Goal: Task Accomplishment & Management: Complete application form

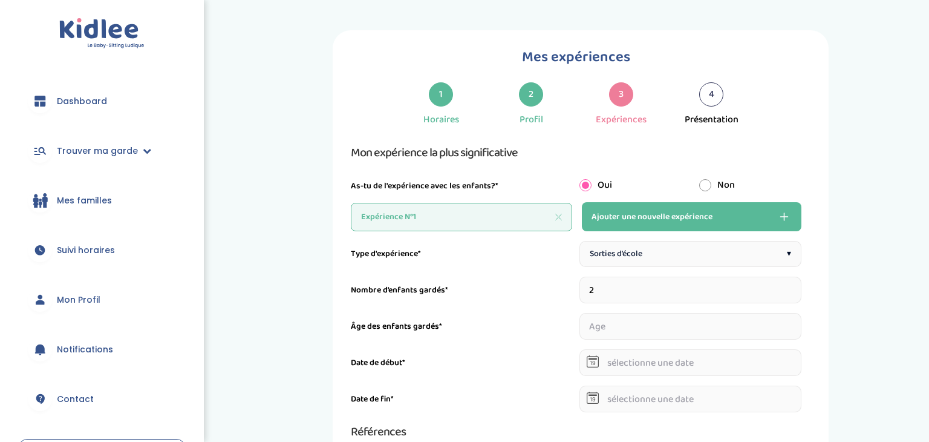
click at [796, 283] on input "2" at bounding box center [690, 289] width 223 height 27
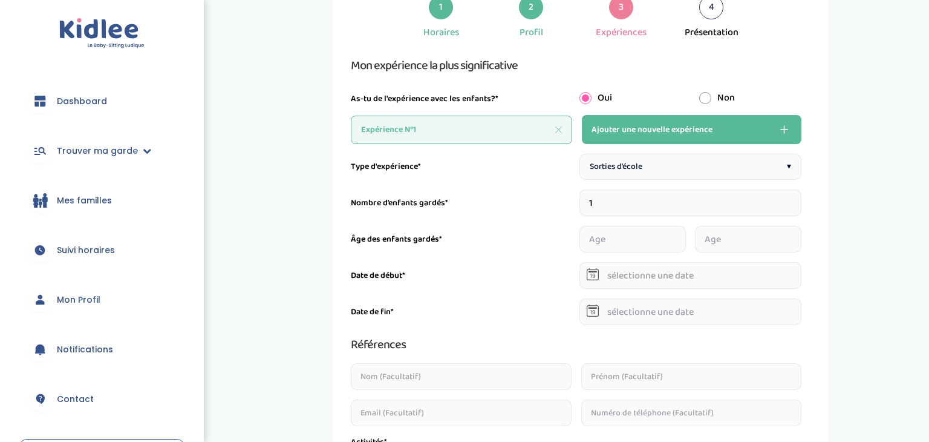
scroll to position [89, 0]
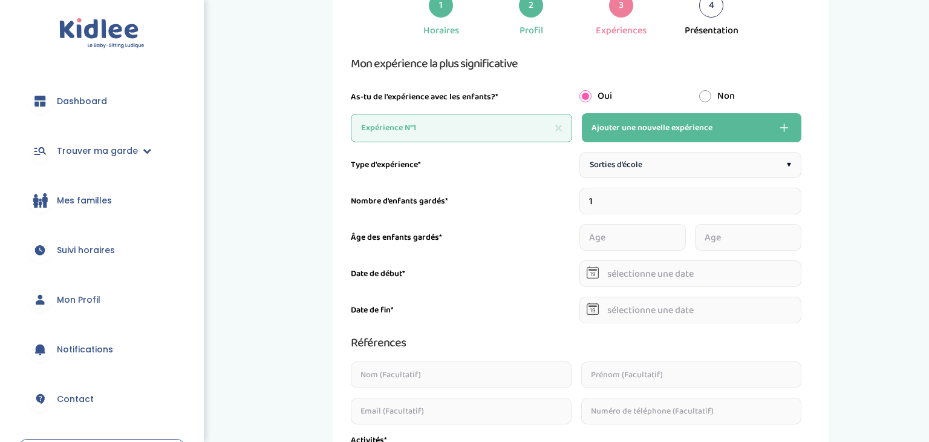
click at [797, 196] on input "1" at bounding box center [690, 201] width 223 height 27
click at [797, 196] on input "3" at bounding box center [690, 201] width 223 height 27
click at [794, 169] on div "Sorties d’école ▾" at bounding box center [690, 165] width 223 height 26
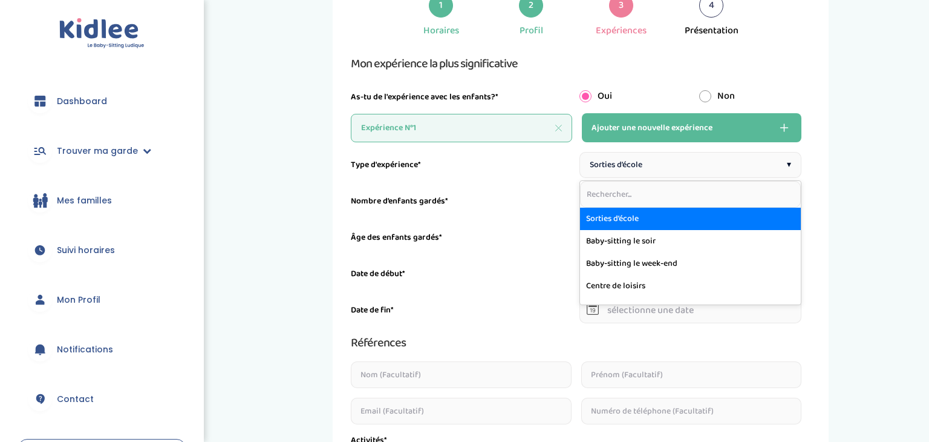
click at [794, 169] on div "Sorties d’école ▾" at bounding box center [690, 165] width 223 height 26
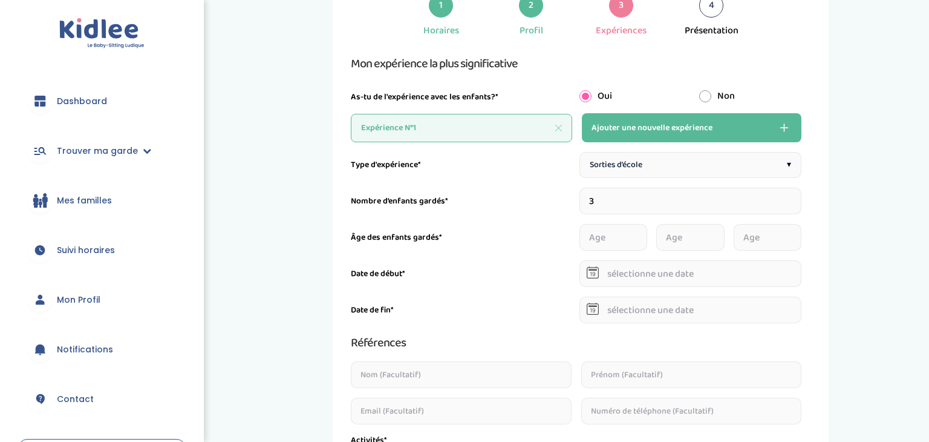
type input "2"
click at [797, 204] on input "2" at bounding box center [690, 201] width 223 height 27
click at [612, 243] on input "number" at bounding box center [632, 237] width 106 height 27
click at [681, 234] on input "1" at bounding box center [632, 237] width 106 height 27
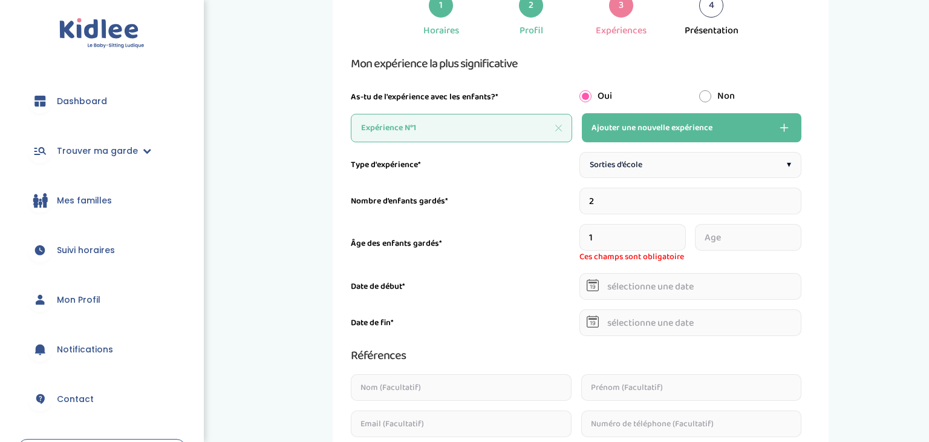
click at [681, 234] on input "2" at bounding box center [632, 237] width 106 height 27
click at [681, 234] on input "3" at bounding box center [632, 237] width 106 height 27
click at [681, 234] on input "4" at bounding box center [632, 237] width 106 height 27
click at [681, 234] on input "5" at bounding box center [632, 237] width 106 height 27
type input "6"
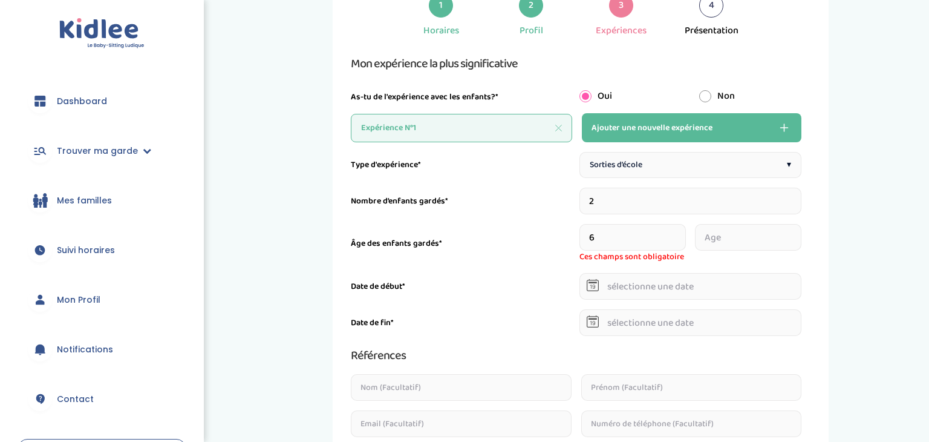
click at [681, 234] on input "6" at bounding box center [632, 237] width 106 height 27
click at [800, 241] on input "0" at bounding box center [748, 237] width 106 height 27
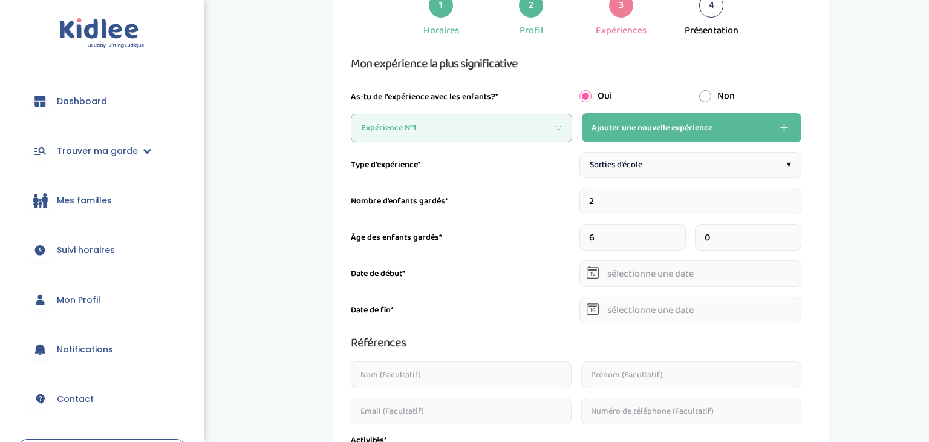
click at [800, 241] on input "0" at bounding box center [748, 237] width 106 height 27
click at [797, 230] on input "1" at bounding box center [748, 237] width 106 height 27
click at [797, 230] on input "2" at bounding box center [748, 237] width 106 height 27
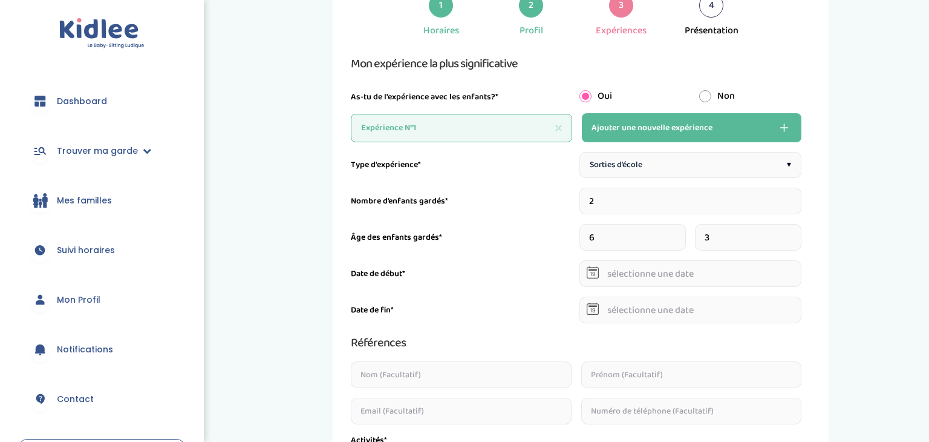
click at [797, 230] on input "3" at bounding box center [748, 237] width 106 height 27
type input "4"
click at [797, 230] on input "4" at bounding box center [748, 237] width 106 height 27
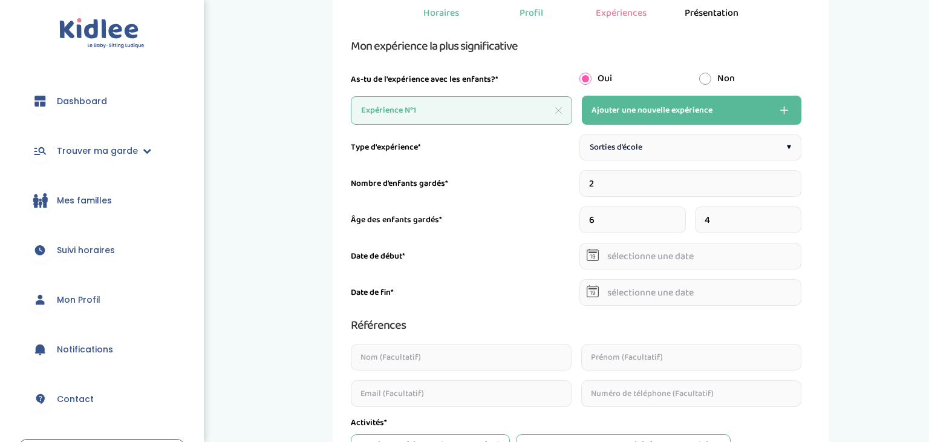
scroll to position [109, 0]
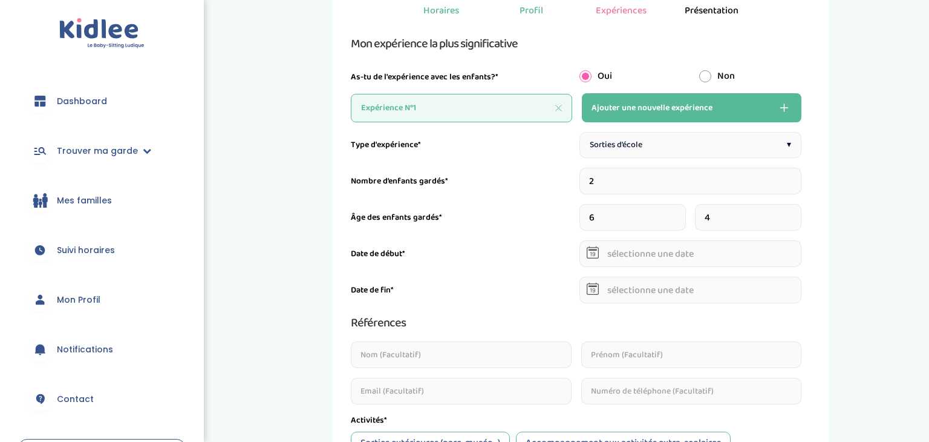
click at [624, 258] on input "text" at bounding box center [690, 253] width 223 height 27
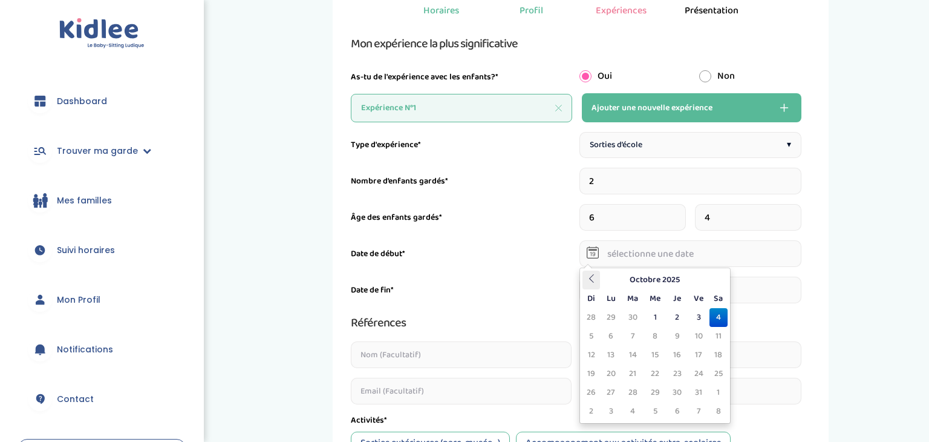
click at [587, 276] on icon at bounding box center [591, 278] width 8 height 8
click at [627, 275] on th "Julliet 2025" at bounding box center [654, 279] width 109 height 19
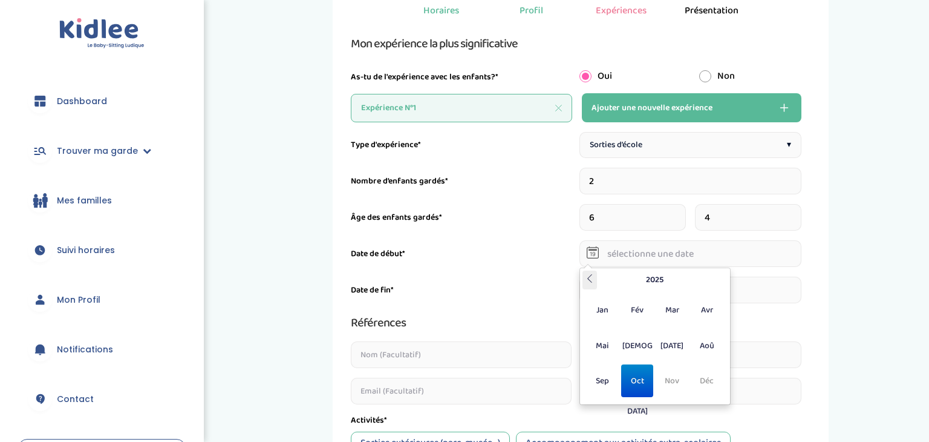
click at [586, 276] on icon at bounding box center [589, 278] width 8 height 8
click at [607, 376] on span "Sep" at bounding box center [603, 380] width 32 height 33
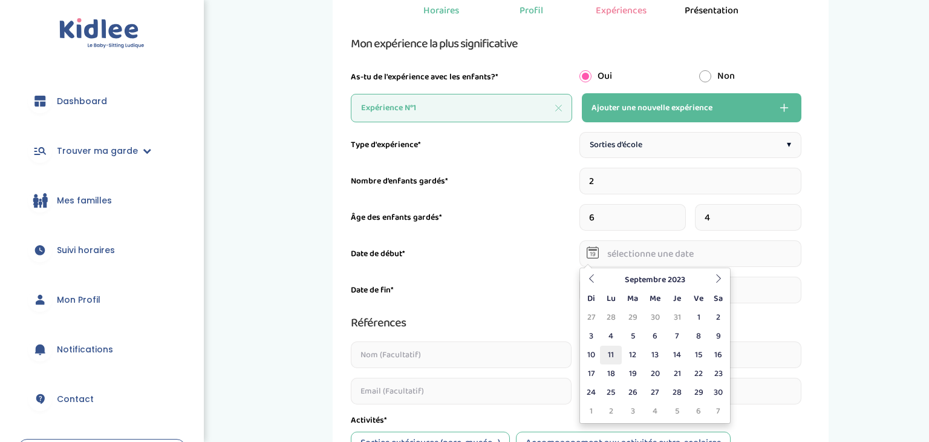
click at [602, 353] on td "11" at bounding box center [610, 354] width 21 height 19
type input "11-09-2023"
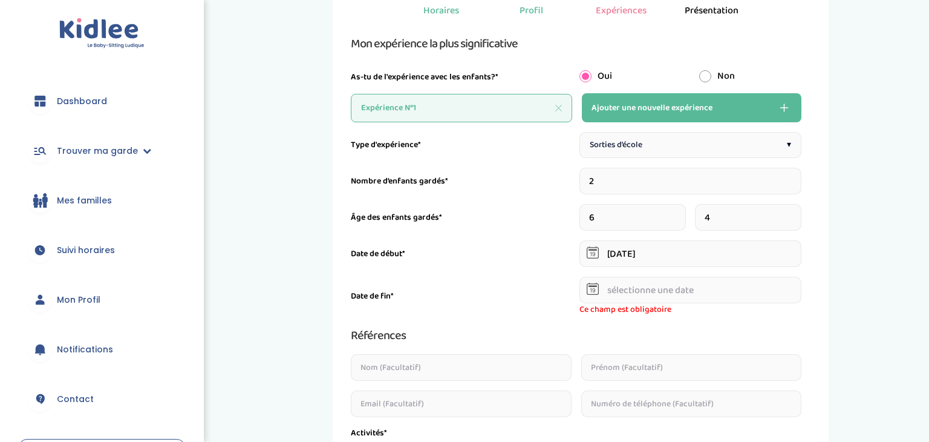
click at [666, 292] on input "text" at bounding box center [690, 289] width 223 height 27
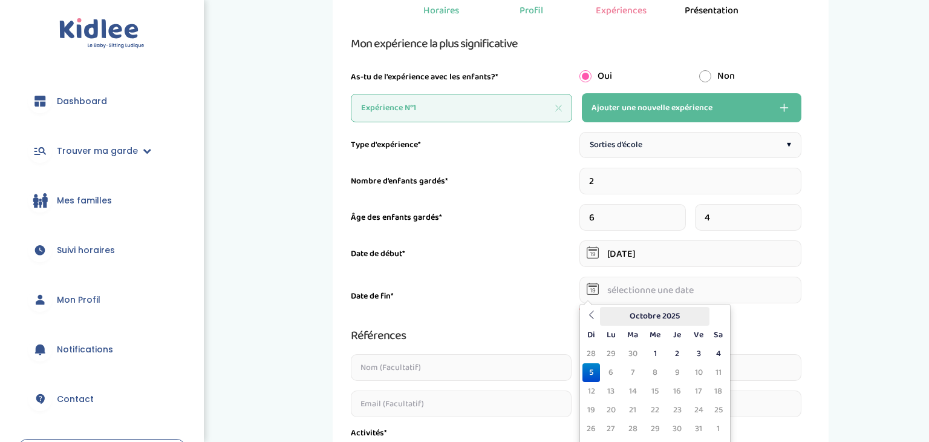
click at [642, 315] on th "Octobre 2025" at bounding box center [654, 316] width 109 height 19
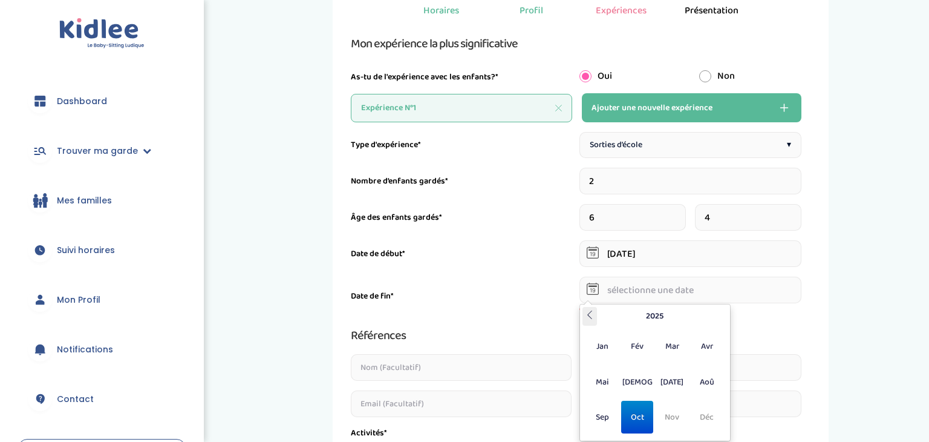
click at [591, 315] on icon at bounding box center [589, 314] width 8 height 8
click at [705, 429] on span "Déc" at bounding box center [707, 416] width 32 height 33
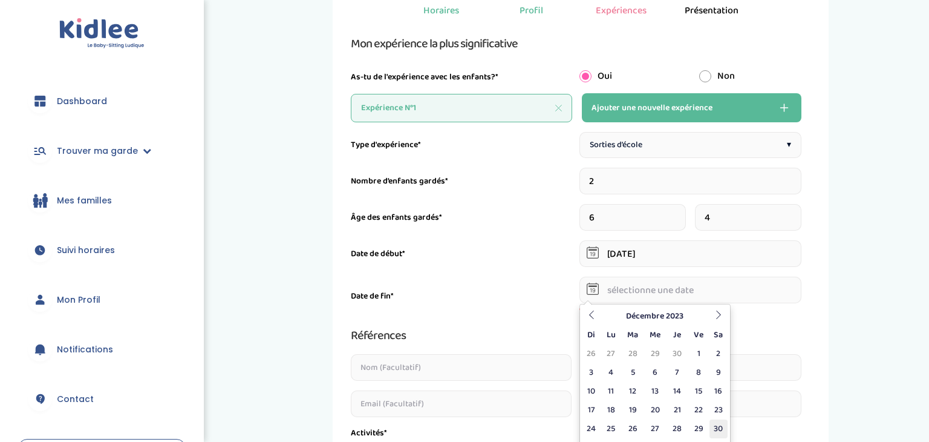
click at [718, 426] on td "30" at bounding box center [718, 428] width 18 height 19
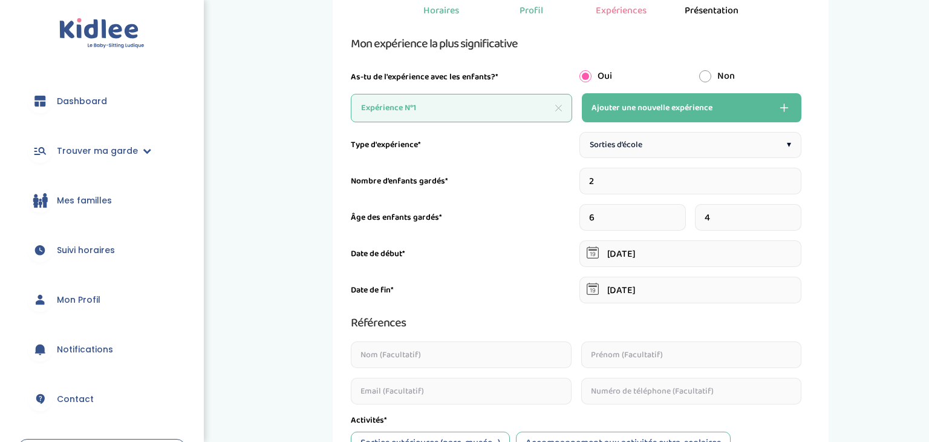
click at [652, 285] on input "30-12-2023" at bounding box center [690, 289] width 223 height 27
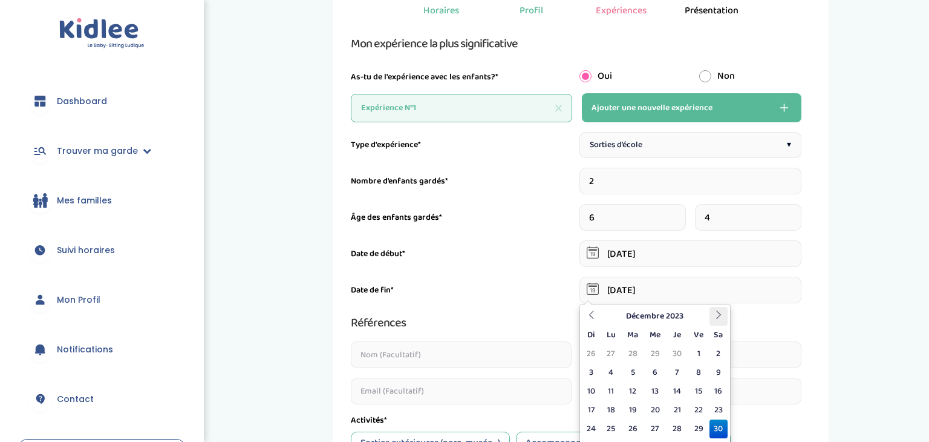
click at [717, 319] on th at bounding box center [718, 316] width 18 height 19
click at [592, 318] on icon at bounding box center [591, 314] width 8 height 8
click at [699, 409] on td "22" at bounding box center [698, 409] width 21 height 19
type input "22-12-2023"
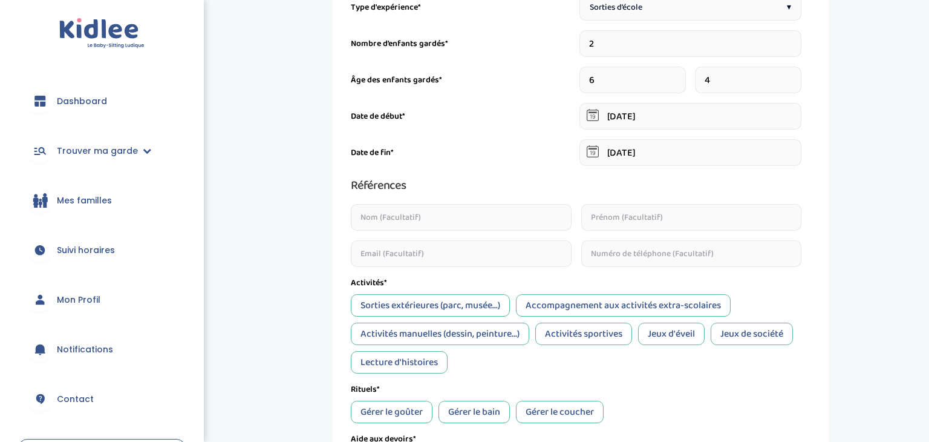
scroll to position [247, 0]
click at [480, 308] on div "Sorties extérieures (parc, musée...)" at bounding box center [430, 304] width 159 height 22
click at [592, 310] on div "Accompagnement aux activités extra-scolaires" at bounding box center [623, 304] width 215 height 22
click at [731, 334] on div "Jeux de société" at bounding box center [752, 333] width 82 height 22
click at [688, 338] on div "Jeux d'éveil" at bounding box center [671, 333] width 67 height 22
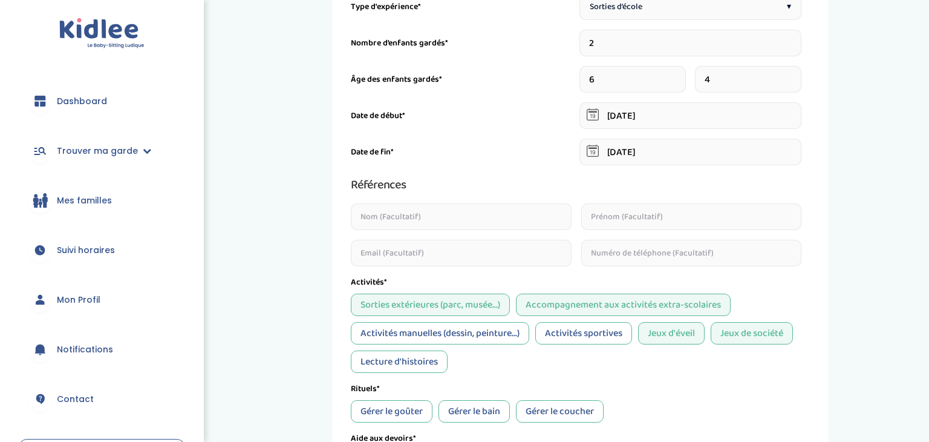
click at [615, 333] on div "Activités sportives" at bounding box center [583, 333] width 97 height 22
click at [583, 334] on div "Activités sportives" at bounding box center [583, 333] width 97 height 22
click at [507, 334] on div "Activités manuelles (dessin, peinture...)" at bounding box center [440, 333] width 178 height 22
click at [437, 359] on div "Lecture d'histoires" at bounding box center [399, 361] width 97 height 22
click at [591, 322] on div "Activités sportives" at bounding box center [583, 333] width 97 height 22
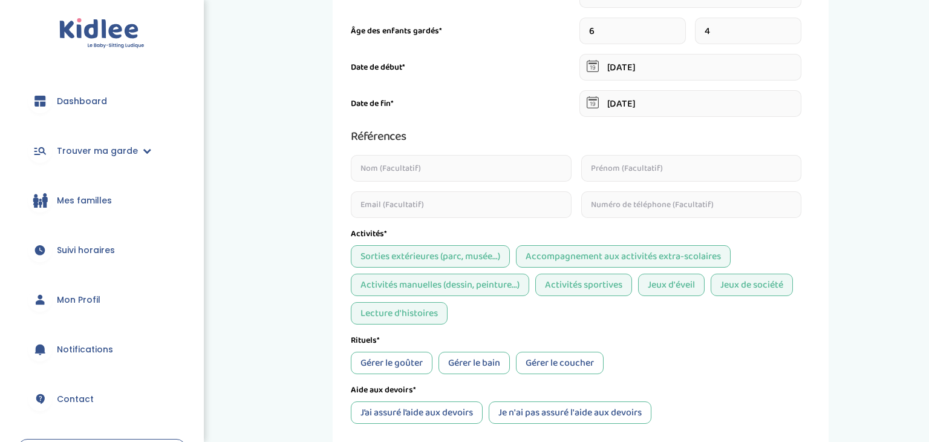
scroll to position [299, 0]
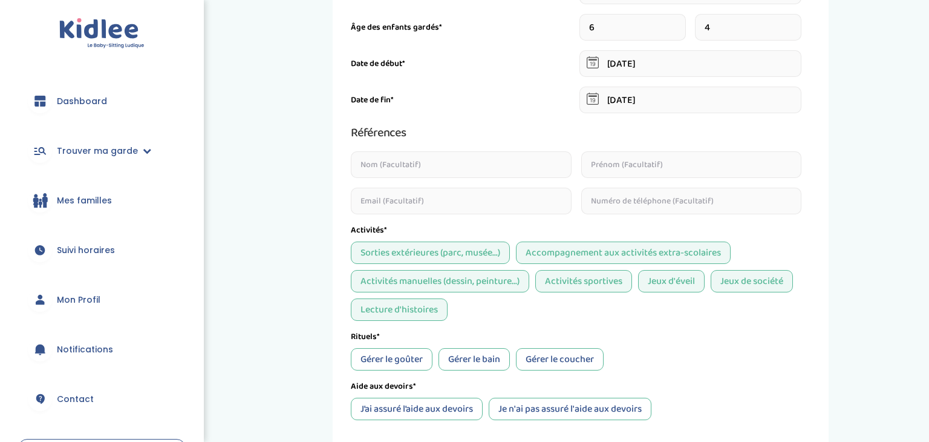
click at [373, 359] on div "Gérer le goûter" at bounding box center [392, 359] width 82 height 22
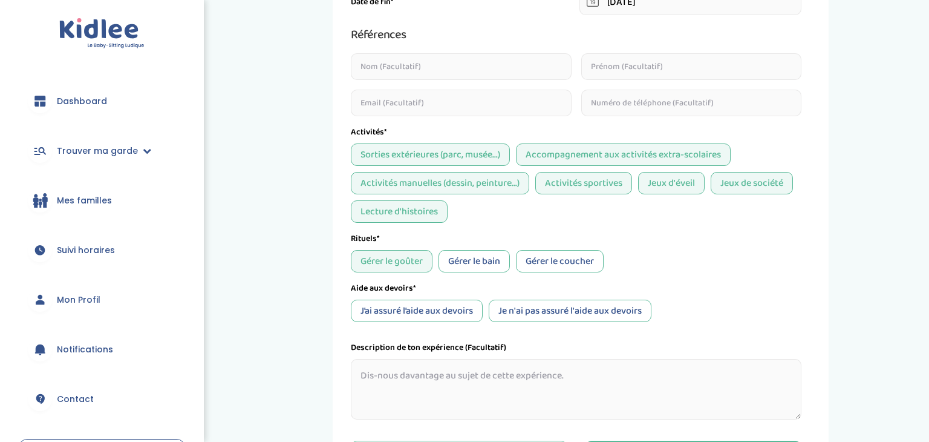
scroll to position [397, 0]
click at [463, 316] on div "J’ai assuré l’aide aux devoirs" at bounding box center [417, 310] width 132 height 22
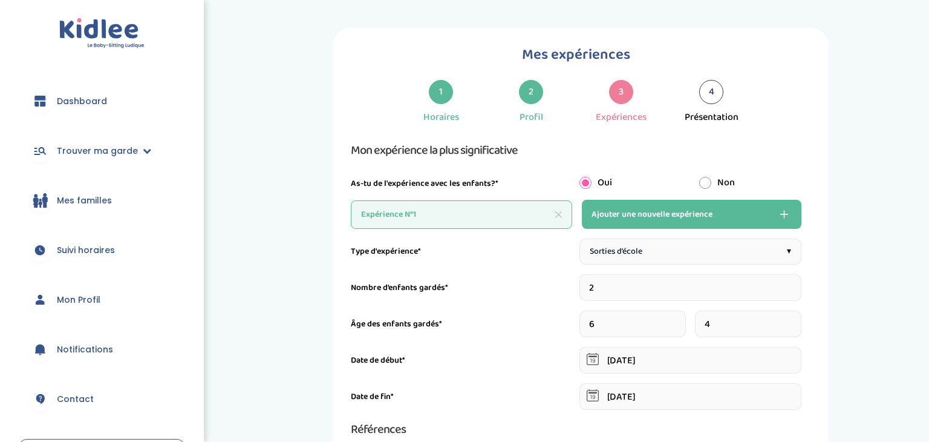
scroll to position [1, 0]
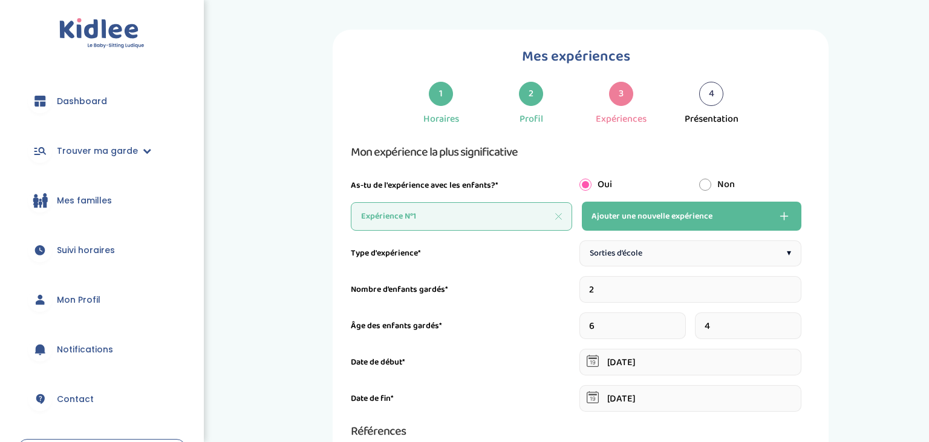
click at [699, 218] on span "Ajouter une nouvelle expérience" at bounding box center [652, 216] width 121 height 15
type input "1"
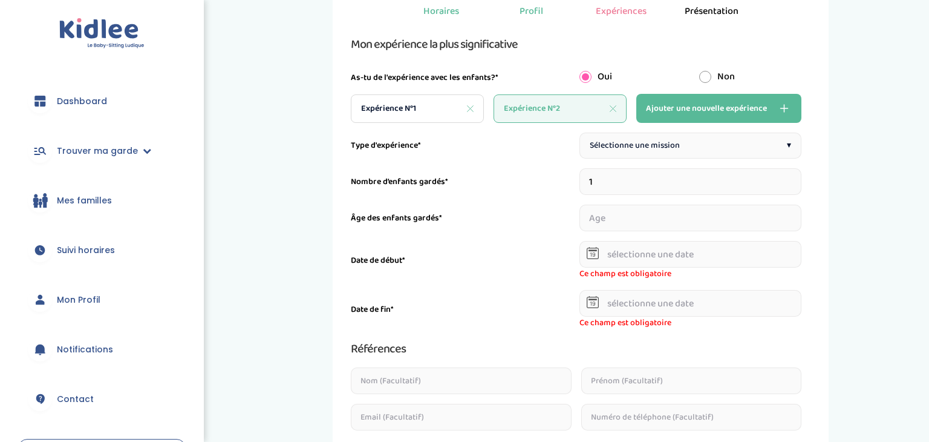
scroll to position [111, 0]
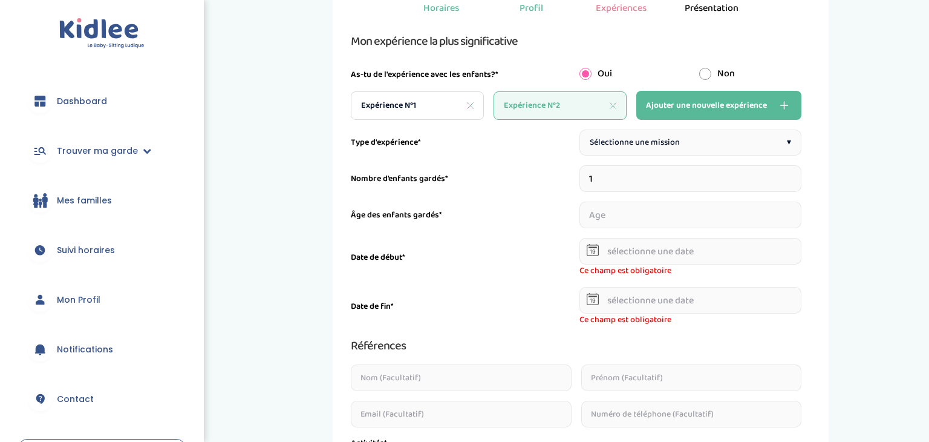
click at [793, 141] on div "Sélectionne une mission ▾" at bounding box center [690, 142] width 223 height 26
click at [796, 209] on input "1" at bounding box center [690, 214] width 223 height 27
click at [796, 209] on input "2" at bounding box center [690, 214] width 223 height 27
type input "3"
click at [796, 209] on input "3" at bounding box center [690, 214] width 223 height 27
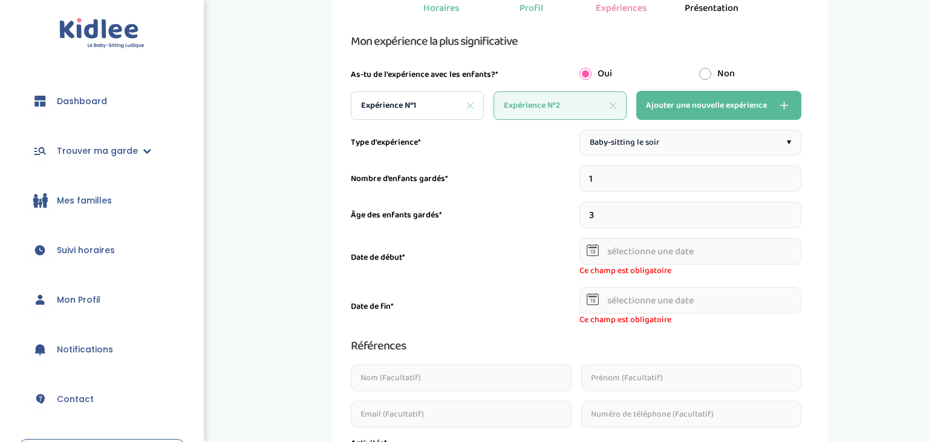
click at [771, 253] on input "text" at bounding box center [690, 251] width 223 height 27
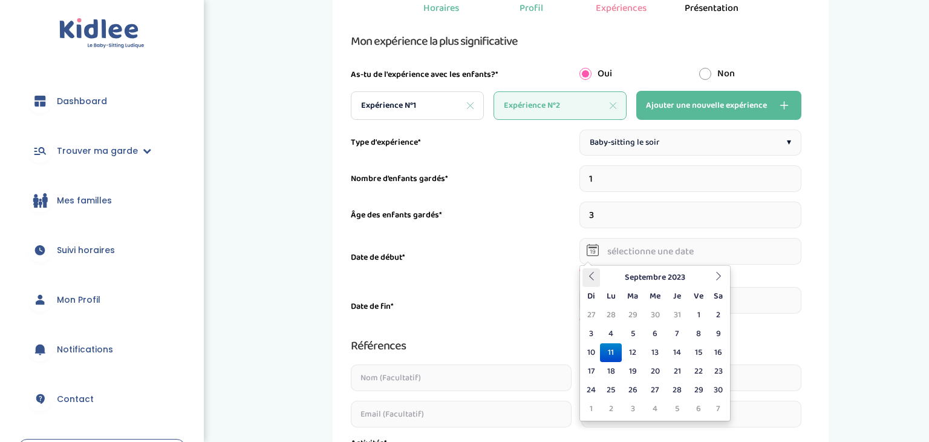
click at [589, 277] on icon at bounding box center [591, 276] width 8 height 8
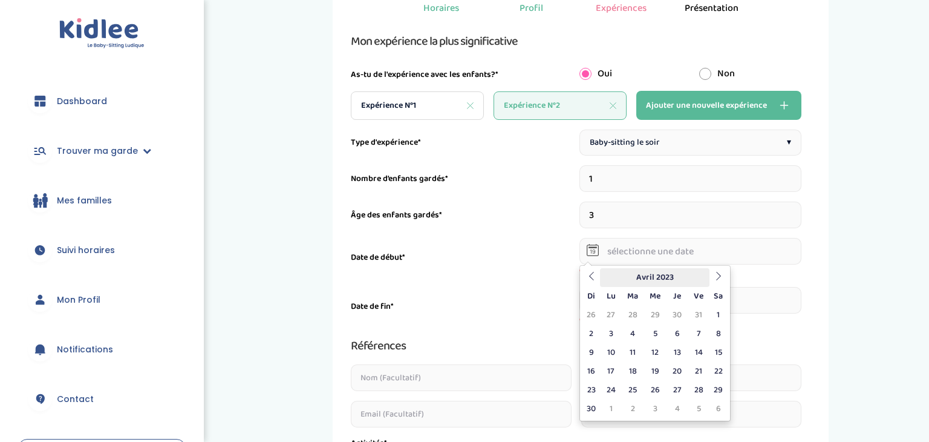
click at [645, 273] on th "Avril 2023" at bounding box center [654, 277] width 109 height 19
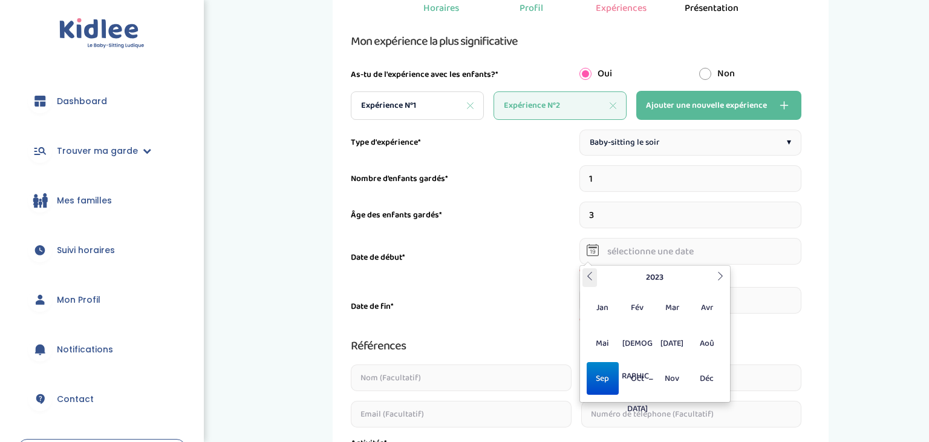
click at [588, 278] on icon at bounding box center [589, 276] width 8 height 8
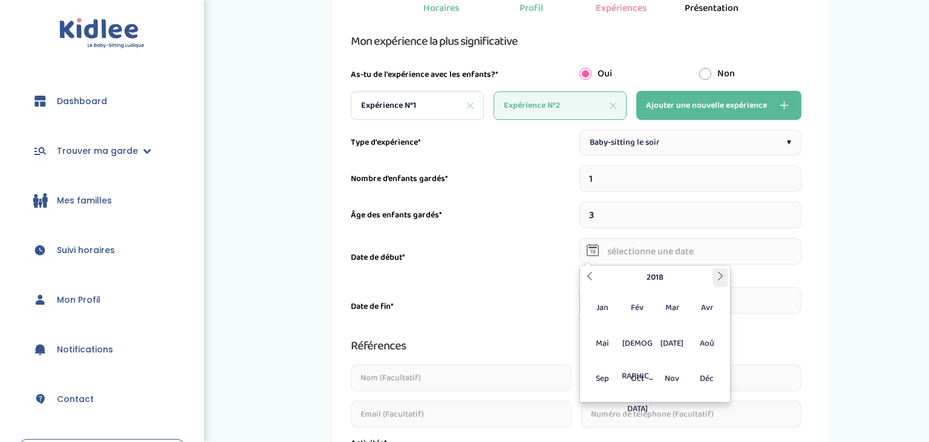
click at [721, 275] on icon at bounding box center [720, 276] width 8 height 8
click at [703, 377] on span "Déc" at bounding box center [707, 378] width 32 height 33
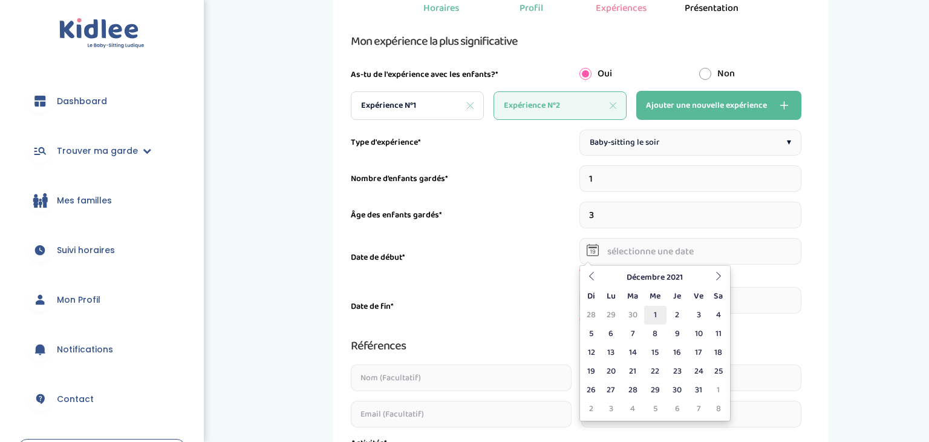
click at [658, 317] on td "1" at bounding box center [655, 314] width 22 height 19
type input "01-12-2021"
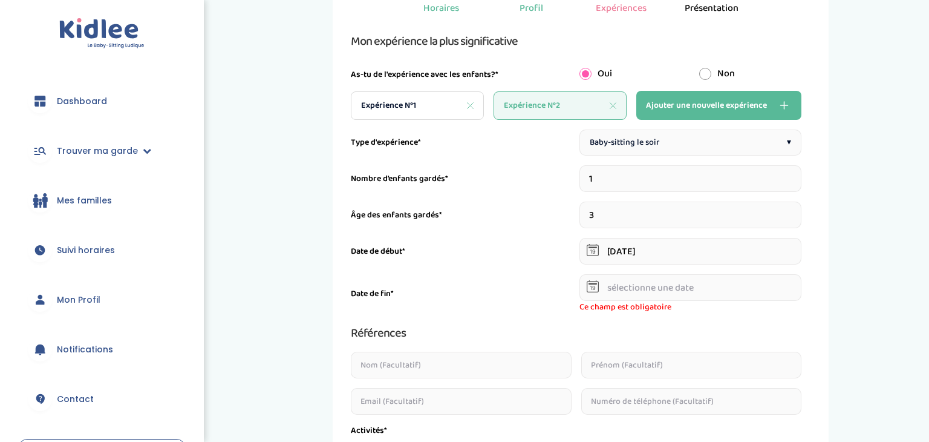
click at [627, 287] on input "text" at bounding box center [690, 287] width 223 height 27
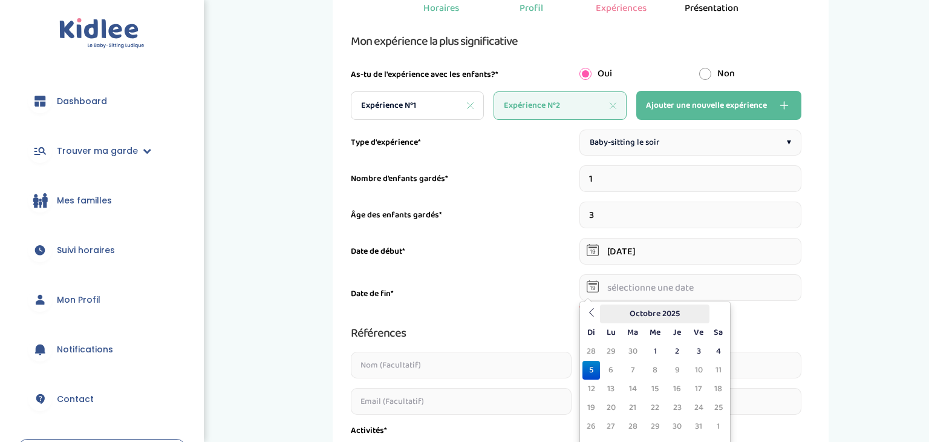
click at [666, 313] on th "Octobre 2025" at bounding box center [654, 313] width 109 height 19
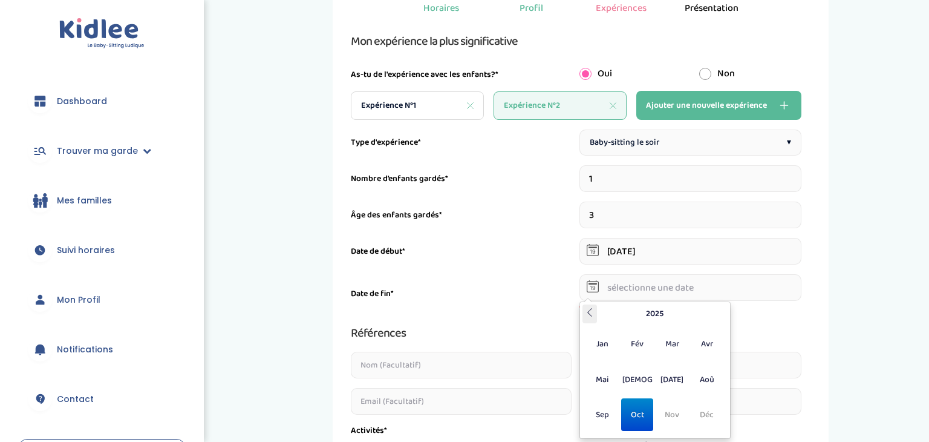
click at [590, 310] on icon at bounding box center [589, 312] width 8 height 8
click at [593, 309] on icon at bounding box center [589, 312] width 8 height 8
click at [714, 311] on th at bounding box center [720, 313] width 15 height 19
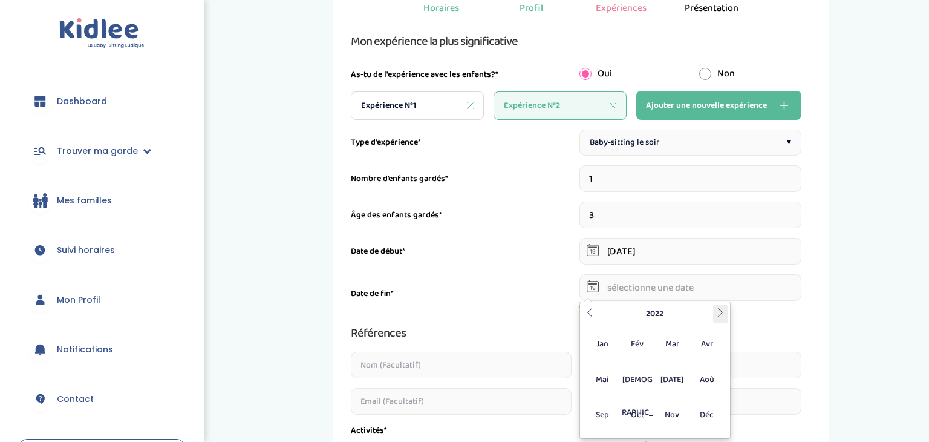
click at [719, 316] on th at bounding box center [720, 313] width 15 height 19
click at [592, 312] on icon at bounding box center [589, 312] width 8 height 8
click at [627, 316] on th "2022" at bounding box center [655, 313] width 116 height 19
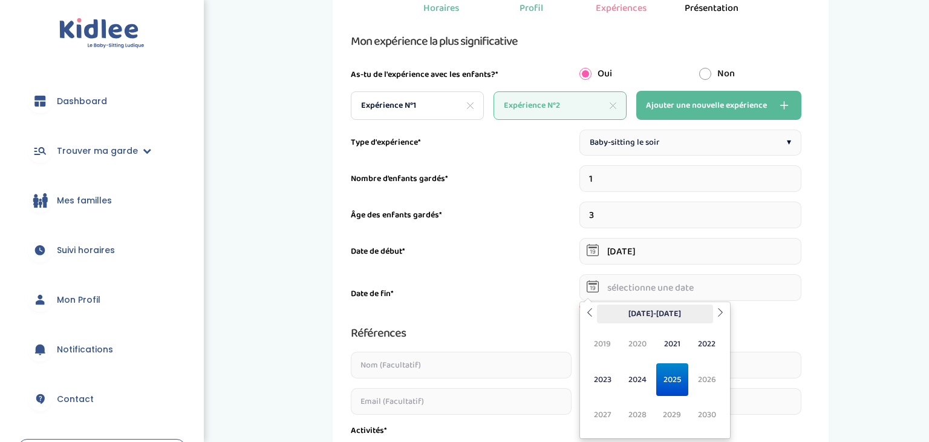
click at [647, 309] on th "2020-2029" at bounding box center [655, 313] width 116 height 19
click at [631, 313] on th "2020-2029" at bounding box center [655, 313] width 116 height 19
click at [679, 342] on span "2021" at bounding box center [672, 343] width 32 height 33
click at [674, 313] on th "2021" at bounding box center [655, 313] width 116 height 19
click at [695, 350] on span "2022" at bounding box center [707, 343] width 32 height 33
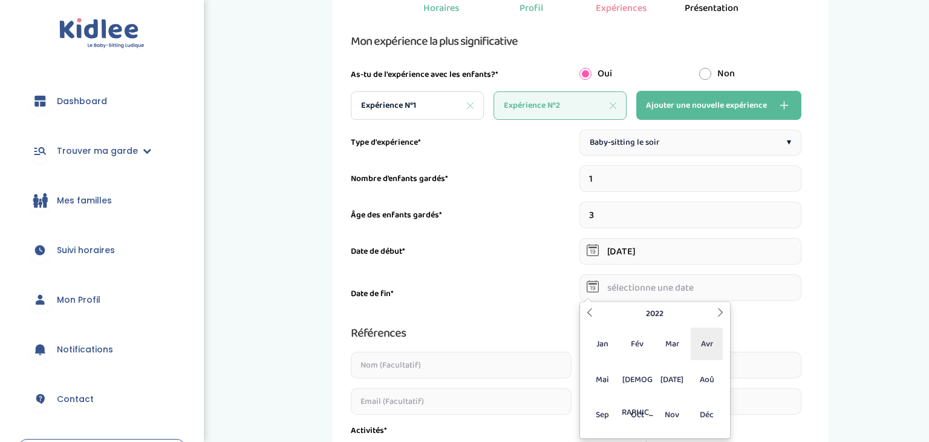
click at [705, 345] on span "Avr" at bounding box center [707, 343] width 32 height 33
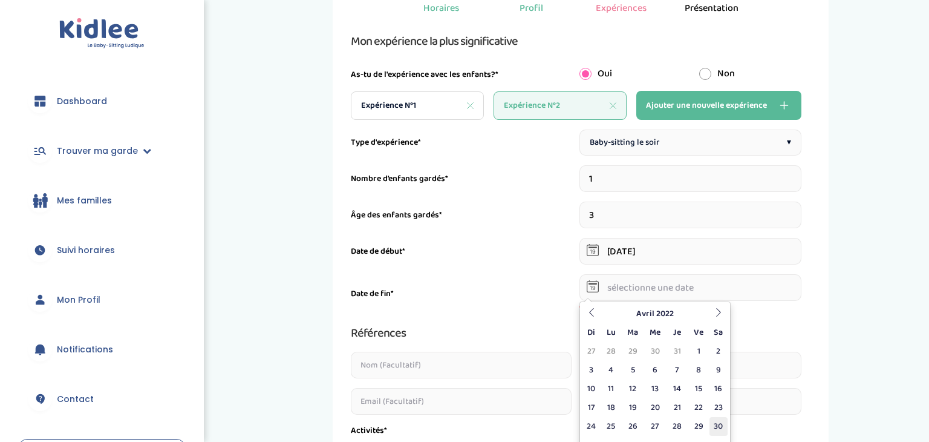
click at [716, 423] on td "30" at bounding box center [718, 426] width 18 height 19
type input "30-04-2022"
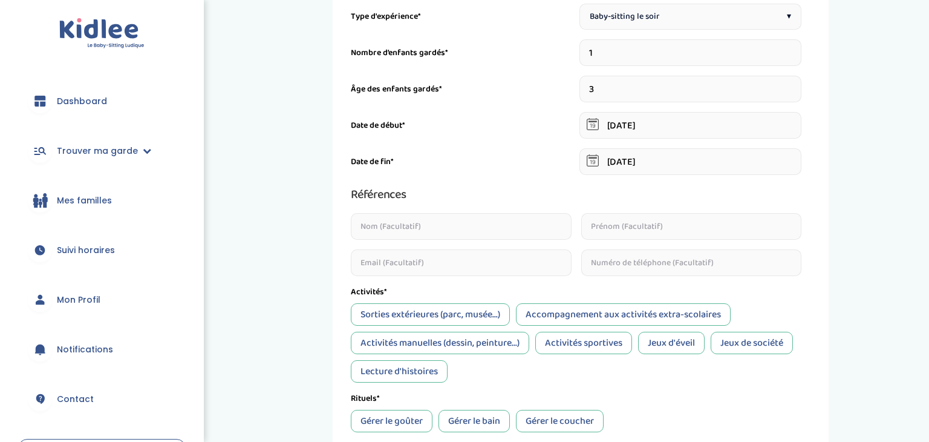
scroll to position [240, 0]
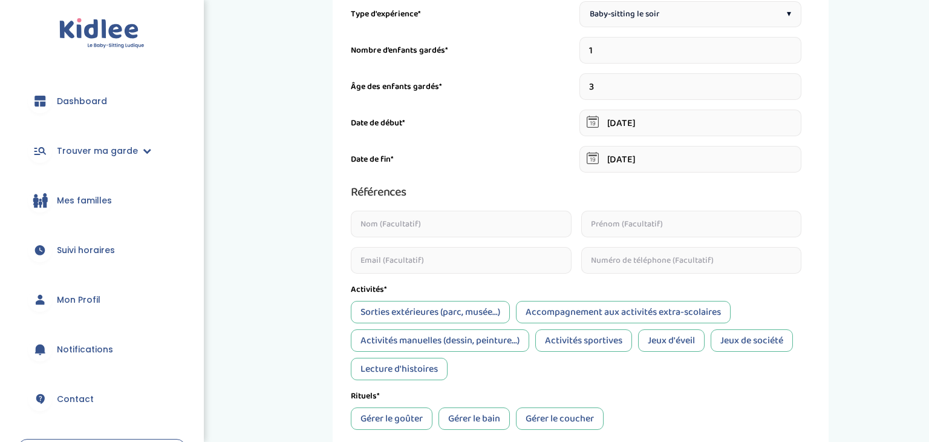
click at [484, 341] on div "Activités manuelles (dessin, peinture...)" at bounding box center [440, 340] width 178 height 22
click at [664, 345] on div "Jeux d'éveil" at bounding box center [671, 340] width 67 height 22
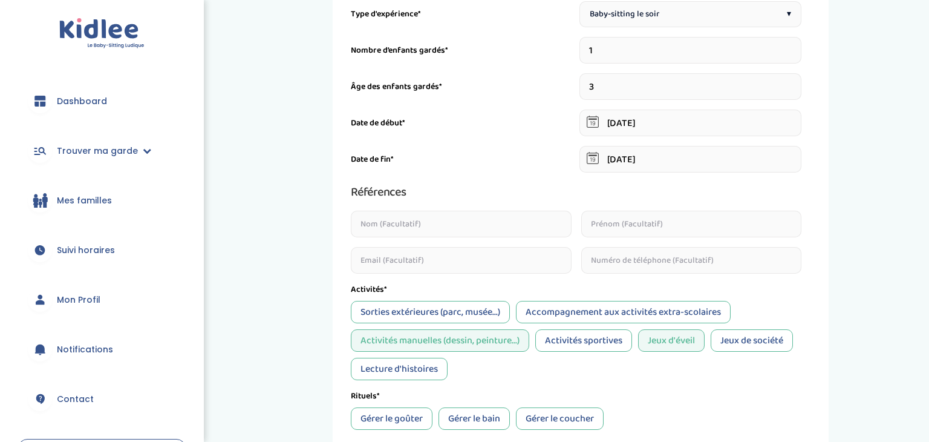
click at [436, 374] on div "Lecture d'histoires" at bounding box center [399, 368] width 97 height 22
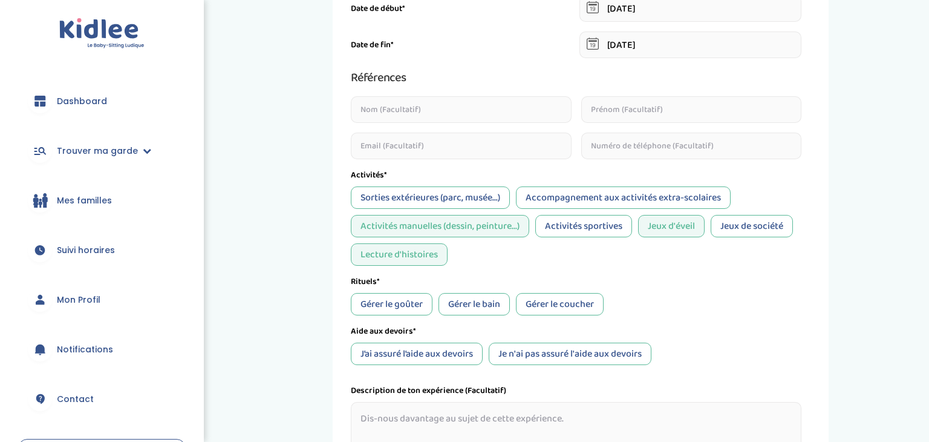
scroll to position [359, 0]
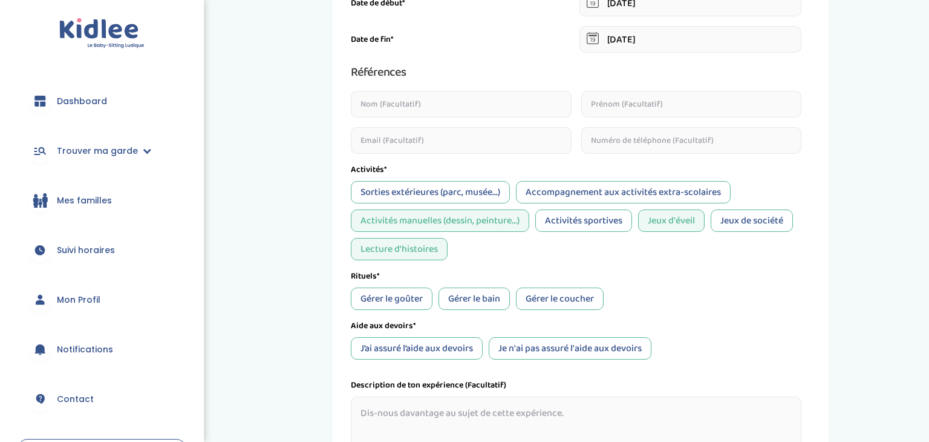
click at [538, 301] on div "Gérer le coucher" at bounding box center [560, 298] width 88 height 22
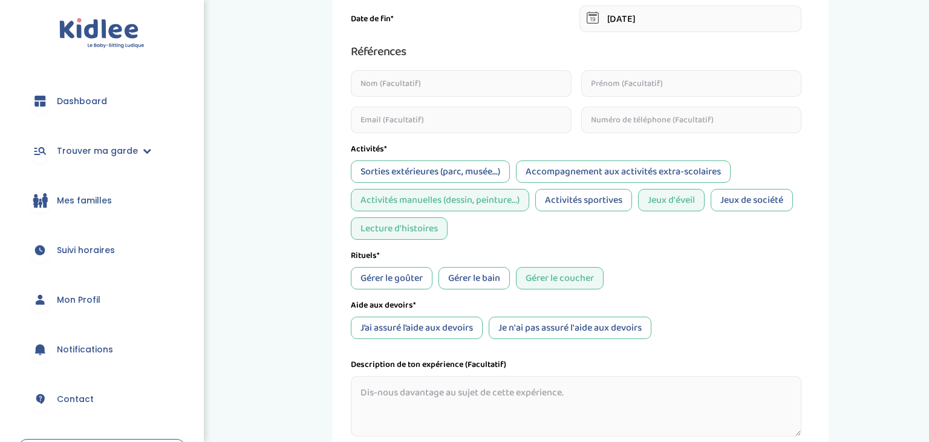
scroll to position [380, 0]
click at [444, 327] on div "J’ai assuré l’aide aux devoirs" at bounding box center [417, 327] width 132 height 22
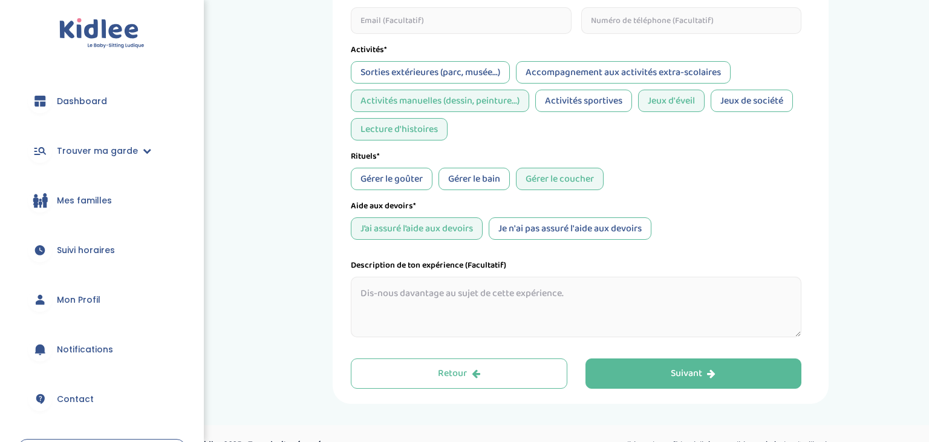
scroll to position [480, 0]
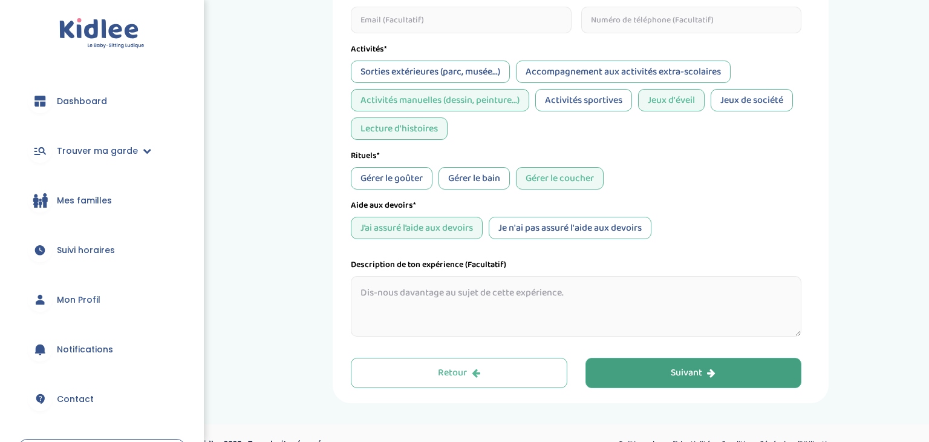
click at [674, 381] on button "Suivant" at bounding box center [693, 372] width 217 height 30
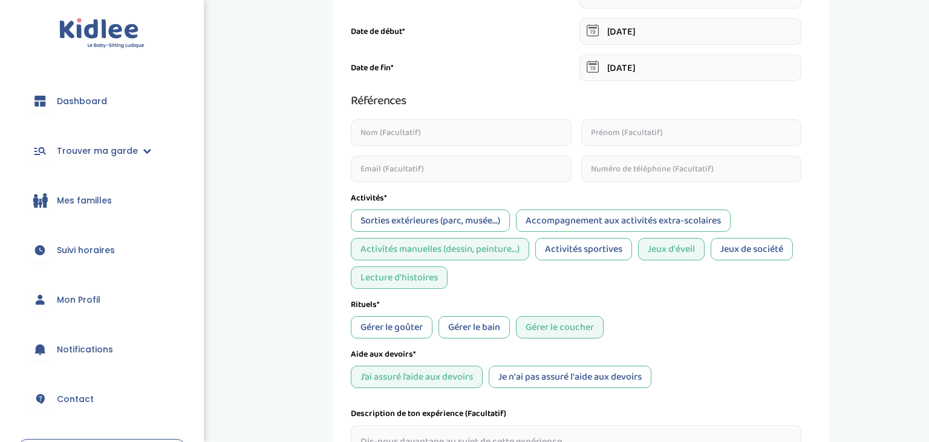
scroll to position [0, 0]
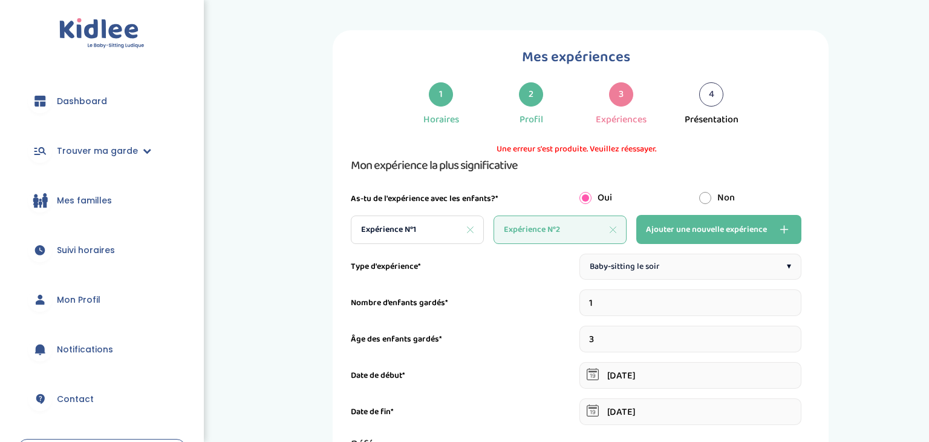
click at [755, 220] on button "Ajouter une nouvelle expérience" at bounding box center [718, 229] width 165 height 29
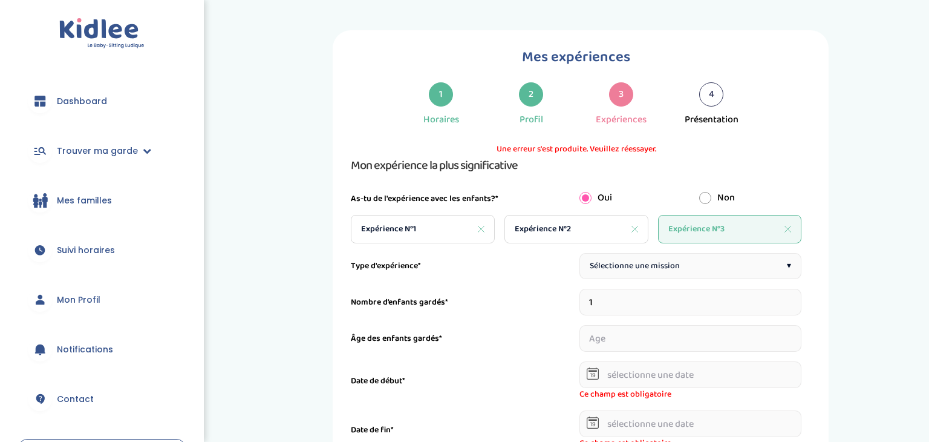
click at [659, 273] on div "Sélectionne une mission ▾" at bounding box center [690, 266] width 223 height 26
click at [790, 230] on icon at bounding box center [788, 229] width 6 height 6
type input "2"
type input "11-09-2023"
type input "22-12-2023"
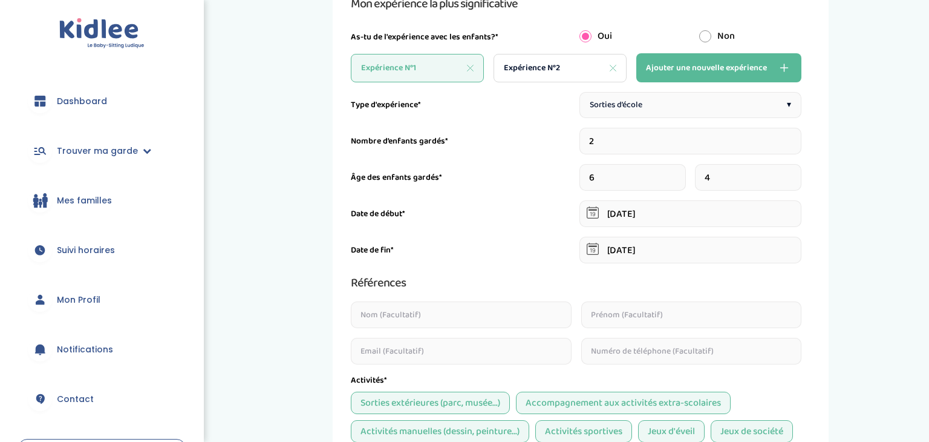
scroll to position [162, 0]
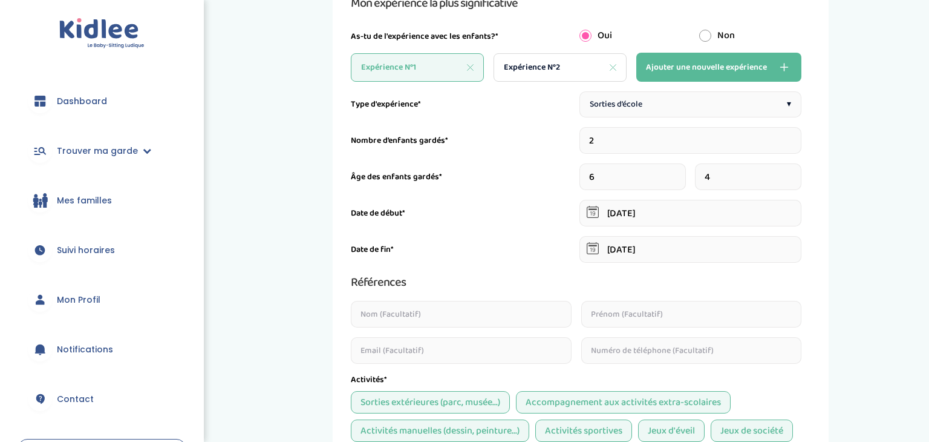
click at [549, 66] on span "Expérience N°2" at bounding box center [532, 67] width 56 height 13
type input "1"
type input "01-12-2021"
type input "30-04-2022"
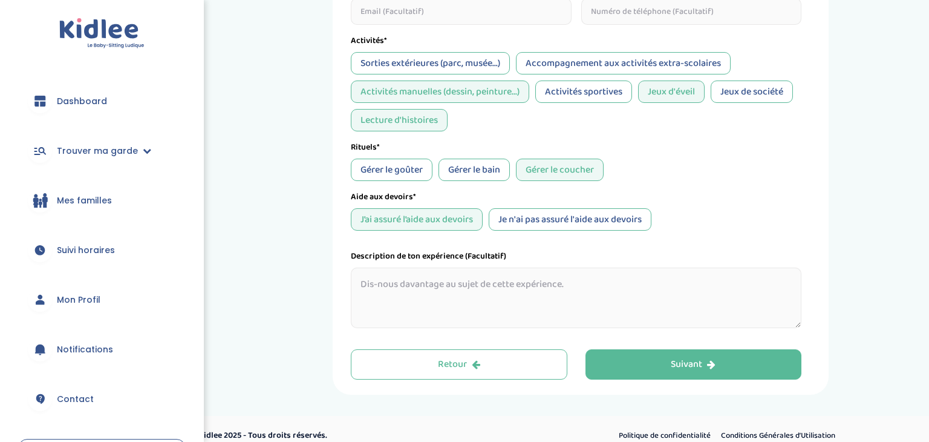
scroll to position [514, 0]
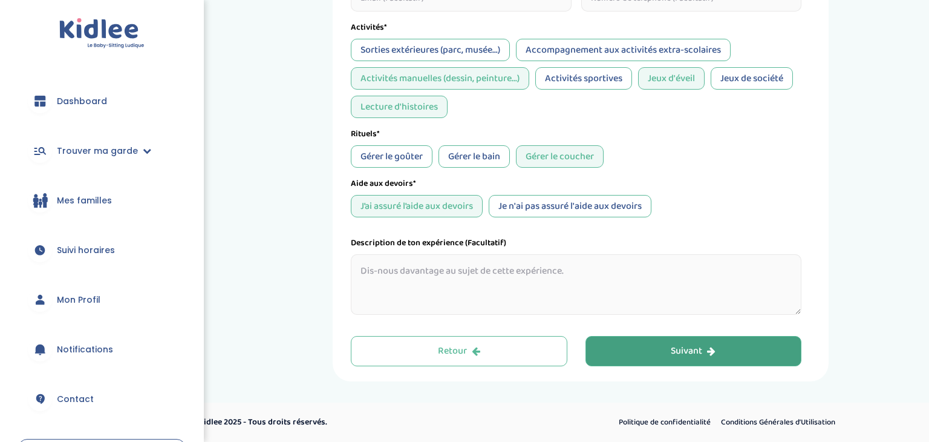
click at [674, 339] on button "Suivant" at bounding box center [693, 351] width 217 height 30
click at [653, 353] on button "Suivant" at bounding box center [693, 351] width 217 height 30
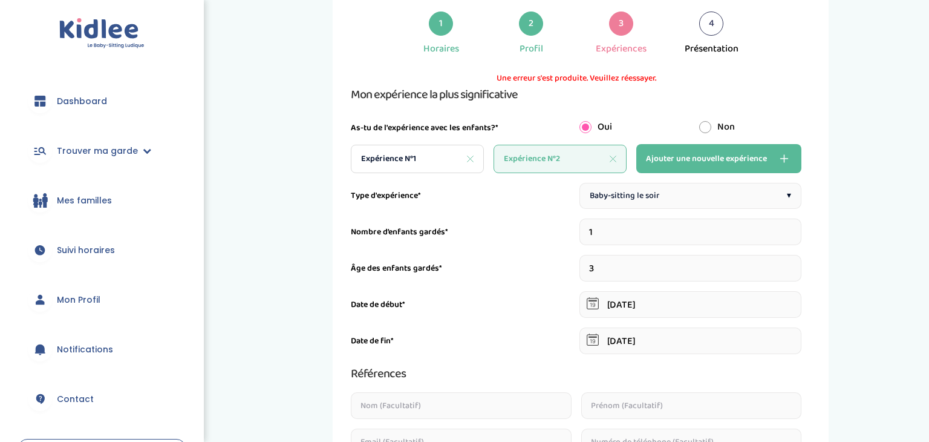
scroll to position [45, 0]
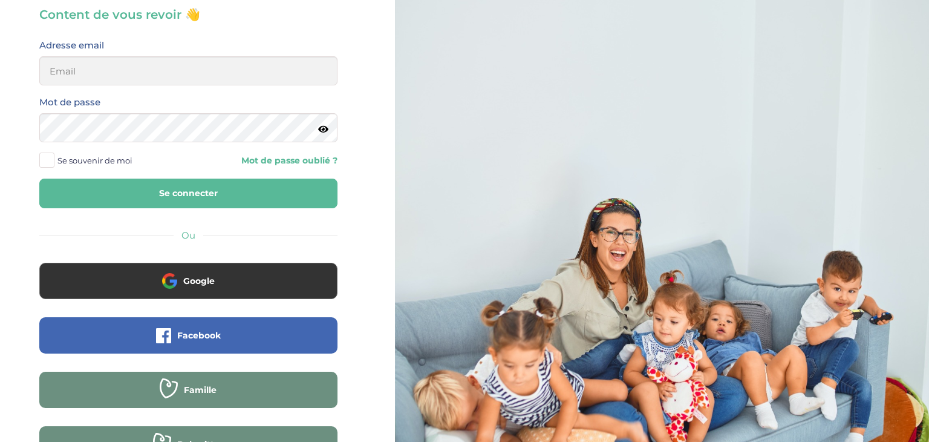
scroll to position [78, 0]
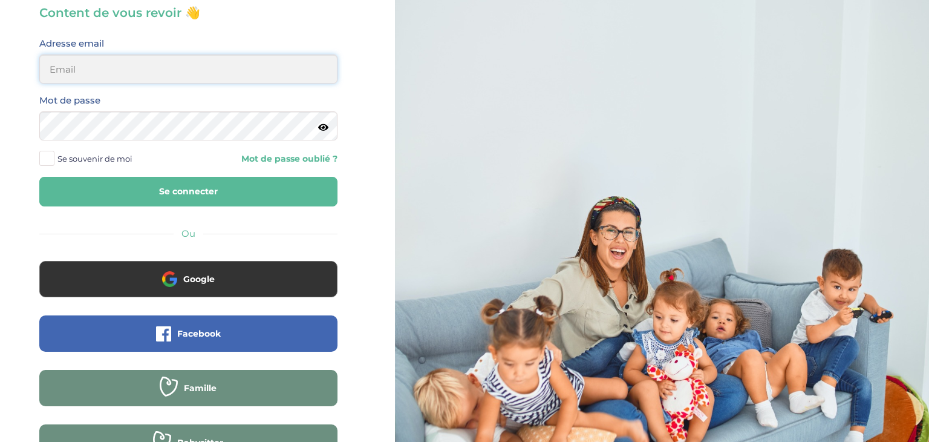
click at [160, 76] on input "email" at bounding box center [188, 68] width 298 height 29
type input "[EMAIL_ADDRESS][DOMAIN_NAME]"
click at [322, 125] on icon at bounding box center [323, 127] width 10 height 9
click at [90, 177] on button "Se connecter" at bounding box center [188, 192] width 298 height 30
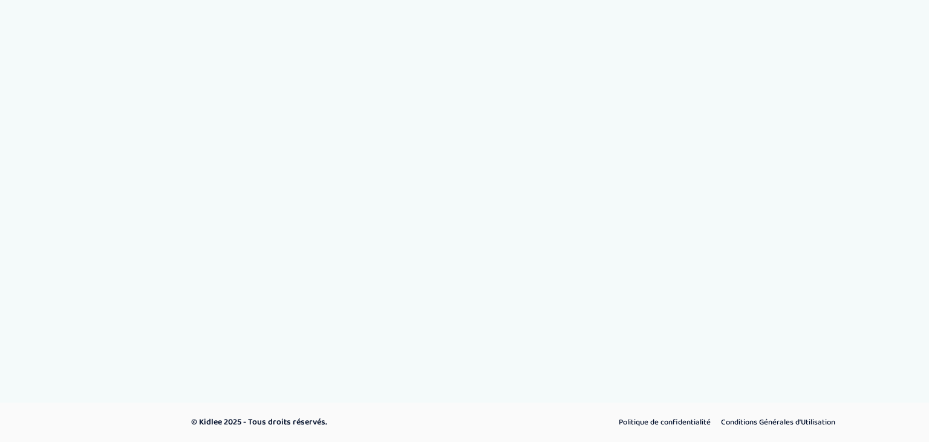
select select "Terminale"
select select "CM2"
select select "6eme"
select select "CM2"
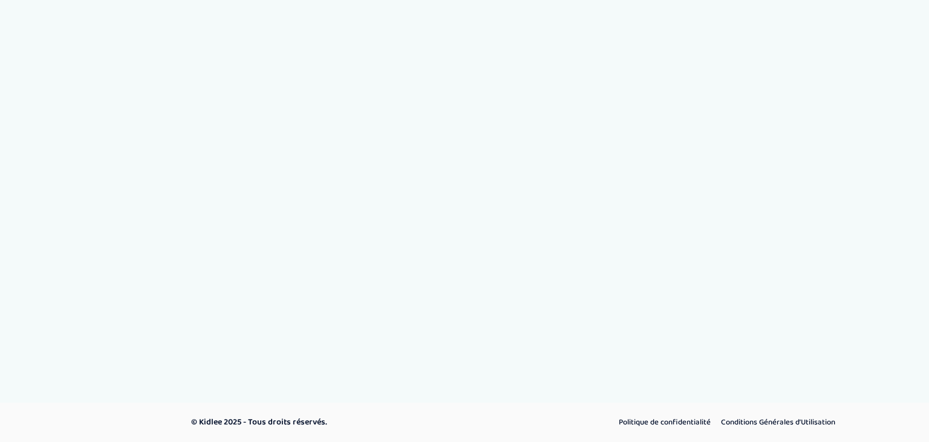
select select "CM2"
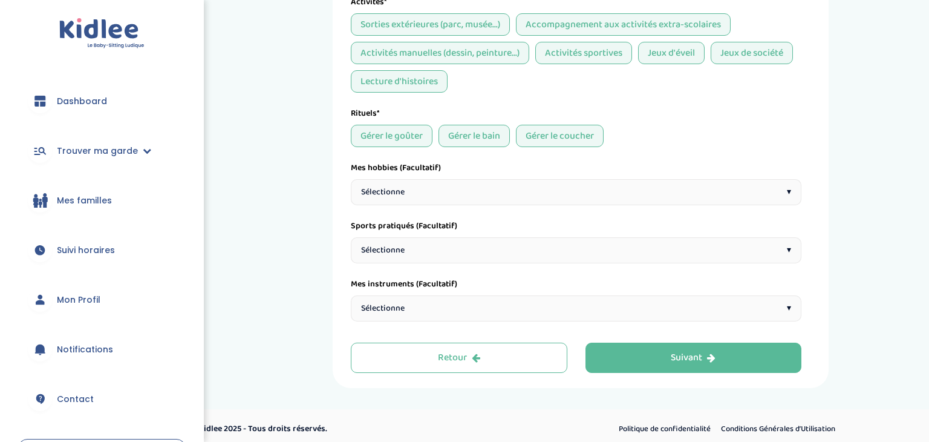
scroll to position [925, 0]
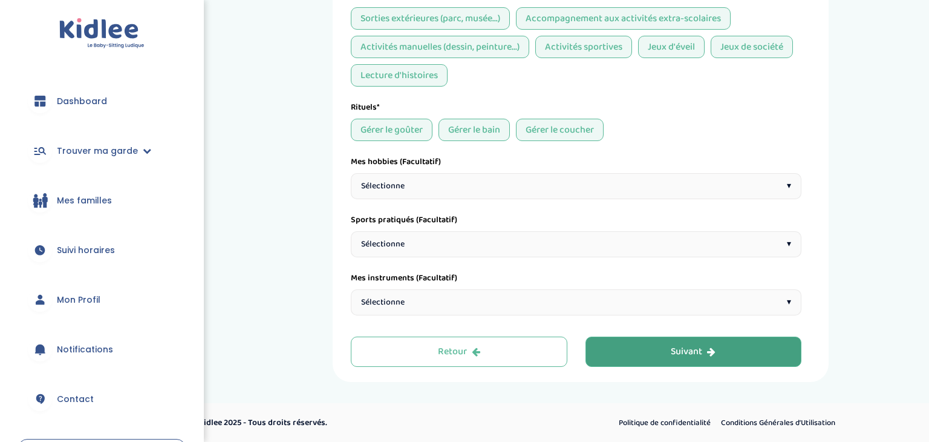
click at [662, 341] on button "Suivant" at bounding box center [693, 351] width 217 height 30
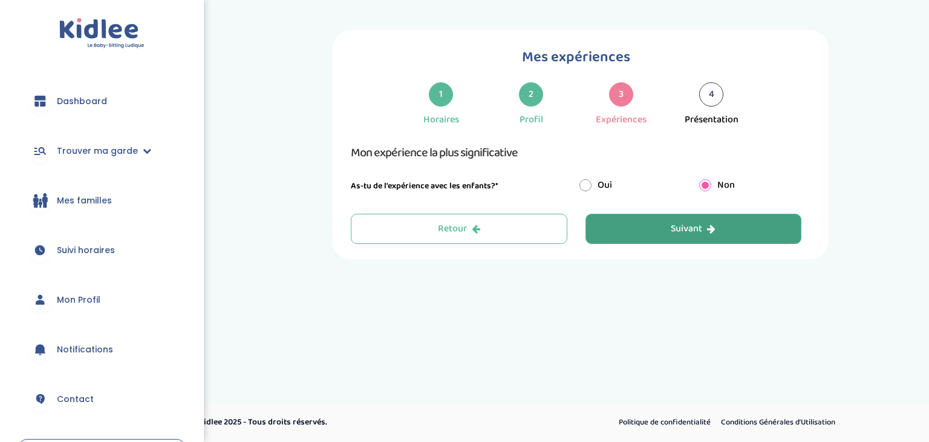
scroll to position [0, 0]
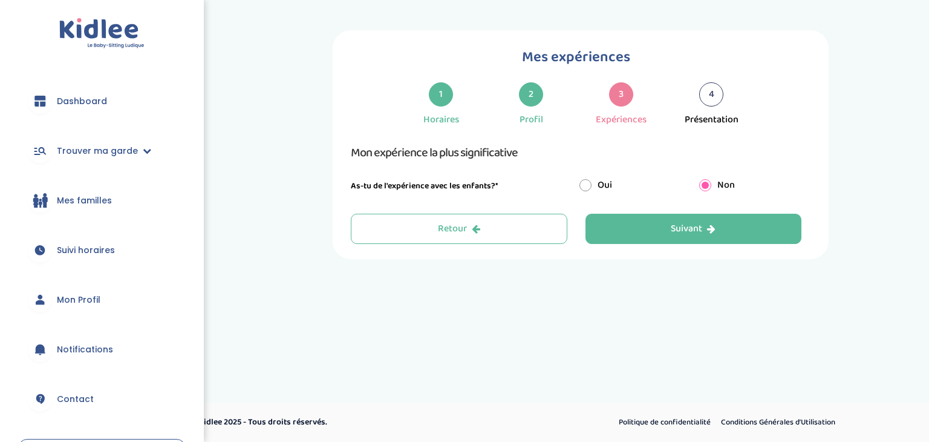
click at [585, 184] on input "radio" at bounding box center [585, 185] width 12 height 12
radio input "true"
radio input "false"
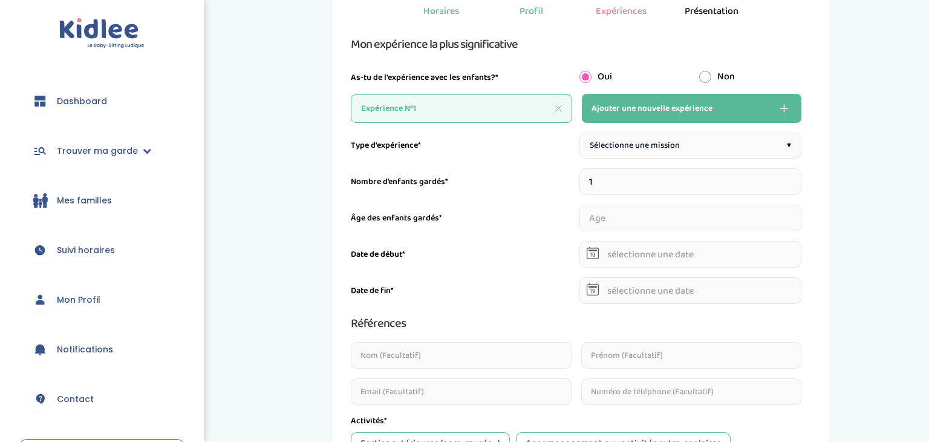
scroll to position [109, 0]
click at [736, 144] on div "Sélectionne une mission ▾" at bounding box center [690, 145] width 223 height 26
click at [702, 194] on div "Type d'expérience* Sorties d’école ▾ Nombre d’enfants gardés* 1 Âge des enfants…" at bounding box center [576, 419] width 451 height 575
click at [685, 190] on input "1" at bounding box center [690, 181] width 223 height 27
click at [796, 180] on input "1" at bounding box center [690, 181] width 223 height 27
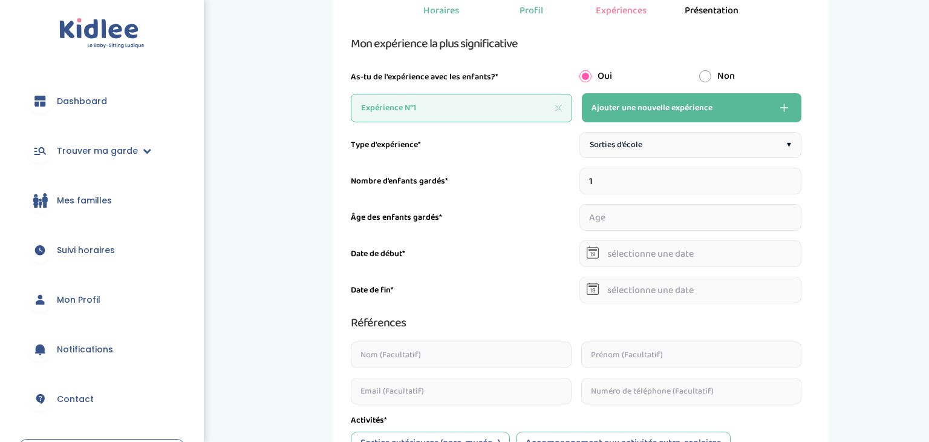
click at [796, 180] on input "1" at bounding box center [690, 181] width 223 height 27
click at [797, 177] on input "2" at bounding box center [690, 181] width 223 height 27
click at [797, 177] on input "3" at bounding box center [690, 181] width 223 height 27
click at [797, 177] on input "4" at bounding box center [690, 181] width 223 height 27
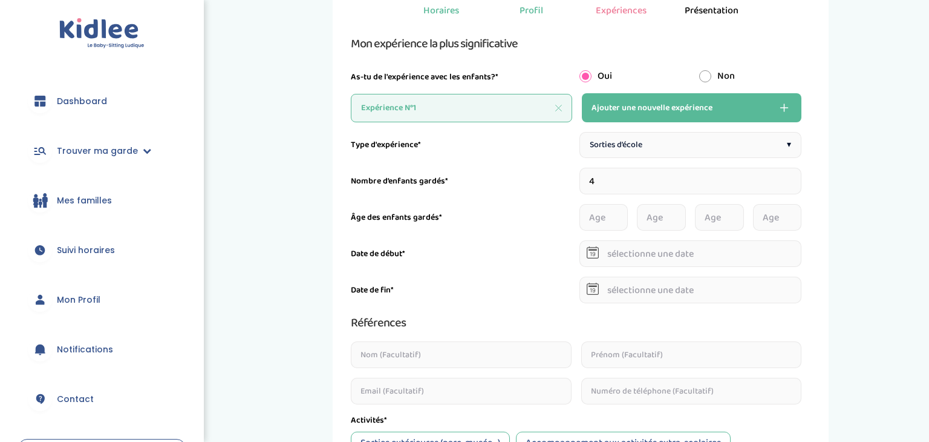
click at [797, 177] on input "4" at bounding box center [690, 181] width 223 height 27
click at [798, 178] on input "4" at bounding box center [690, 181] width 223 height 27
click at [798, 184] on input "3" at bounding box center [690, 181] width 223 height 27
type input "2"
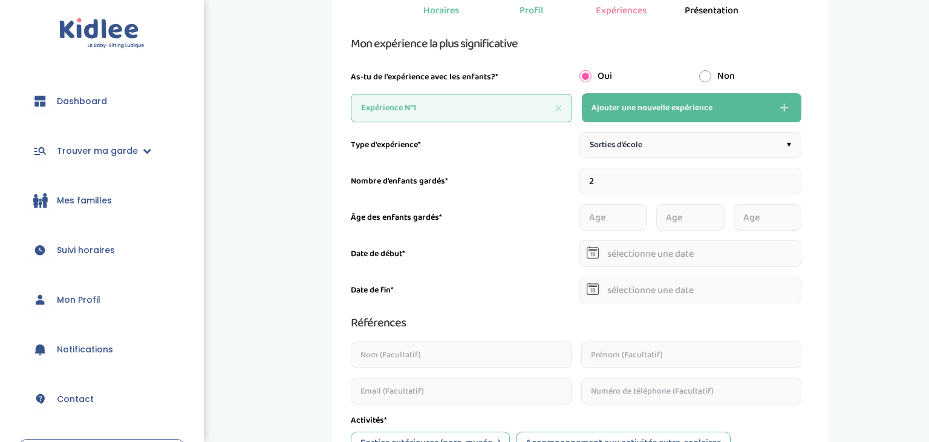
click at [798, 184] on input "2" at bounding box center [690, 181] width 223 height 27
click at [640, 232] on div "Type d'expérience* Sorties d’école ▾ Nombre d’enfants gardés* 2 Âge des enfants…" at bounding box center [576, 419] width 451 height 575
click at [628, 216] on input "number" at bounding box center [632, 217] width 106 height 27
click at [684, 215] on input "1" at bounding box center [632, 217] width 106 height 27
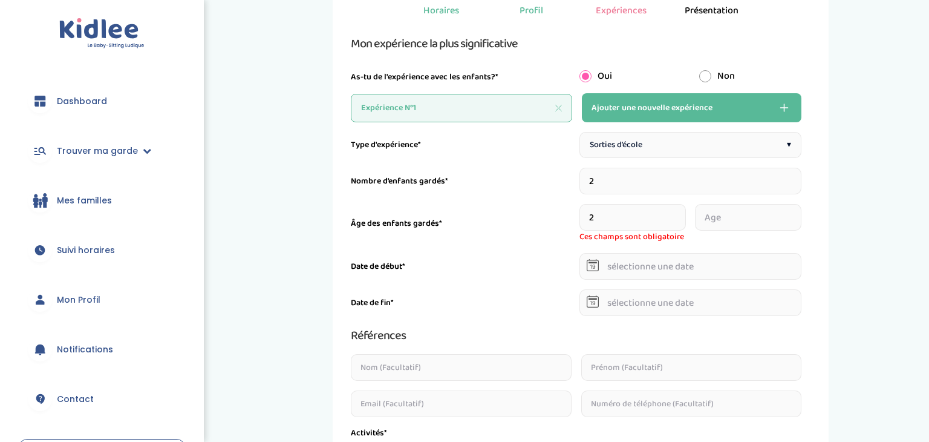
click at [684, 215] on input "2" at bounding box center [632, 217] width 106 height 27
click at [684, 215] on input "3" at bounding box center [632, 217] width 106 height 27
click at [684, 215] on input "4" at bounding box center [632, 217] width 106 height 27
click at [684, 215] on input "5" at bounding box center [632, 217] width 106 height 27
type input "6"
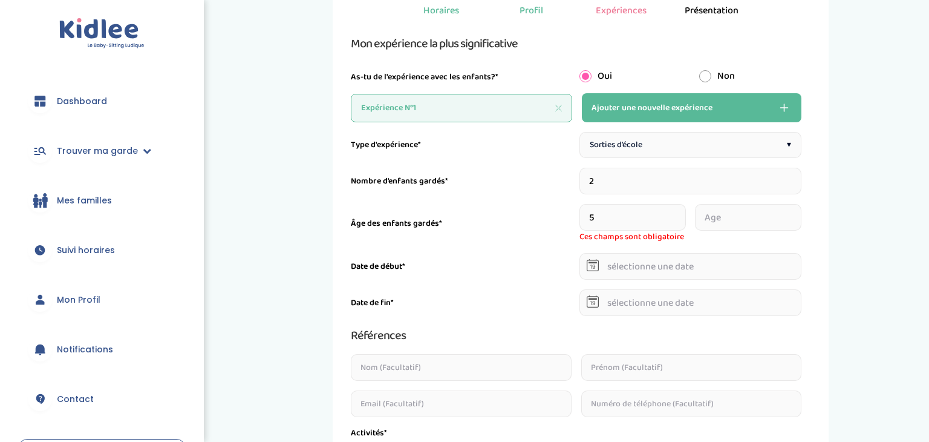
click at [684, 215] on input "6" at bounding box center [632, 217] width 106 height 27
click at [798, 223] on input "0" at bounding box center [748, 217] width 106 height 27
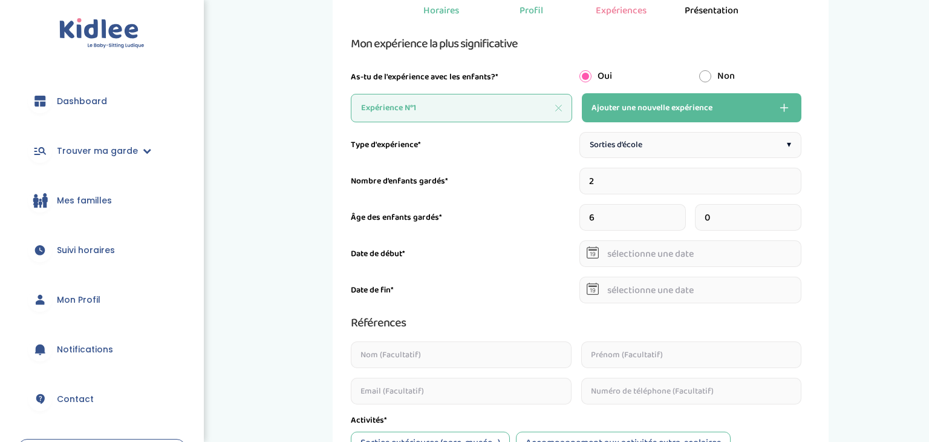
click at [798, 223] on input "0" at bounding box center [748, 217] width 106 height 27
click at [797, 211] on input "1" at bounding box center [748, 217] width 106 height 27
click at [797, 211] on input "2" at bounding box center [748, 217] width 106 height 27
click at [797, 211] on input "3" at bounding box center [748, 217] width 106 height 27
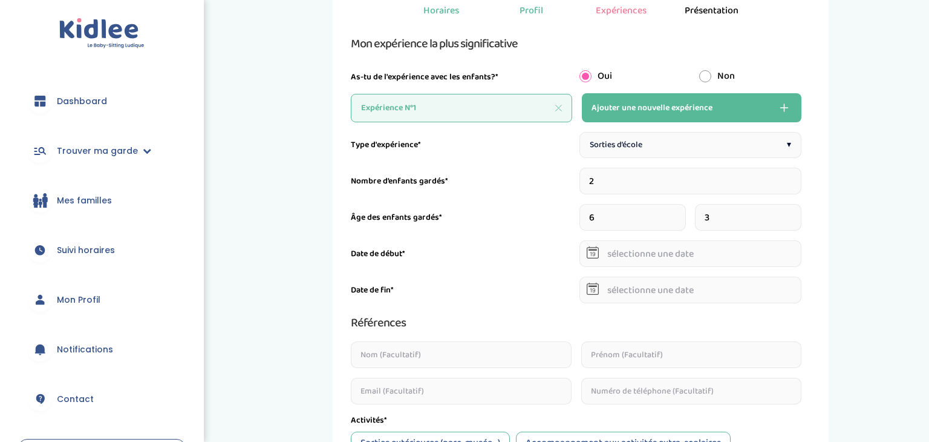
type input "4"
click at [797, 211] on input "4" at bounding box center [748, 217] width 106 height 27
click at [652, 266] on input "text" at bounding box center [690, 253] width 223 height 27
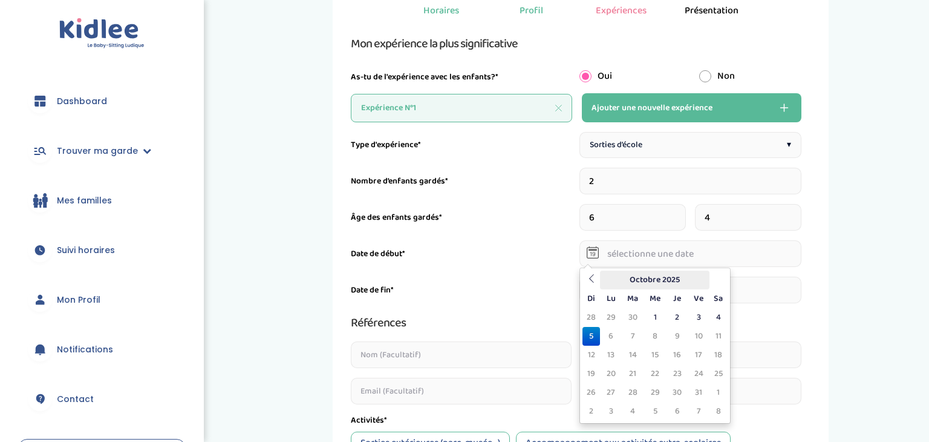
click at [604, 281] on th "Octobre 2025" at bounding box center [654, 279] width 109 height 19
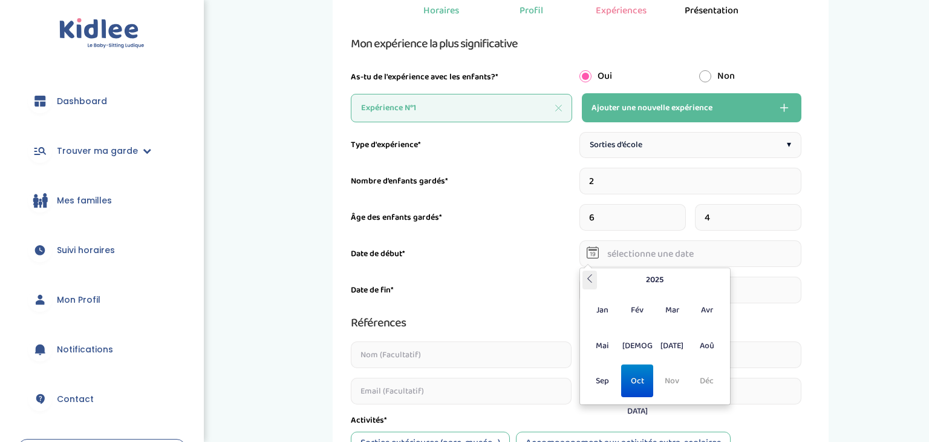
click at [592, 280] on icon at bounding box center [589, 278] width 8 height 8
click at [605, 377] on span "Sep" at bounding box center [603, 380] width 32 height 33
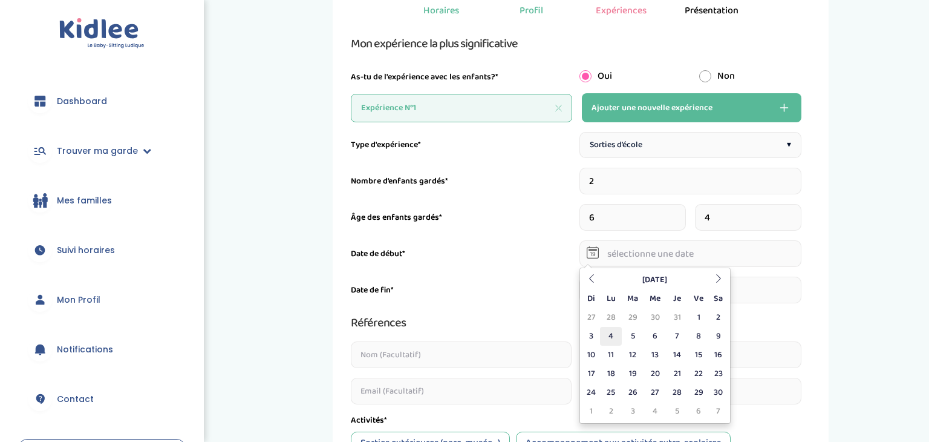
click at [608, 339] on td "4" at bounding box center [610, 336] width 21 height 19
type input "04-09-2023"
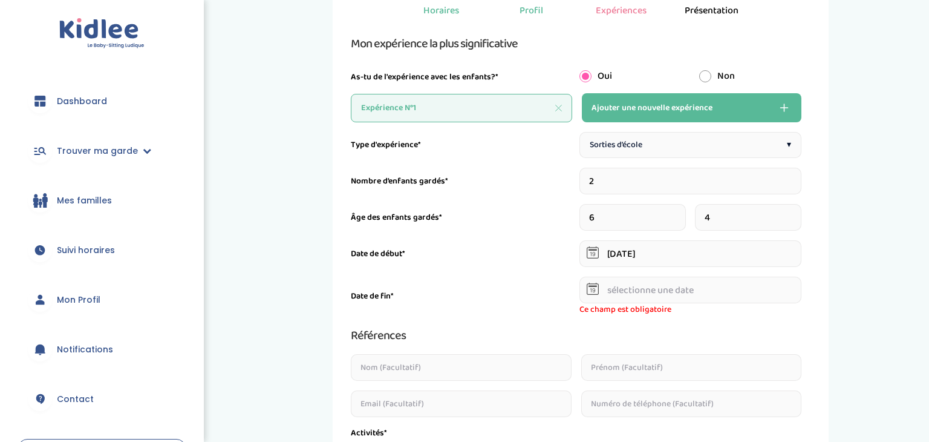
click at [653, 295] on input "text" at bounding box center [690, 289] width 223 height 27
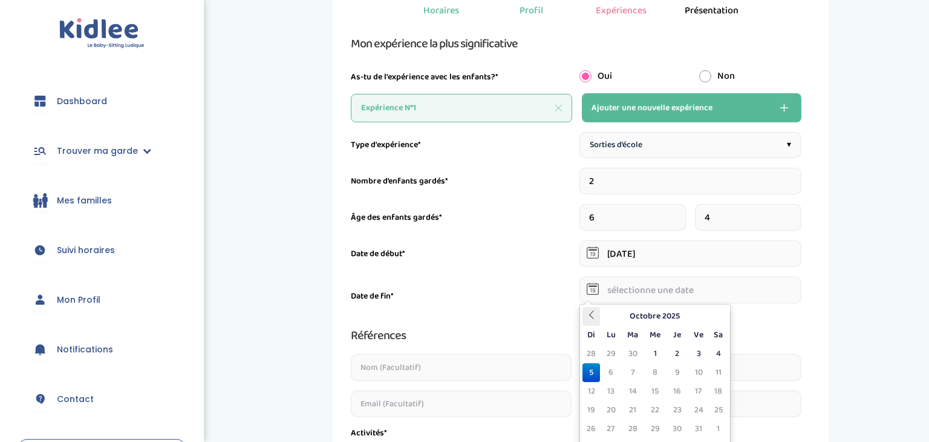
click at [592, 317] on icon at bounding box center [591, 314] width 8 height 8
click at [642, 319] on th "Septembre 2025" at bounding box center [654, 316] width 109 height 19
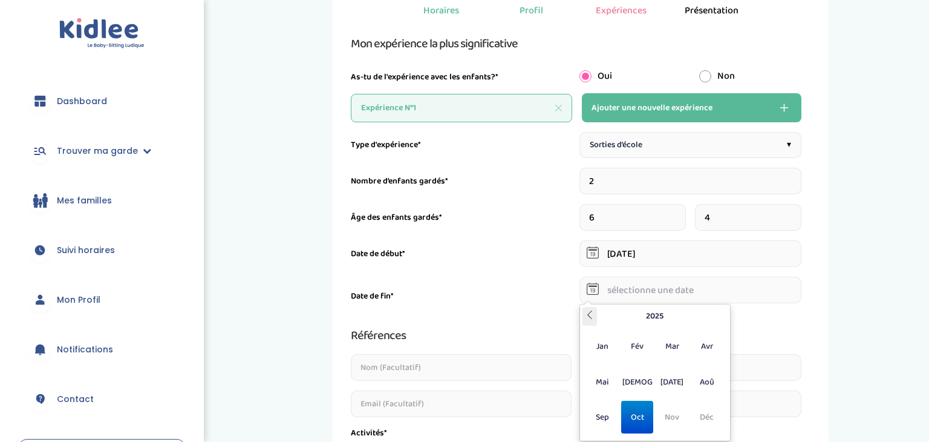
click at [589, 313] on icon at bounding box center [589, 314] width 8 height 8
click at [723, 313] on icon at bounding box center [720, 314] width 8 height 8
click at [583, 314] on th at bounding box center [589, 316] width 15 height 19
click at [704, 409] on span "Déc" at bounding box center [707, 416] width 32 height 33
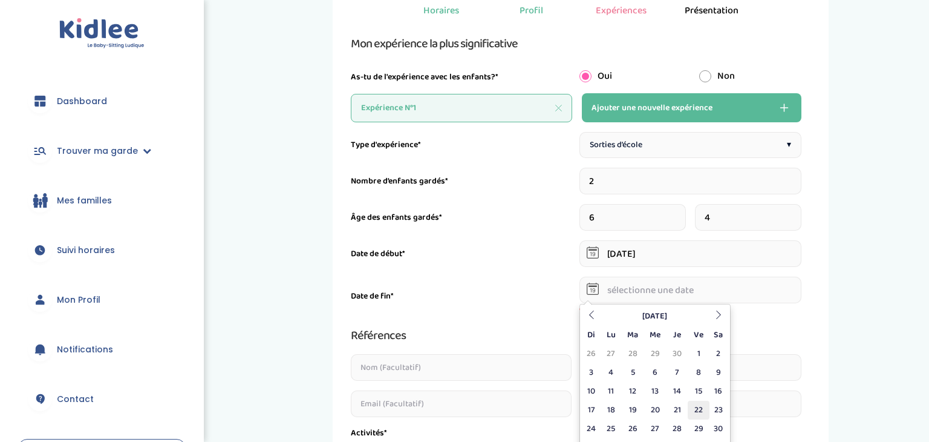
click at [694, 414] on td "22" at bounding box center [698, 409] width 21 height 19
type input "22-12-2023"
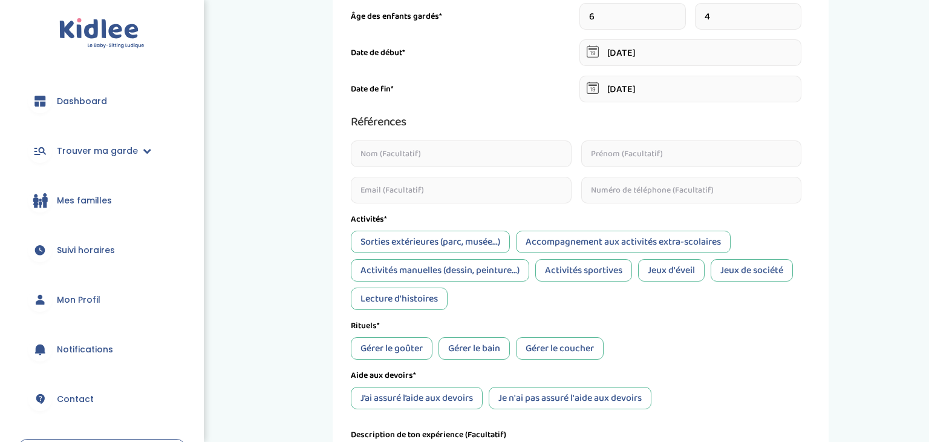
scroll to position [310, 0]
click at [401, 233] on div "Sorties extérieures (parc, musée...)" at bounding box center [430, 241] width 159 height 22
click at [558, 240] on div "Accompagnement aux activités extra-scolaires" at bounding box center [623, 241] width 215 height 22
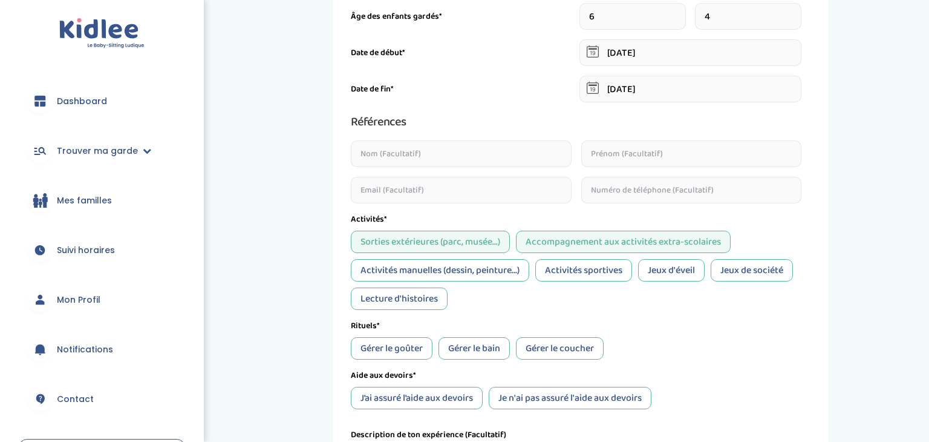
click at [483, 269] on div "Activités manuelles (dessin, peinture...)" at bounding box center [440, 270] width 178 height 22
click at [558, 269] on div "Activités sportives" at bounding box center [583, 270] width 97 height 22
click at [665, 263] on div "Jeux d'éveil" at bounding box center [671, 270] width 67 height 22
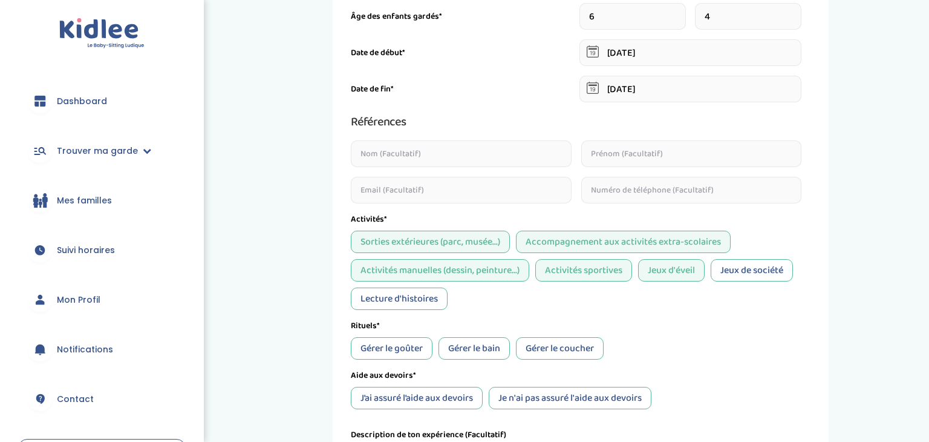
click at [746, 266] on div "Jeux de société" at bounding box center [752, 270] width 82 height 22
click at [405, 295] on div "Lecture d'histoires" at bounding box center [399, 298] width 97 height 22
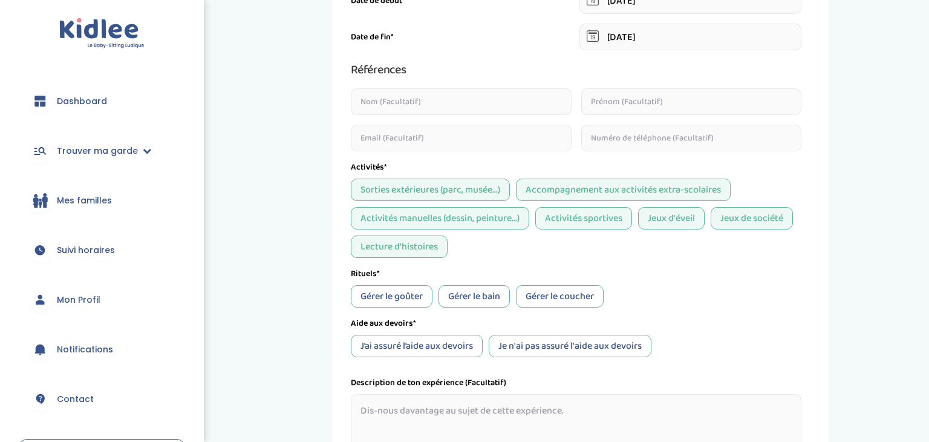
scroll to position [365, 0]
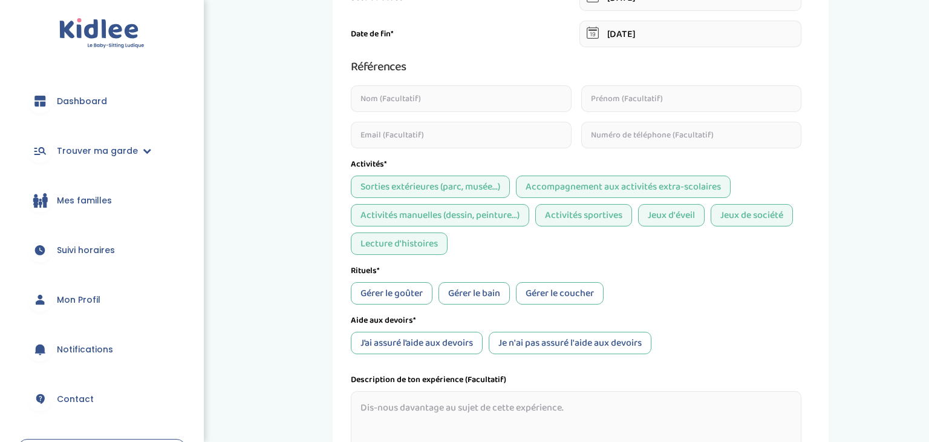
click at [412, 294] on div "Gérer le goûter" at bounding box center [392, 293] width 82 height 22
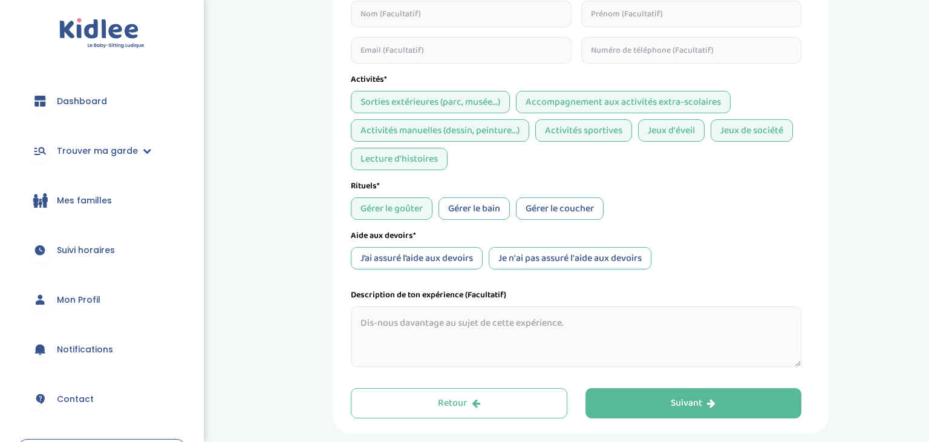
scroll to position [451, 0]
click at [462, 264] on div "J’ai assuré l’aide aux devoirs" at bounding box center [417, 257] width 132 height 22
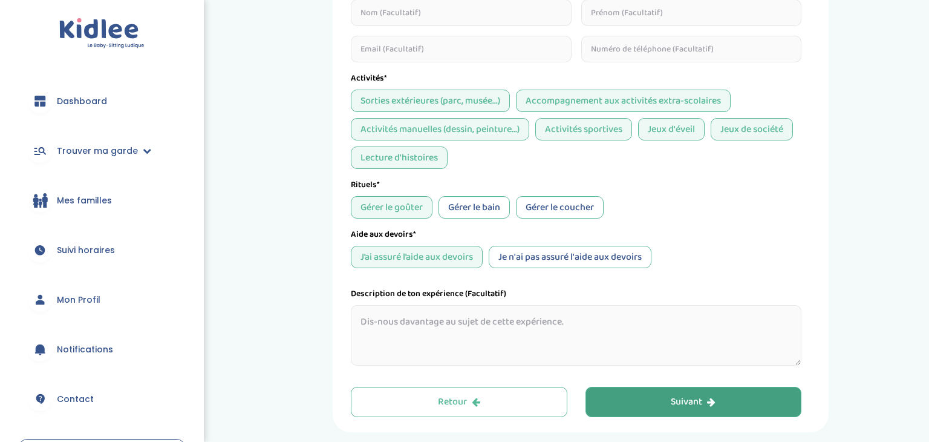
click at [665, 402] on button "Suivant" at bounding box center [693, 402] width 217 height 30
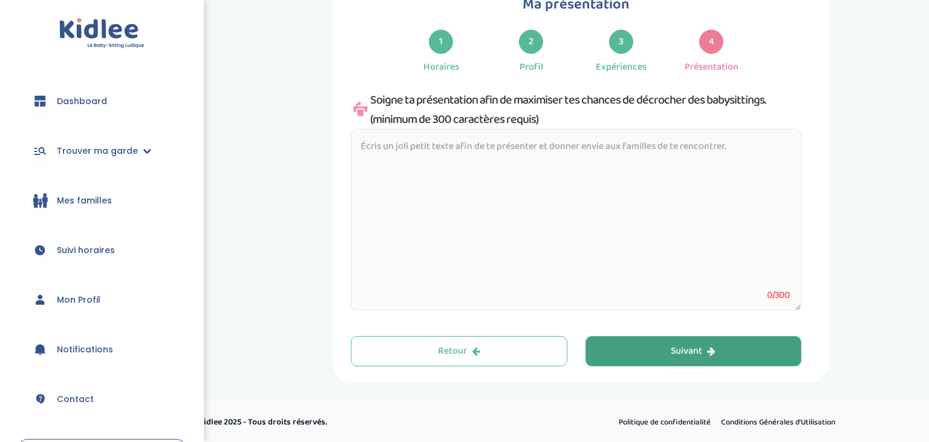
scroll to position [45, 0]
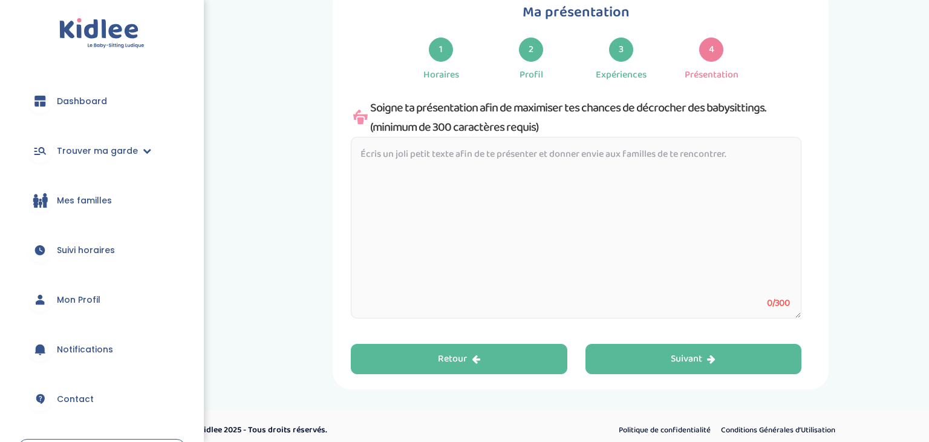
click at [443, 354] on div "Retour" at bounding box center [459, 359] width 42 height 14
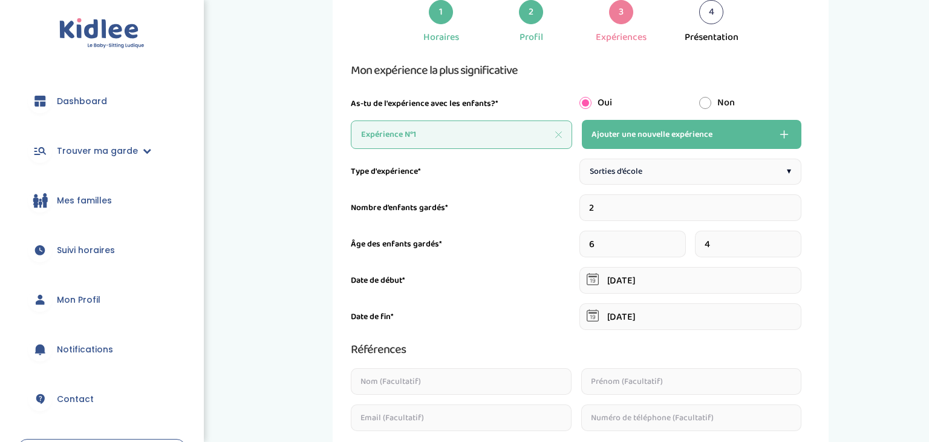
scroll to position [73, 0]
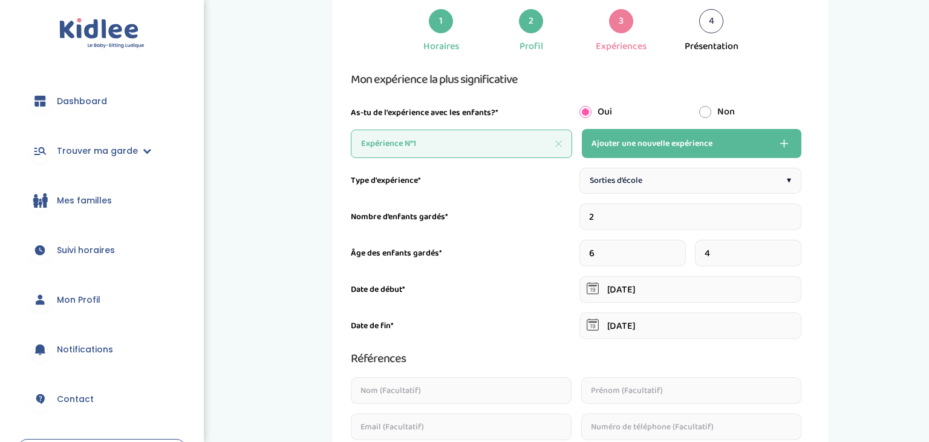
click at [724, 145] on button "Ajouter une nouvelle expérience" at bounding box center [692, 143] width 220 height 29
type input "1"
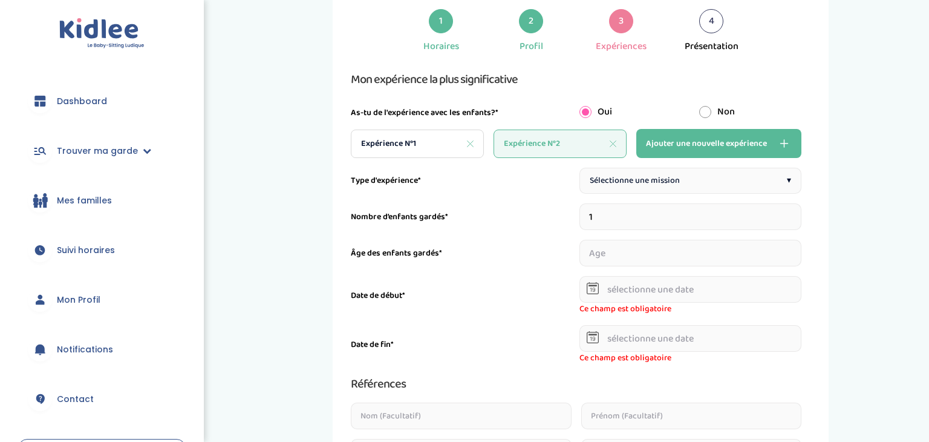
click at [671, 175] on span "Sélectionne une mission" at bounding box center [635, 180] width 90 height 13
click at [704, 258] on input "number" at bounding box center [690, 253] width 223 height 27
click at [800, 251] on input "1" at bounding box center [690, 253] width 223 height 27
click at [800, 251] on input "2" at bounding box center [690, 253] width 223 height 27
type input "3"
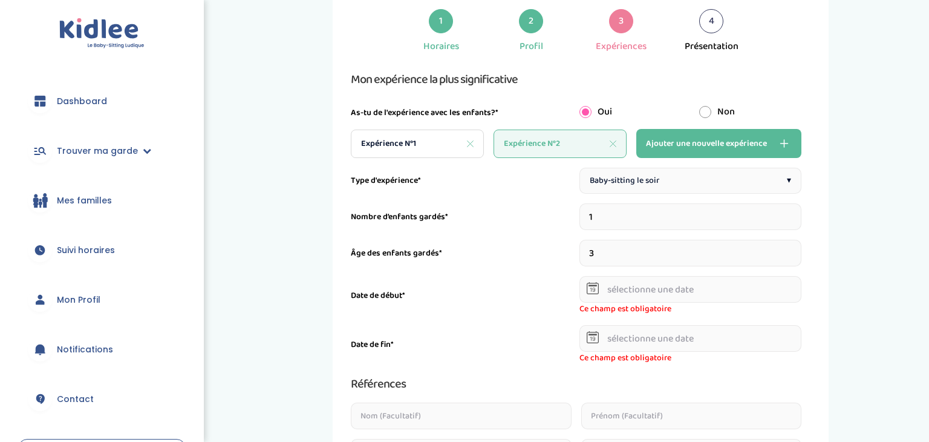
click at [800, 251] on input "3" at bounding box center [690, 253] width 223 height 27
click at [786, 289] on input "text" at bounding box center [690, 289] width 223 height 27
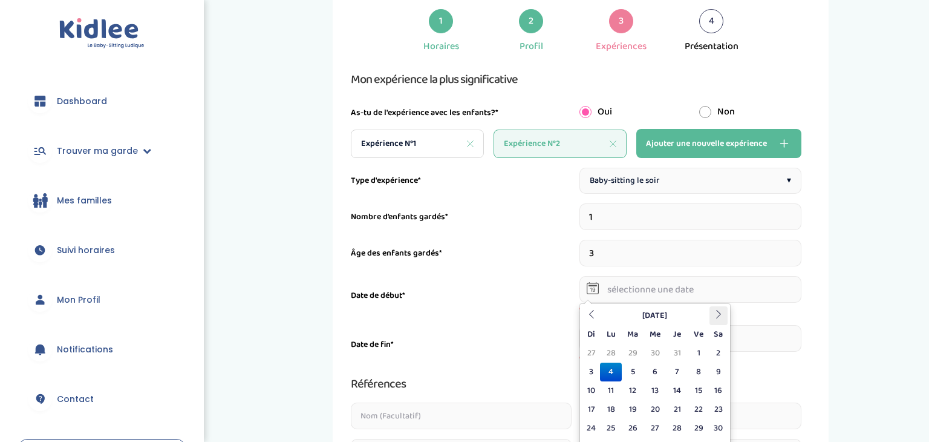
click at [720, 311] on icon at bounding box center [718, 314] width 8 height 8
click at [654, 321] on th "Octobre 2023" at bounding box center [654, 315] width 109 height 19
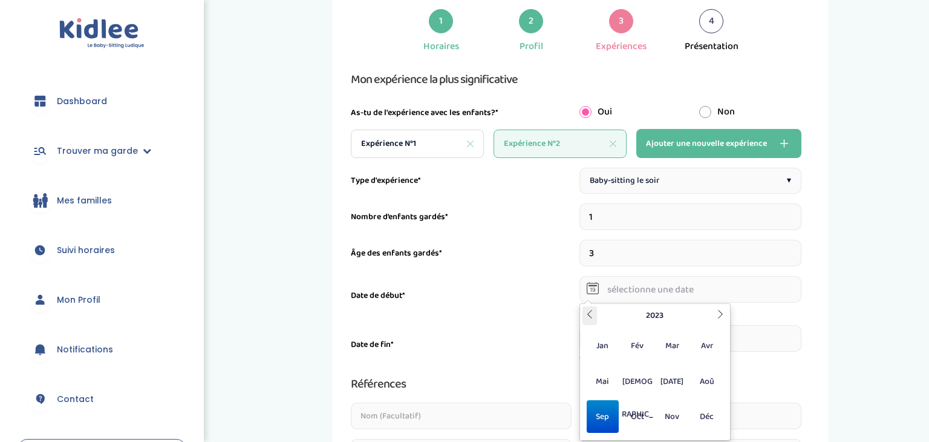
click at [584, 321] on th at bounding box center [589, 315] width 15 height 19
click at [699, 403] on span "Déc" at bounding box center [707, 416] width 32 height 33
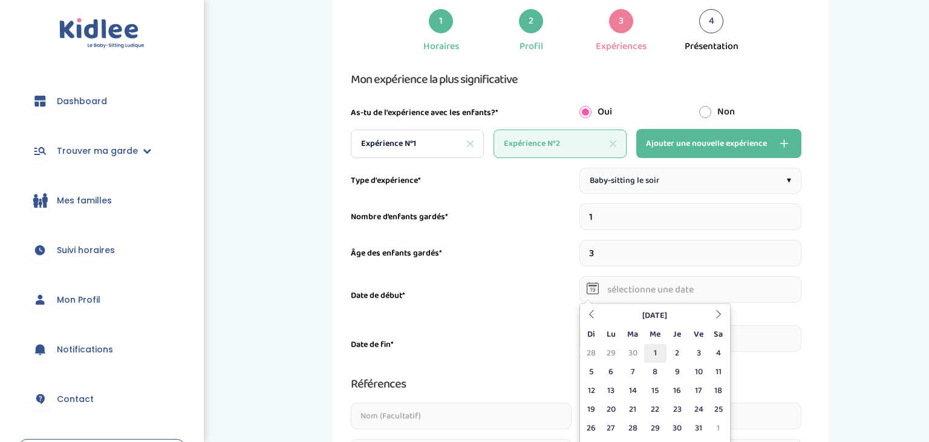
click at [657, 354] on td "1" at bounding box center [655, 353] width 22 height 19
type input "01-12-2021"
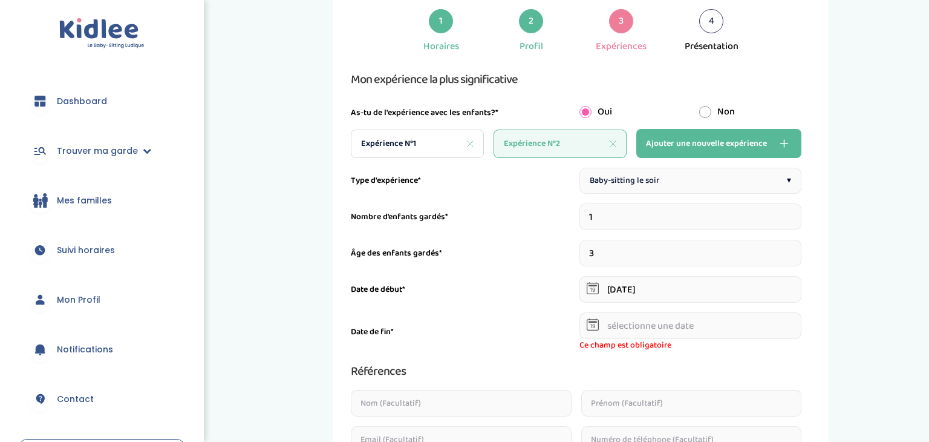
click at [694, 327] on input "text" at bounding box center [690, 325] width 223 height 27
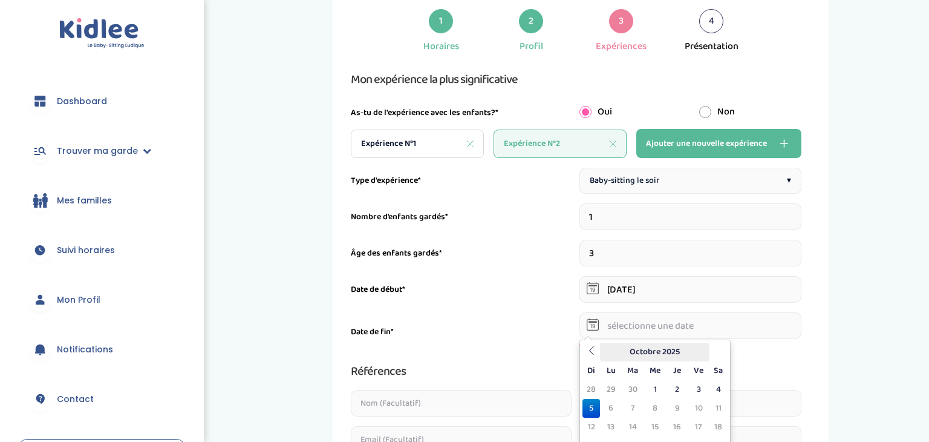
click at [625, 353] on th "Octobre 2025" at bounding box center [654, 351] width 109 height 19
click at [603, 353] on th "2025" at bounding box center [655, 351] width 116 height 19
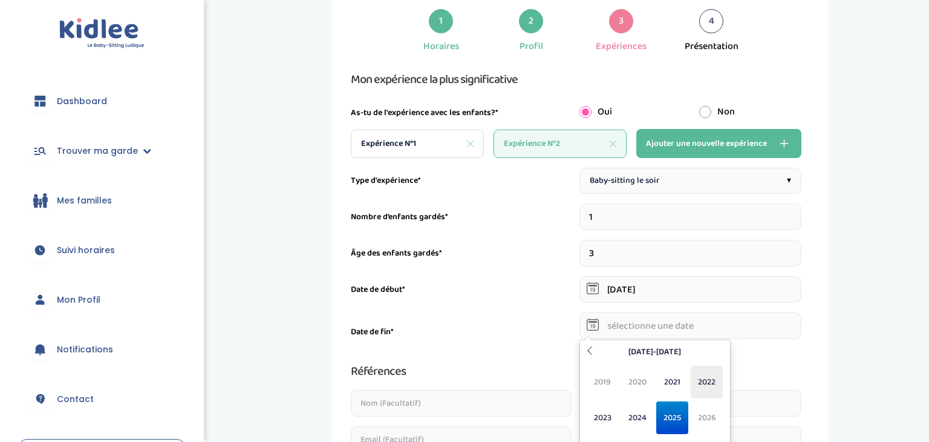
click at [702, 380] on span "2022" at bounding box center [707, 381] width 32 height 33
click at [706, 382] on span "Avr" at bounding box center [707, 381] width 32 height 33
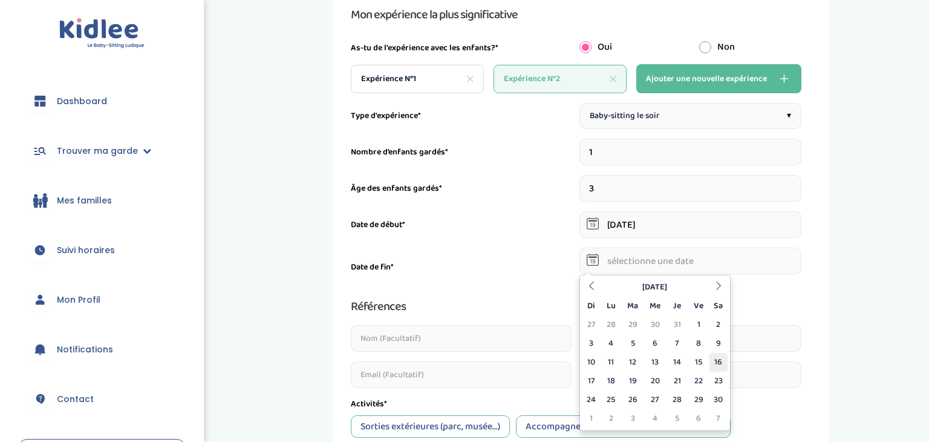
scroll to position [139, 0]
click at [722, 402] on td "30" at bounding box center [718, 398] width 18 height 19
type input "30-04-2022"
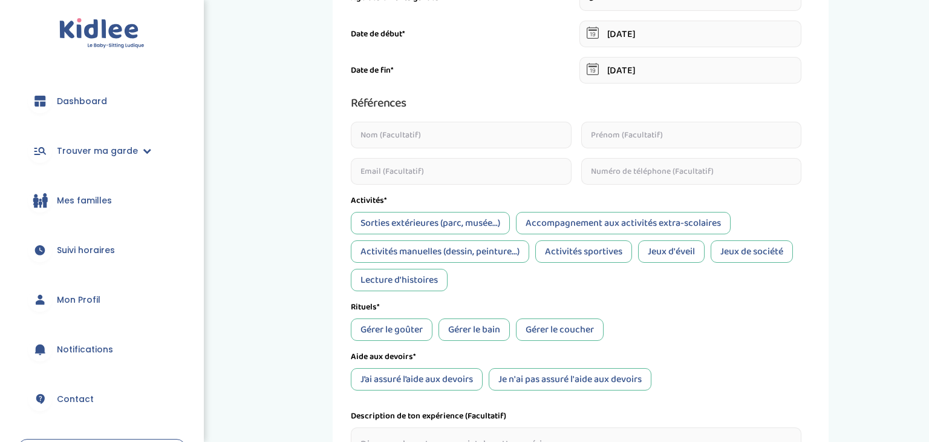
scroll to position [329, 0]
click at [435, 254] on div "Activités manuelles (dessin, peinture...)" at bounding box center [440, 251] width 178 height 22
click at [673, 250] on div "Jeux d'éveil" at bounding box center [671, 251] width 67 height 22
click at [427, 285] on div "Lecture d'histoires" at bounding box center [399, 279] width 97 height 22
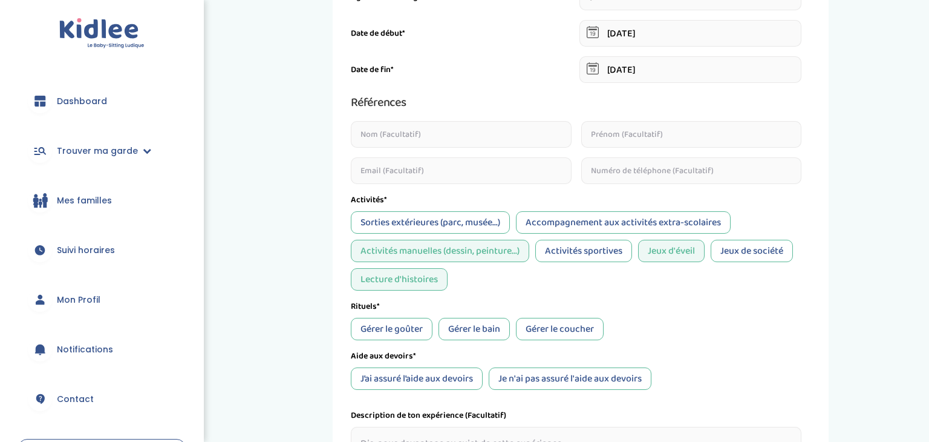
click at [552, 328] on div "Gérer le coucher" at bounding box center [560, 329] width 88 height 22
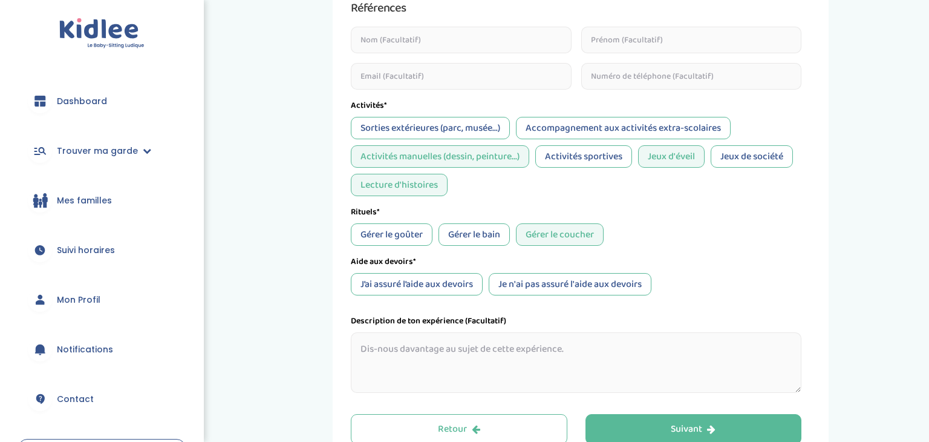
scroll to position [426, 0]
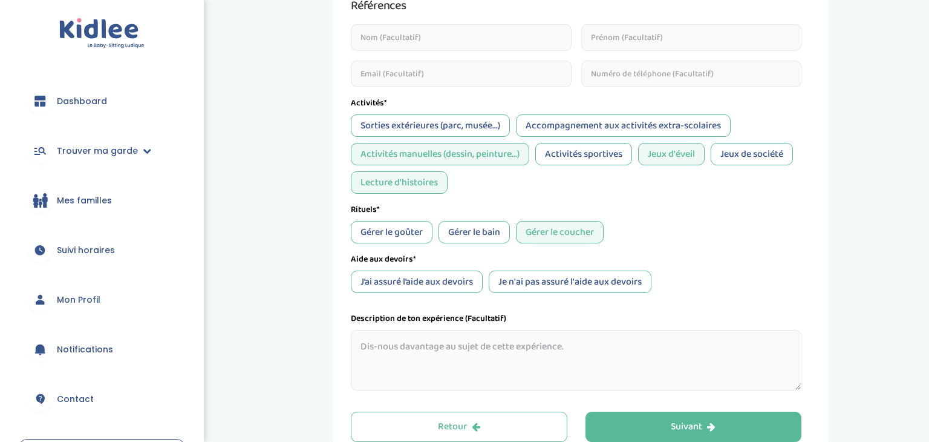
click at [466, 285] on div "J’ai assuré l’aide aux devoirs" at bounding box center [417, 281] width 132 height 22
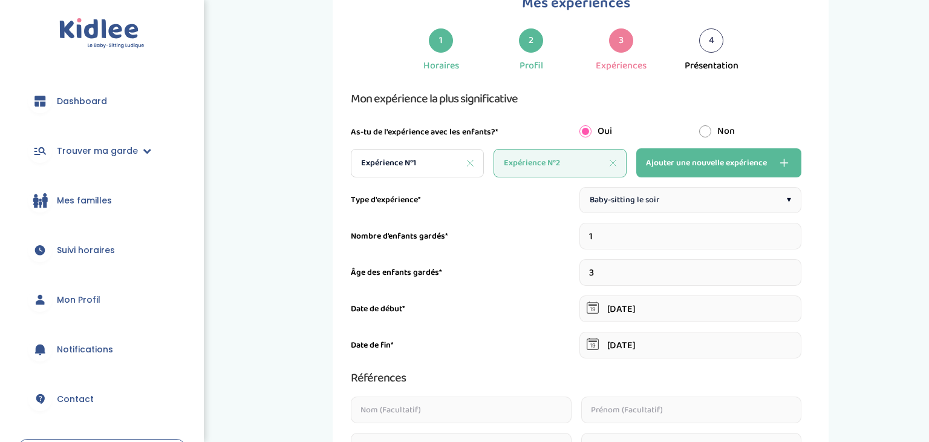
scroll to position [0, 0]
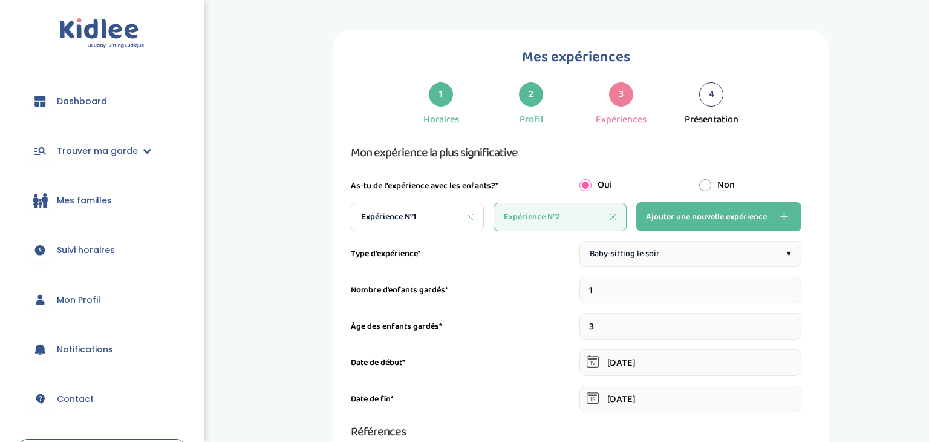
click at [429, 217] on div "Expérience N°1" at bounding box center [417, 217] width 133 height 28
type input "2"
type input "04-09-2023"
type input "22-12-2023"
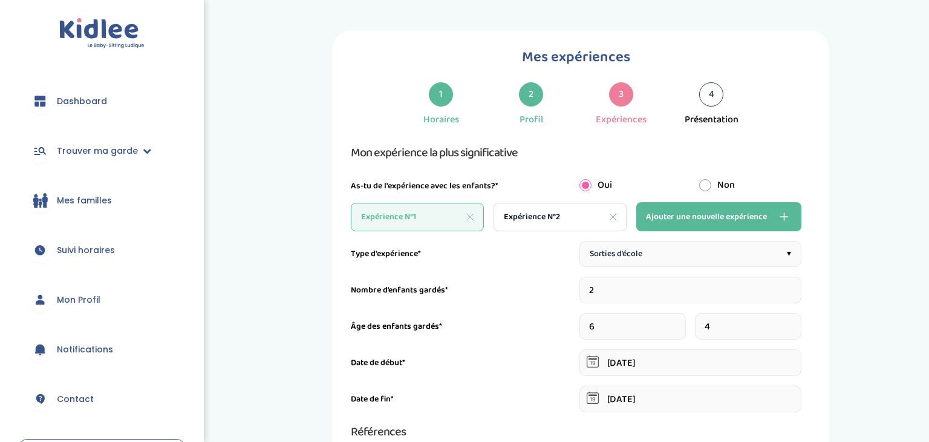
click at [552, 220] on span "Expérience N°2" at bounding box center [532, 216] width 56 height 13
type input "1"
type input "01-12-2021"
type input "30-04-2022"
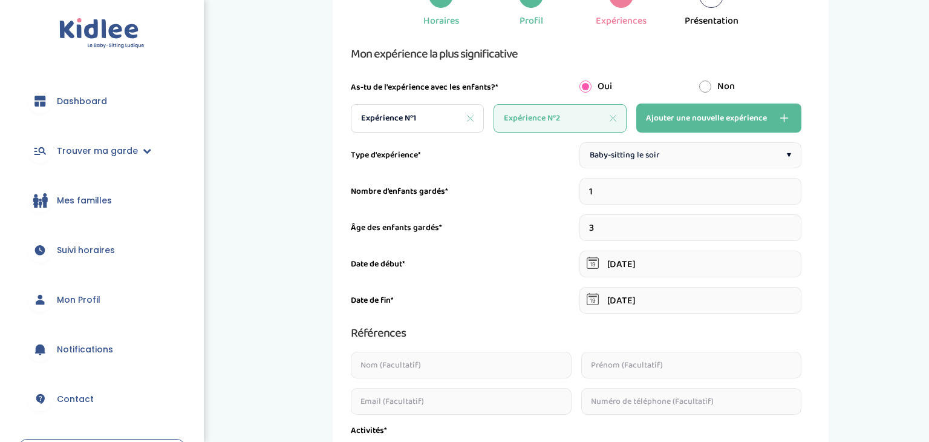
scroll to position [98, 0]
click at [767, 108] on button "Ajouter une nouvelle expérience" at bounding box center [718, 118] width 165 height 29
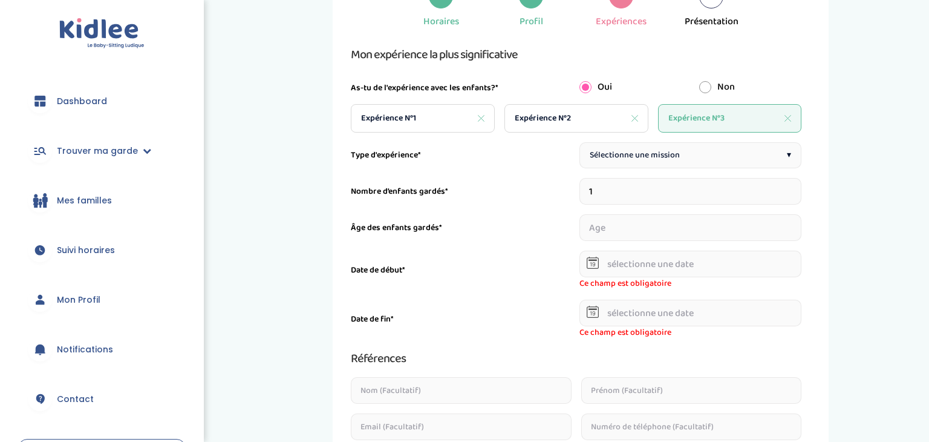
click at [648, 155] on span "Sélectionne une mission" at bounding box center [635, 155] width 90 height 13
click at [800, 224] on input "1" at bounding box center [690, 227] width 223 height 27
click at [800, 224] on input "2" at bounding box center [690, 227] width 223 height 27
click at [800, 224] on input "3" at bounding box center [690, 227] width 223 height 27
click at [800, 224] on input "4" at bounding box center [690, 227] width 223 height 27
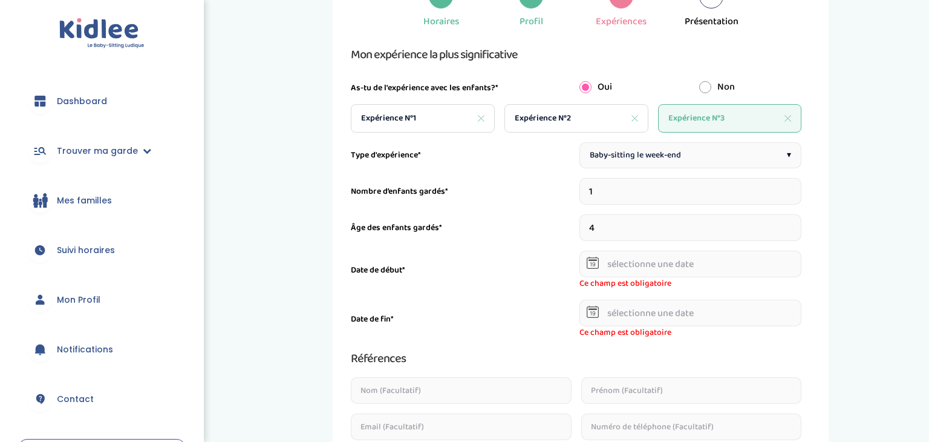
click at [800, 224] on input "5" at bounding box center [690, 227] width 223 height 27
click at [800, 224] on input "6" at bounding box center [690, 227] width 223 height 27
type input "7"
click at [800, 224] on input "7" at bounding box center [690, 227] width 223 height 27
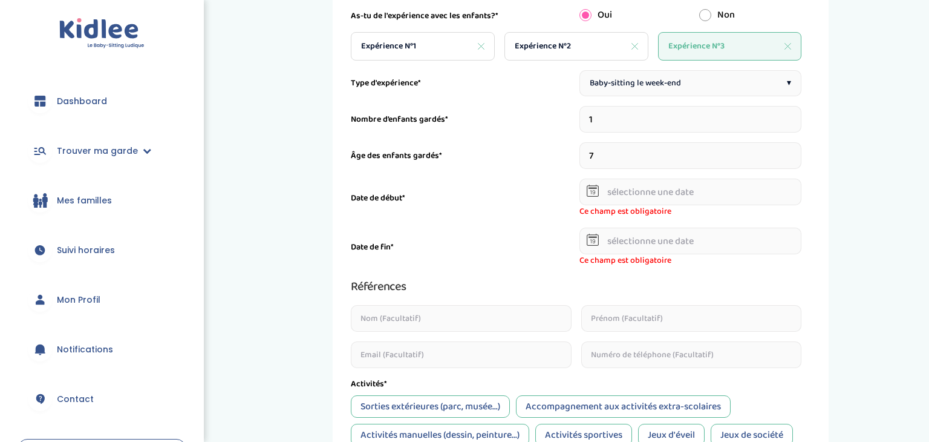
scroll to position [171, 0]
click at [632, 191] on input "text" at bounding box center [690, 190] width 223 height 27
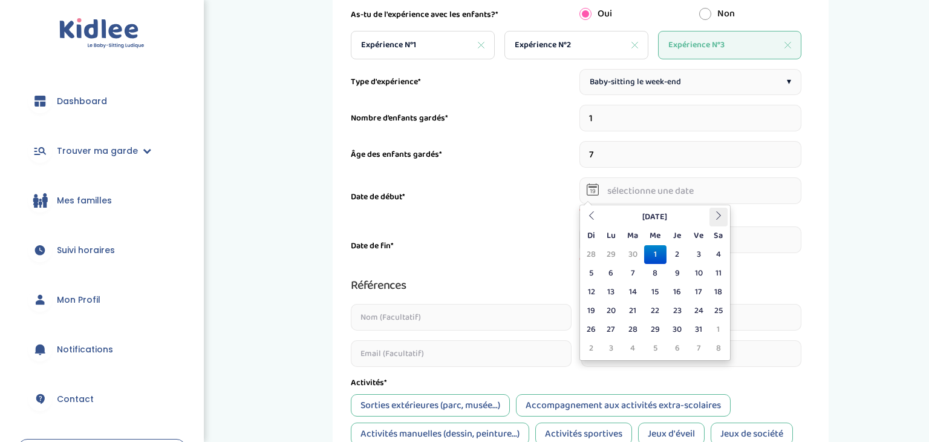
click at [722, 214] on icon at bounding box center [718, 215] width 8 height 8
click at [652, 210] on th "Avril 2022" at bounding box center [654, 216] width 109 height 19
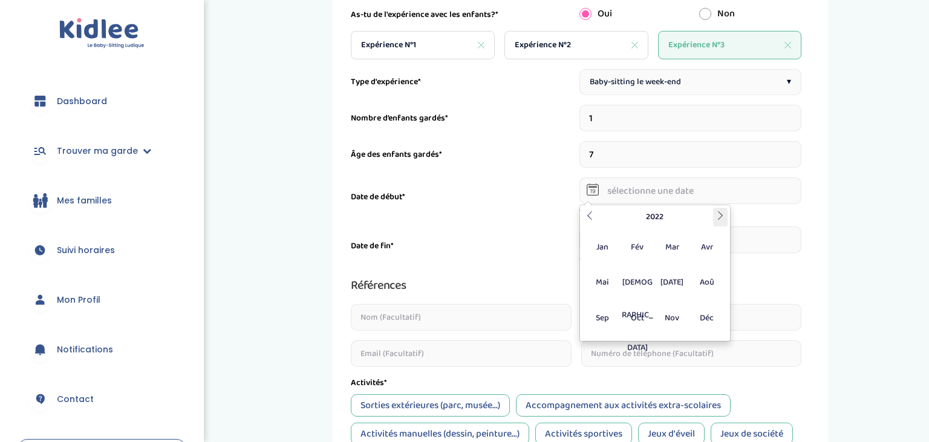
click at [723, 214] on icon at bounding box center [720, 215] width 8 height 8
click at [588, 215] on icon at bounding box center [589, 215] width 8 height 8
click at [610, 249] on span "Jan" at bounding box center [603, 246] width 32 height 33
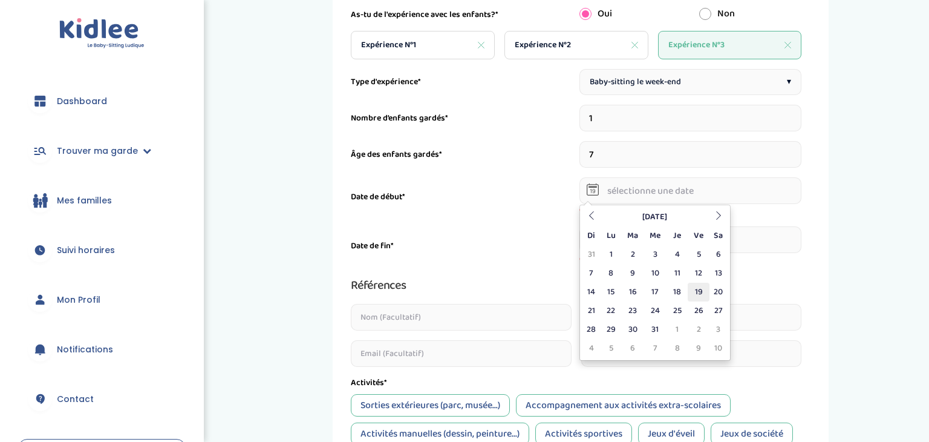
click at [703, 292] on td "19" at bounding box center [698, 291] width 21 height 19
type input "19-01-2024"
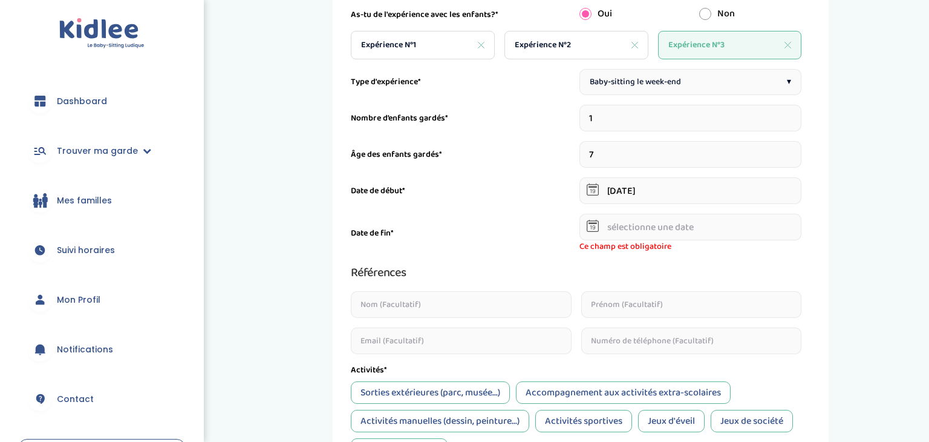
click at [677, 232] on input "text" at bounding box center [690, 227] width 223 height 27
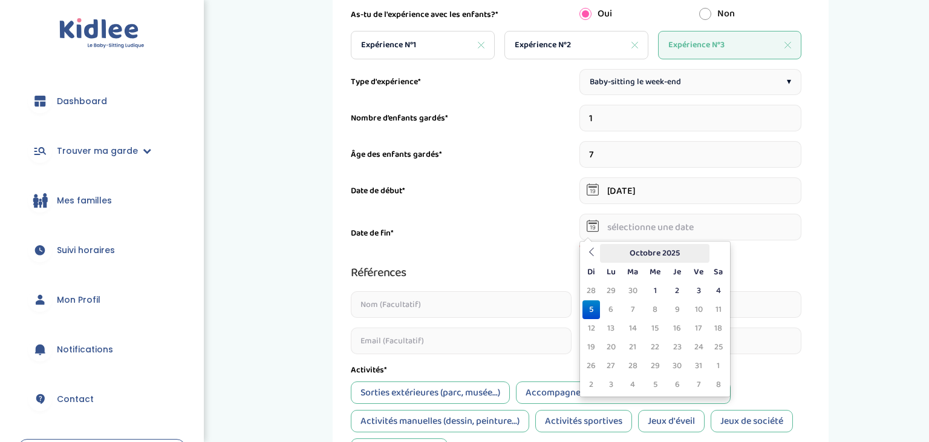
click at [639, 252] on th "Octobre 2025" at bounding box center [654, 253] width 109 height 19
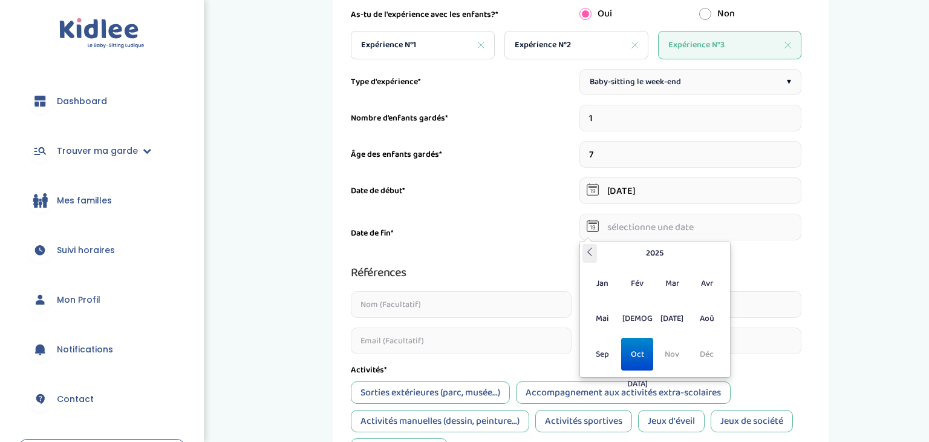
click at [590, 255] on icon at bounding box center [589, 251] width 8 height 8
click at [676, 316] on span "Jul" at bounding box center [672, 318] width 32 height 33
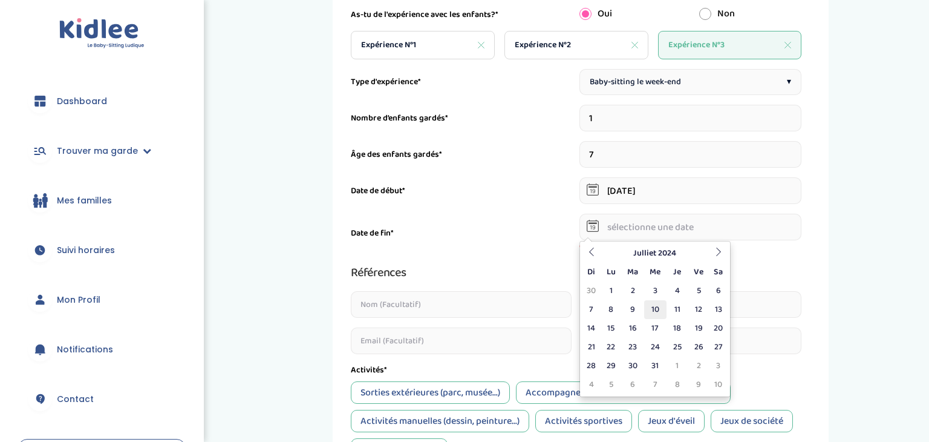
click at [657, 304] on td "10" at bounding box center [655, 309] width 22 height 19
type input "10-07-2024"
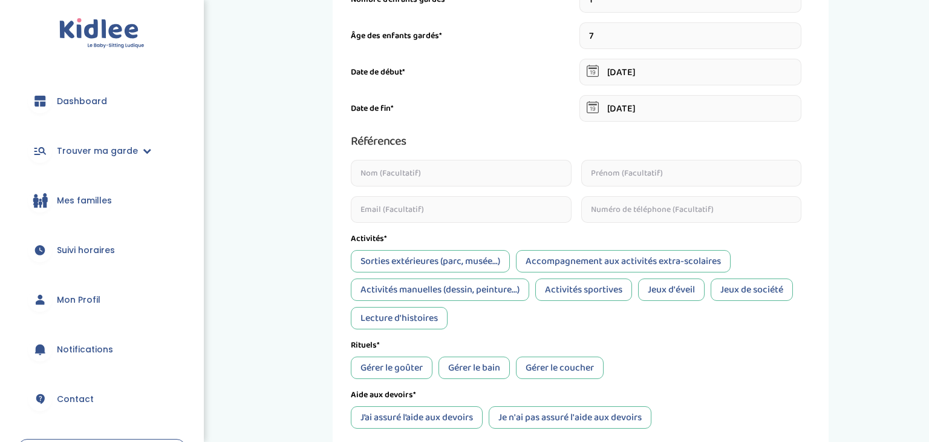
scroll to position [292, 0]
click at [431, 255] on div "Sorties extérieures (parc, musée...)" at bounding box center [430, 259] width 159 height 22
click at [509, 282] on div "Activités manuelles (dessin, peinture...)" at bounding box center [440, 287] width 178 height 22
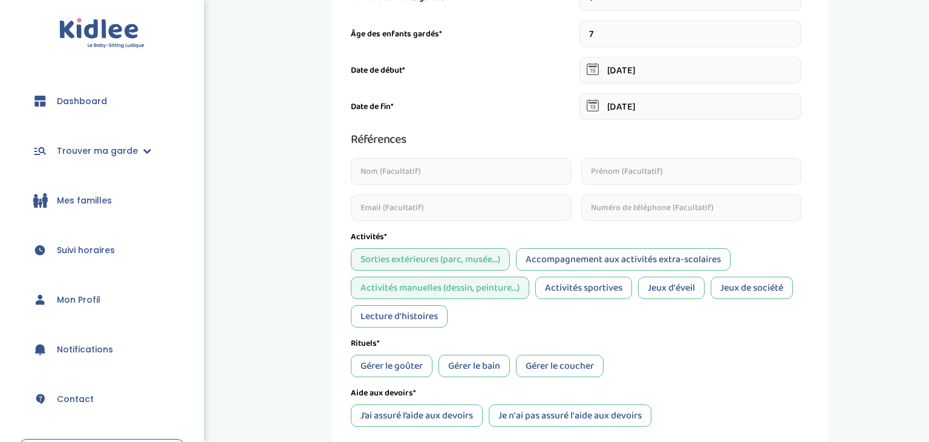
click at [509, 282] on div "Activités manuelles (dessin, peinture...)" at bounding box center [440, 287] width 178 height 22
click at [589, 280] on div "Activités sportives" at bounding box center [583, 287] width 97 height 22
click at [782, 281] on div "Jeux de société" at bounding box center [752, 287] width 82 height 22
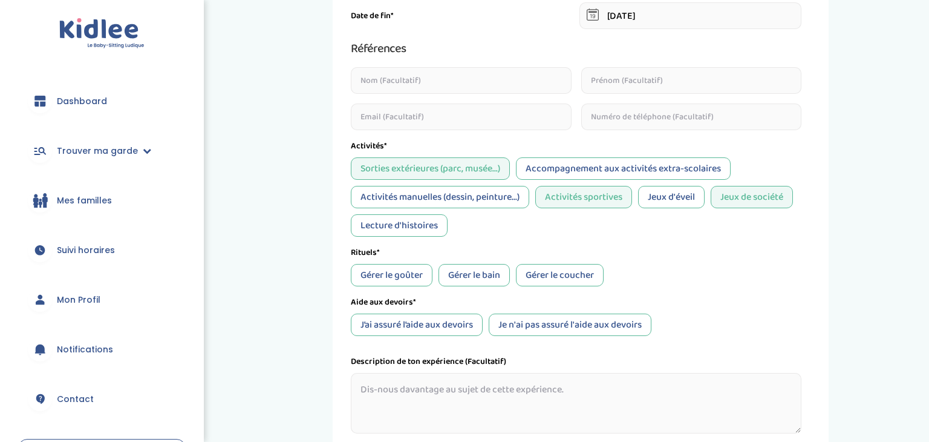
scroll to position [383, 0]
click at [408, 279] on div "Gérer le goûter" at bounding box center [392, 274] width 82 height 22
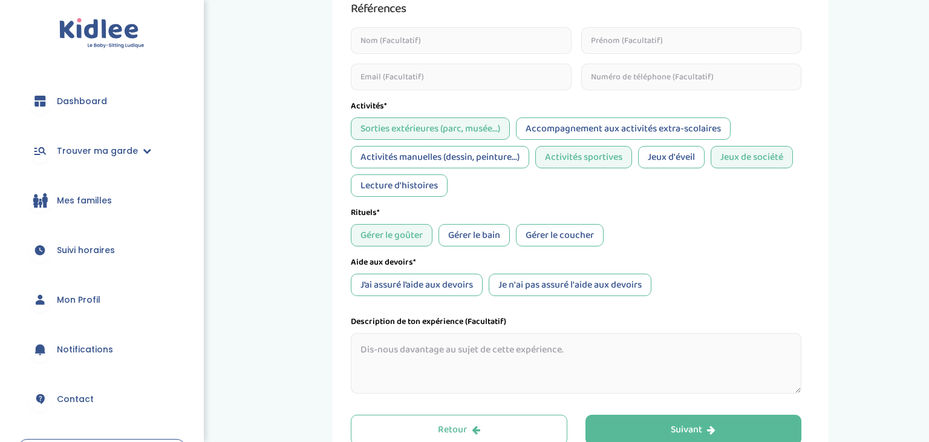
scroll to position [426, 0]
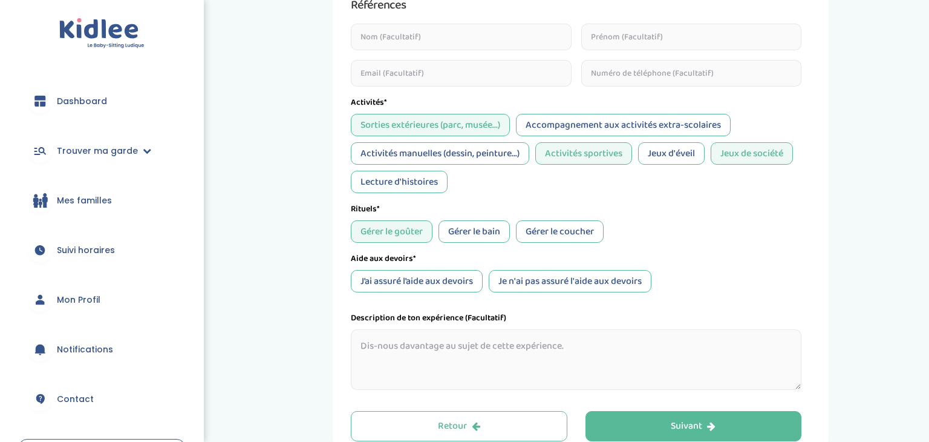
click at [408, 279] on div "J’ai assuré l’aide aux devoirs" at bounding box center [417, 281] width 132 height 22
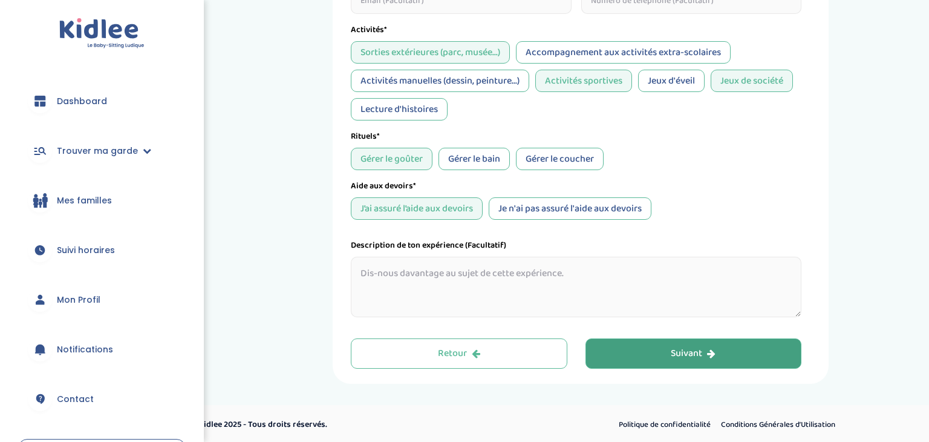
scroll to position [500, 0]
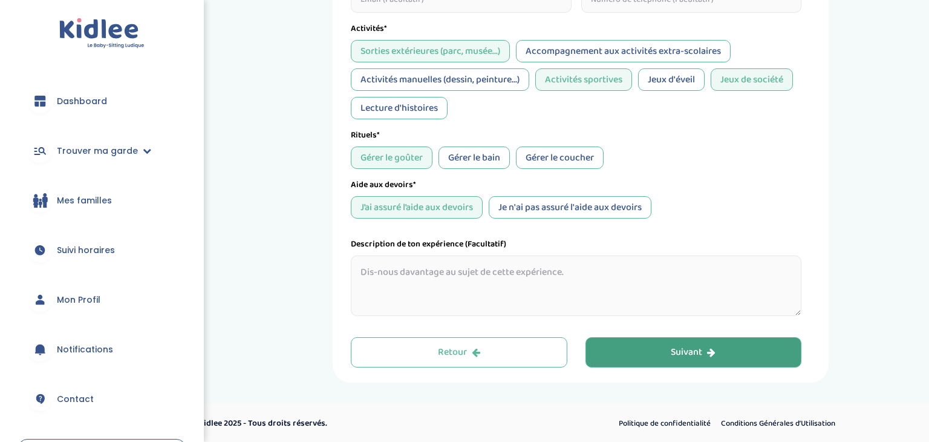
click at [690, 352] on div "Suivant" at bounding box center [693, 352] width 45 height 14
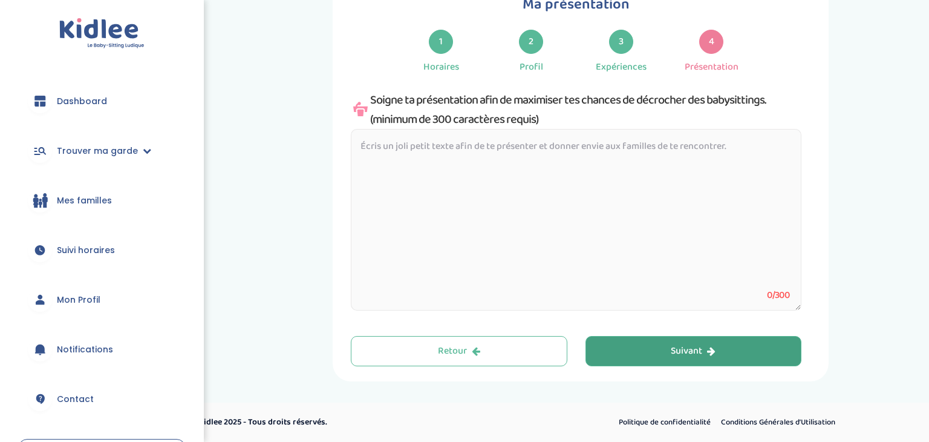
scroll to position [45, 0]
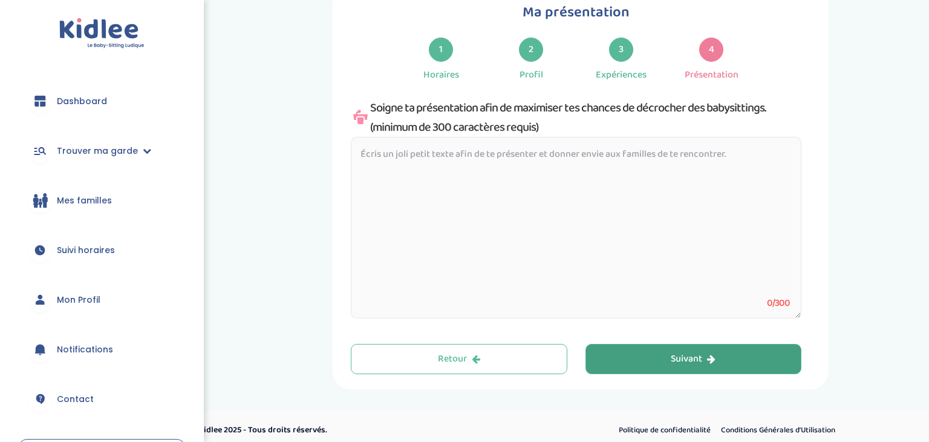
click at [441, 47] on div "1" at bounding box center [441, 50] width 24 height 24
click at [466, 112] on div "Soigne ta présentation afin de maximiser tes chances de décrocher des babysitti…" at bounding box center [576, 117] width 451 height 39
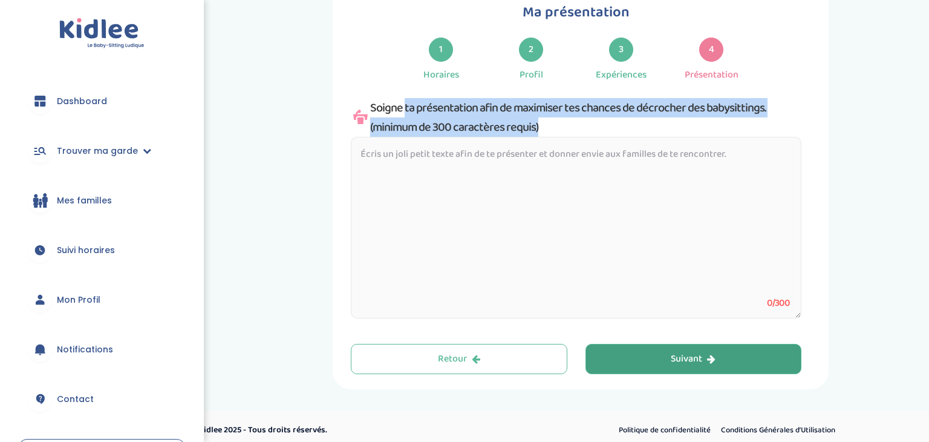
copy div "Soigne ta présentation afin de maximiser tes chances de décrocher des babysitti…"
click at [488, 178] on textarea at bounding box center [576, 227] width 451 height 181
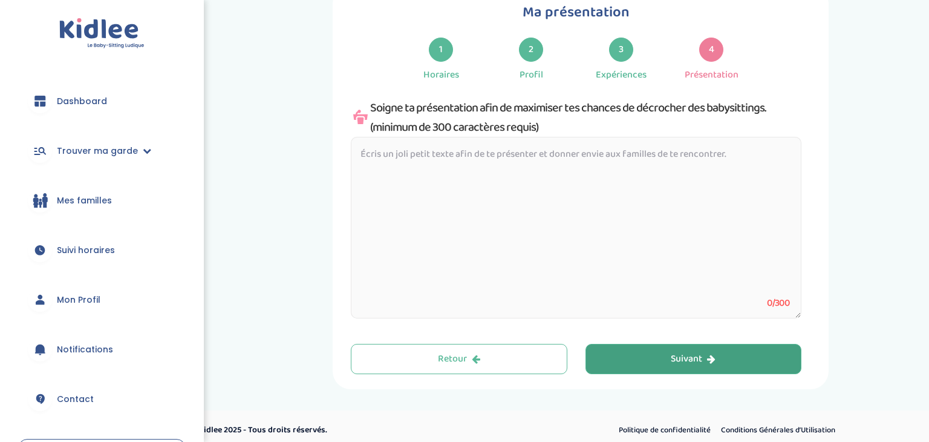
paste textarea "Je m’appelle Sarra, j’aime partager des moments simples et joyeux avec les enfa…"
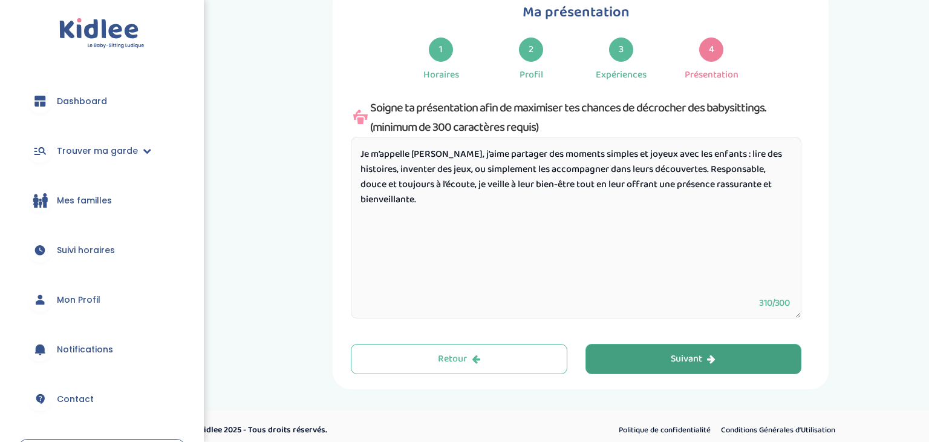
paste textarea "👇 💛"
click at [428, 198] on textarea "Je m’appelle Sarra, j’aime partager des moments simples et joyeux avec les enfa…" at bounding box center [576, 227] width 451 height 181
click at [362, 223] on textarea "Je m’appelle Sarra, j’aime partager des moments simples et joyeux avec les enfa…" at bounding box center [576, 227] width 451 height 181
click at [687, 364] on div "Suivant" at bounding box center [693, 359] width 45 height 14
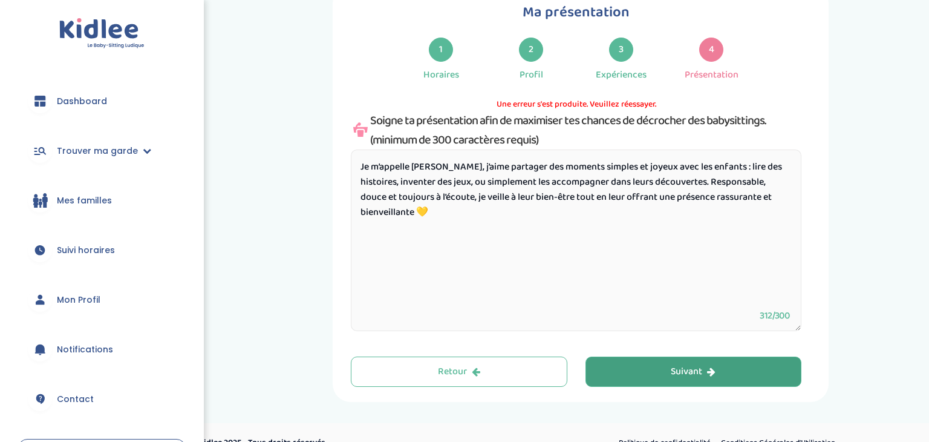
click at [433, 205] on textarea "Je m’appelle Sarra, j’aime partager des moments simples et joyeux avec les enfa…" at bounding box center [576, 239] width 451 height 181
click at [411, 169] on textarea "Je m’appelle Sarra, j’aime partager des moments simples et joyeux avec les enfa…" at bounding box center [576, 239] width 451 height 181
type textarea "Je suis Sarra, j’aime partager des moments simples et joyeux avec les enfants :…"
click at [632, 364] on button "Suivant" at bounding box center [693, 371] width 217 height 30
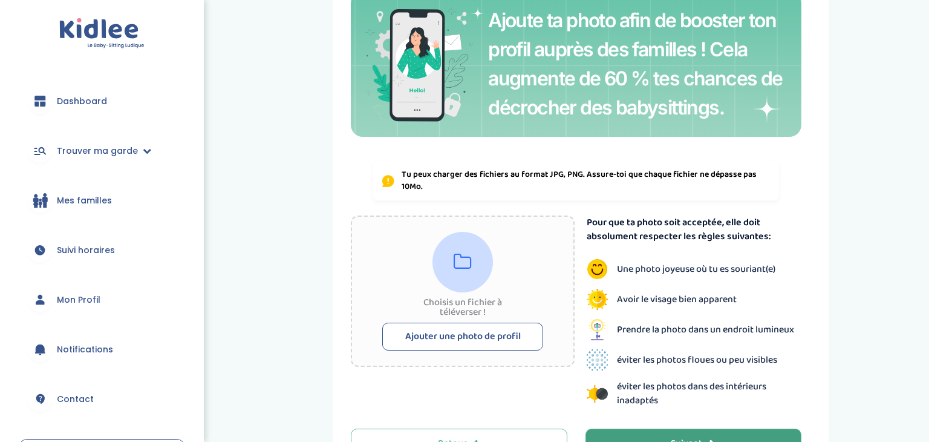
scroll to position [237, 0]
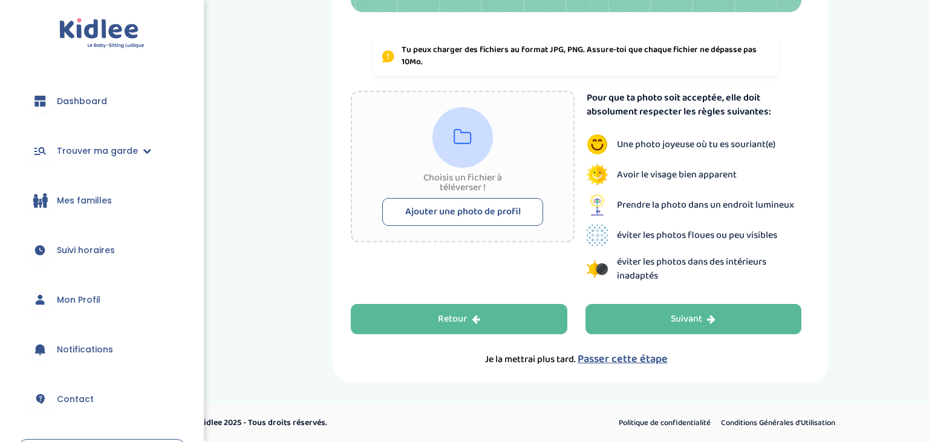
click at [471, 315] on div "Retour" at bounding box center [459, 319] width 42 height 14
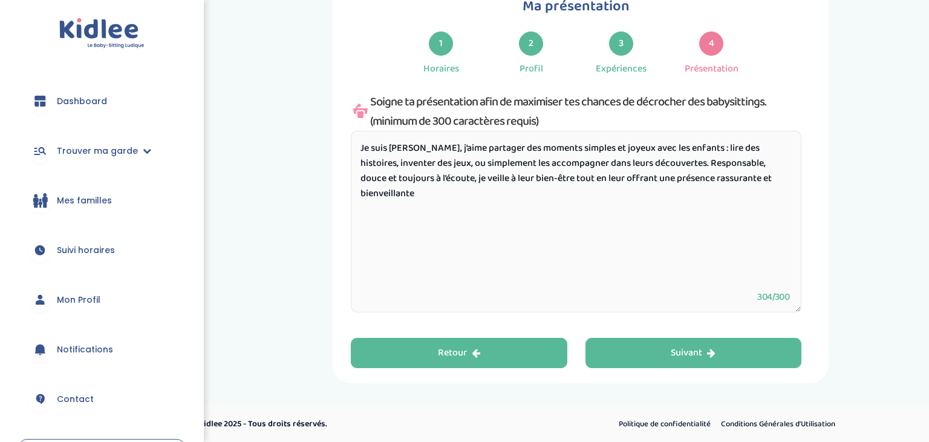
scroll to position [45, 0]
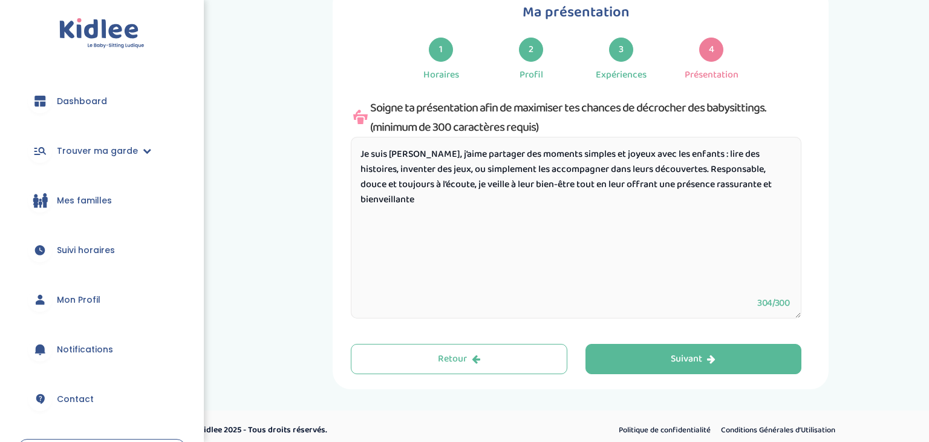
click at [420, 204] on textarea "Je suis Sarra, j’aime partager des moments simples et joyeux avec les enfants :…" at bounding box center [576, 227] width 451 height 181
paste textarea "👇 💛"
click at [364, 227] on textarea "Je suis Sarra, j’aime partager des moments simples et joyeux avec les enfants :…" at bounding box center [576, 227] width 451 height 181
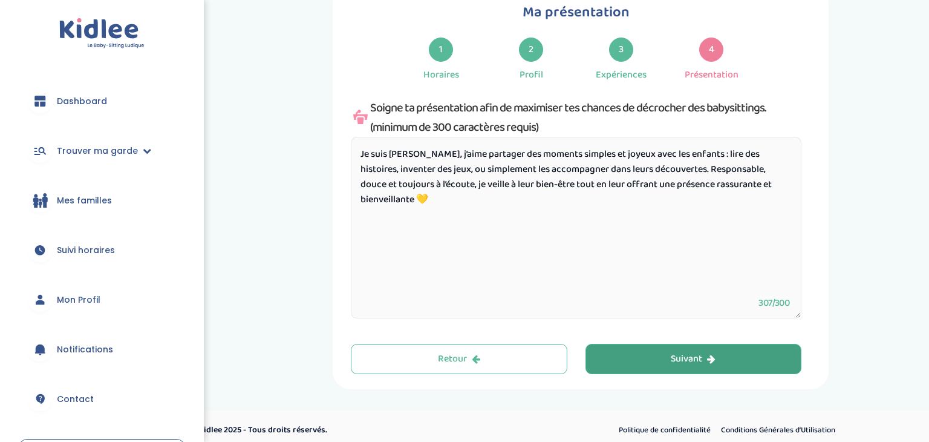
click at [750, 348] on button "Suivant" at bounding box center [693, 359] width 217 height 30
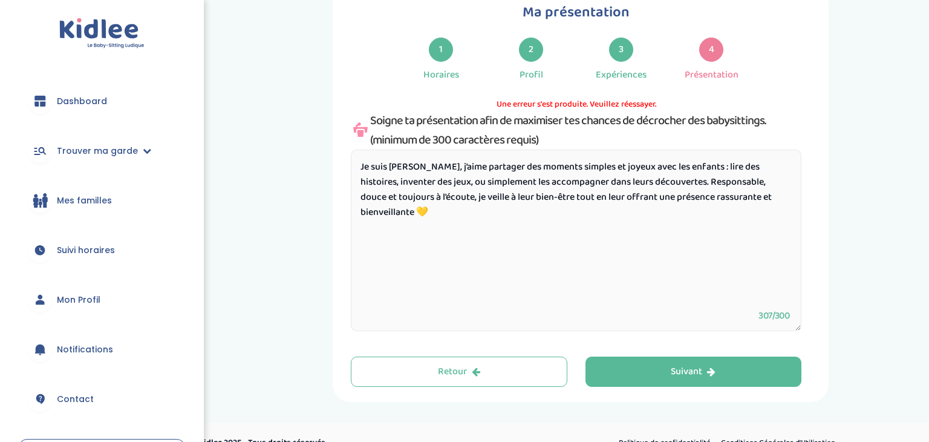
click at [439, 214] on textarea "Je suis Sarra, j’aime partager des moments simples et joyeux avec les enfants :…" at bounding box center [576, 239] width 451 height 181
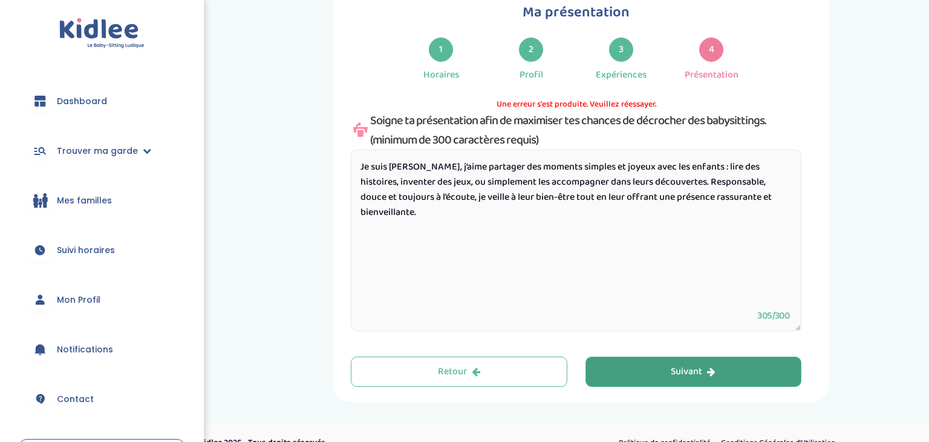
type textarea "Je suis Sarra, j’aime partager des moments simples et joyeux avec les enfants :…"
click at [651, 371] on button "Suivant" at bounding box center [693, 371] width 217 height 30
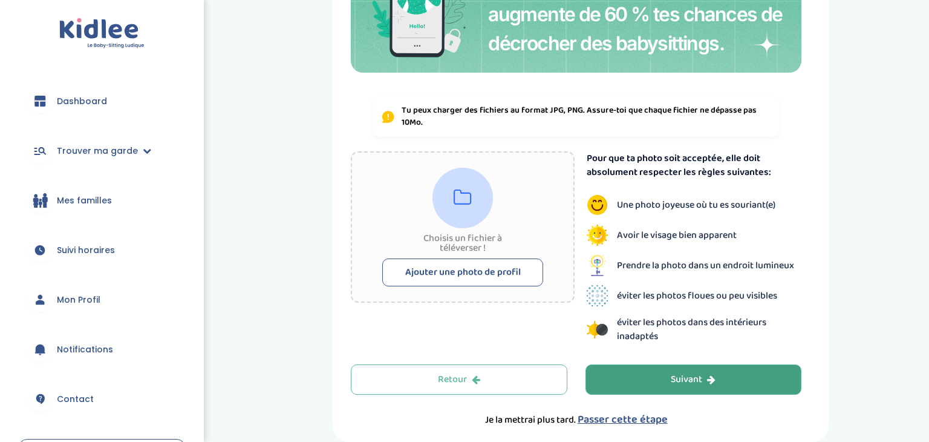
scroll to position [194, 0]
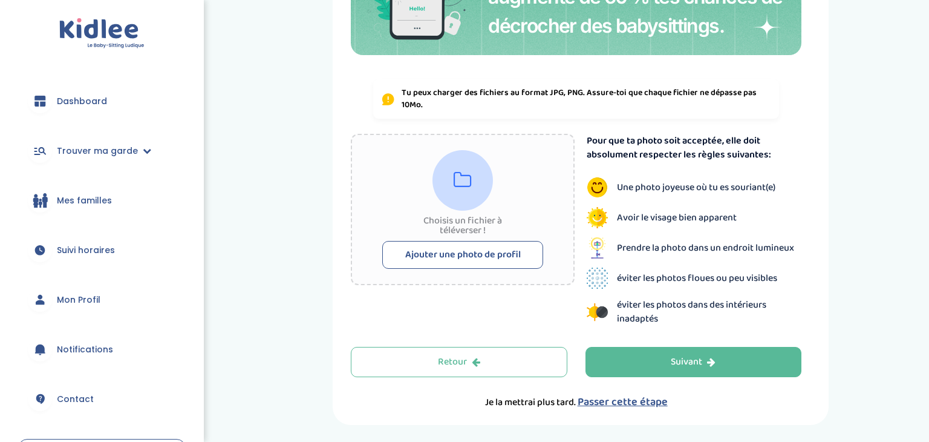
click at [486, 250] on button "Ajouter une photo de profil" at bounding box center [462, 255] width 161 height 28
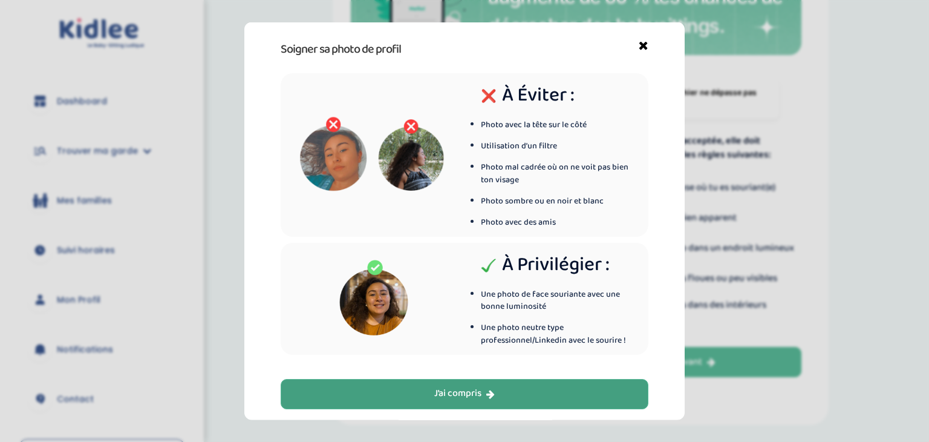
click at [463, 390] on div "J’ai compris" at bounding box center [464, 394] width 60 height 14
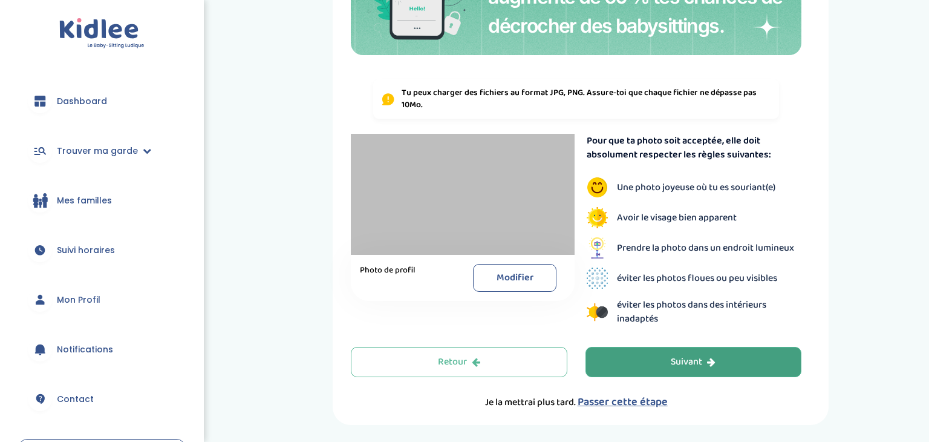
click at [702, 365] on div "Suivant" at bounding box center [693, 362] width 45 height 14
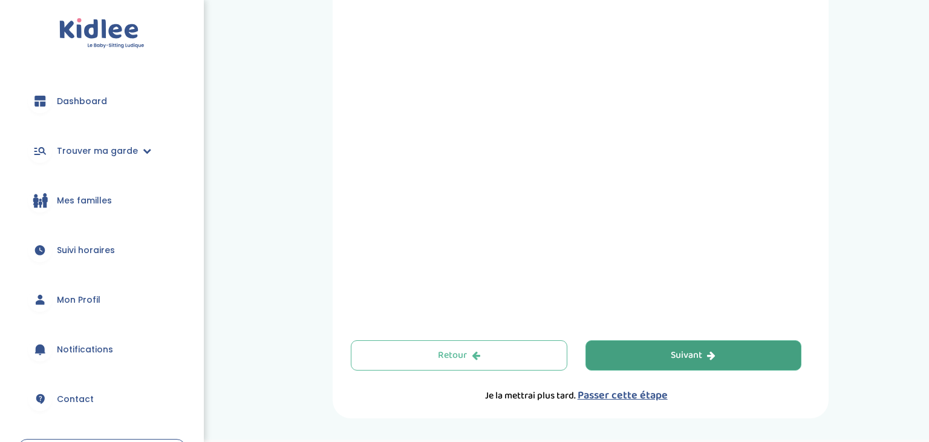
scroll to position [445, 0]
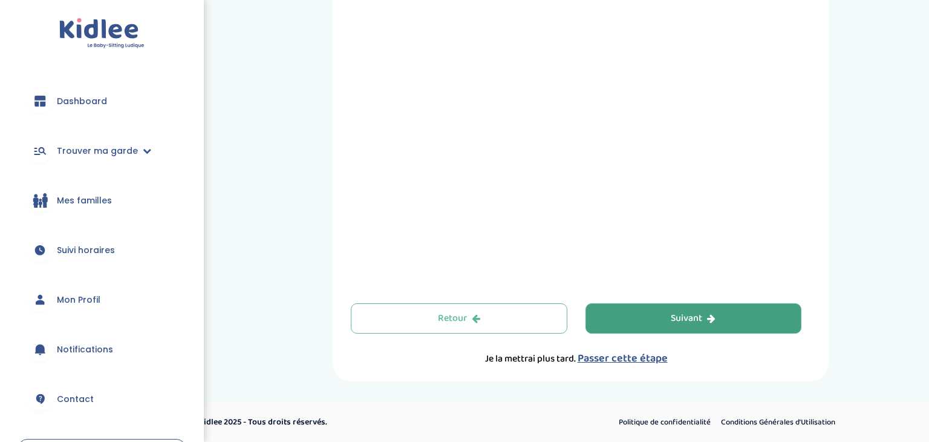
click at [679, 322] on div "Suivant" at bounding box center [693, 318] width 45 height 14
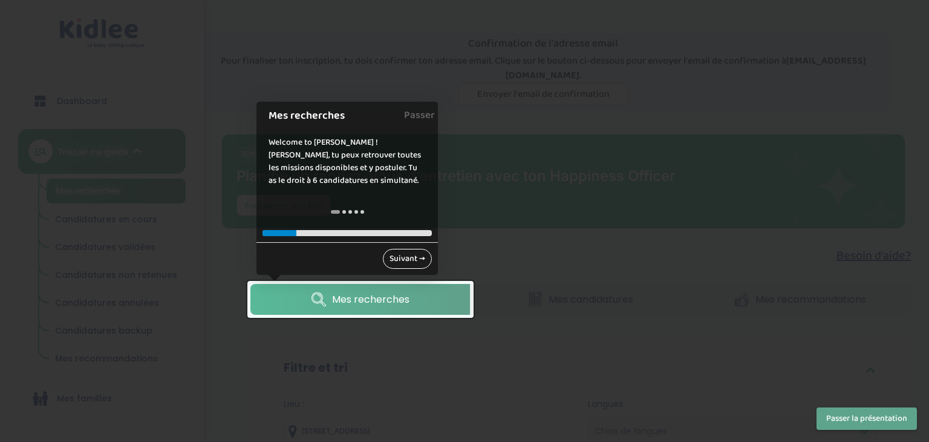
click at [392, 250] on link "Suivant →" at bounding box center [407, 259] width 49 height 20
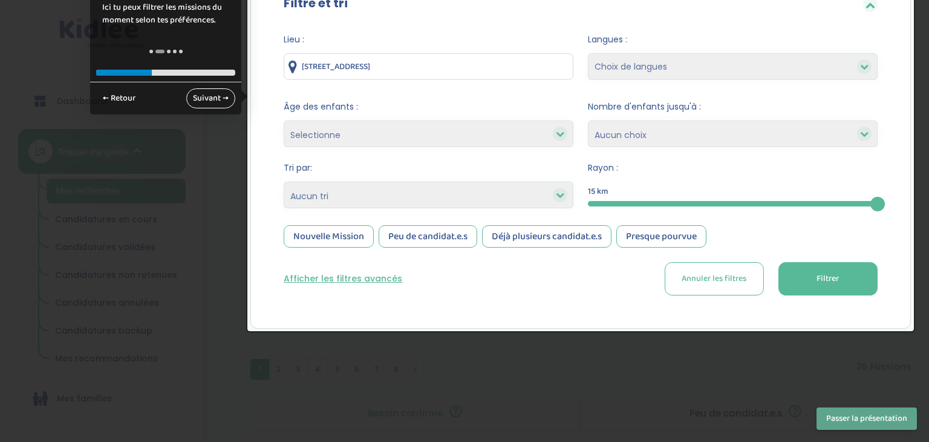
scroll to position [362, 0]
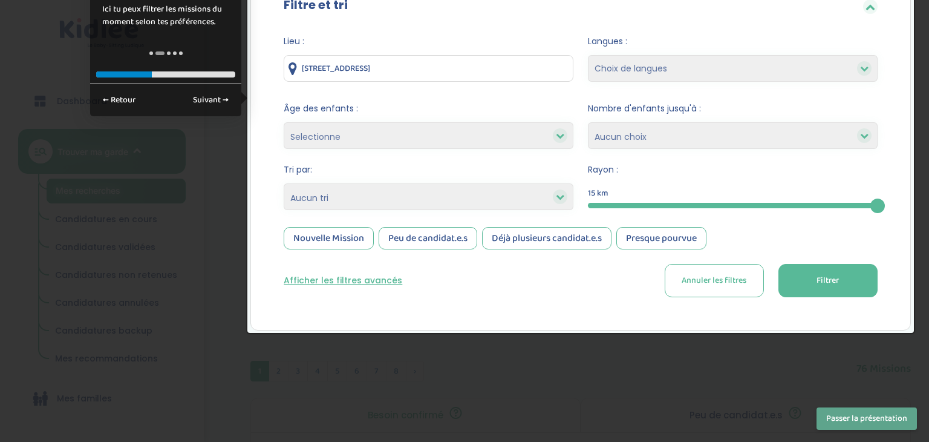
click at [868, 423] on button "Passer la présentation" at bounding box center [867, 418] width 100 height 22
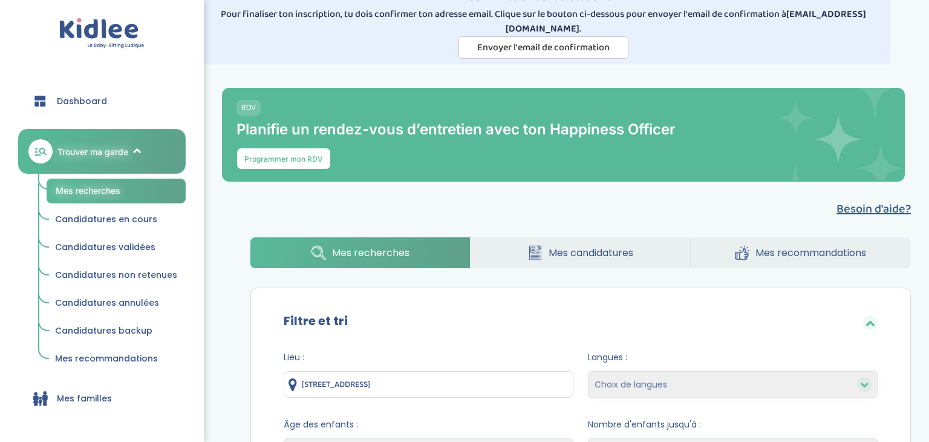
scroll to position [0, 0]
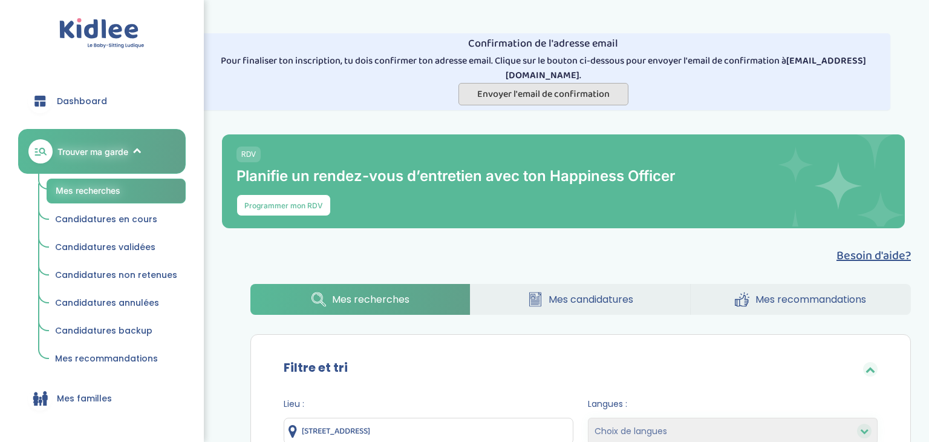
click at [553, 88] on span "Envoyer l'email de confirmation" at bounding box center [543, 93] width 132 height 15
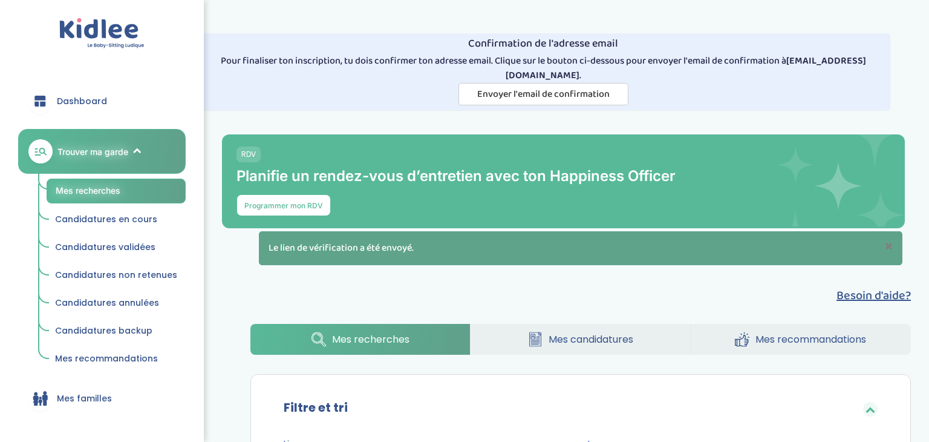
click at [82, 99] on span "Dashboard" at bounding box center [82, 101] width 50 height 13
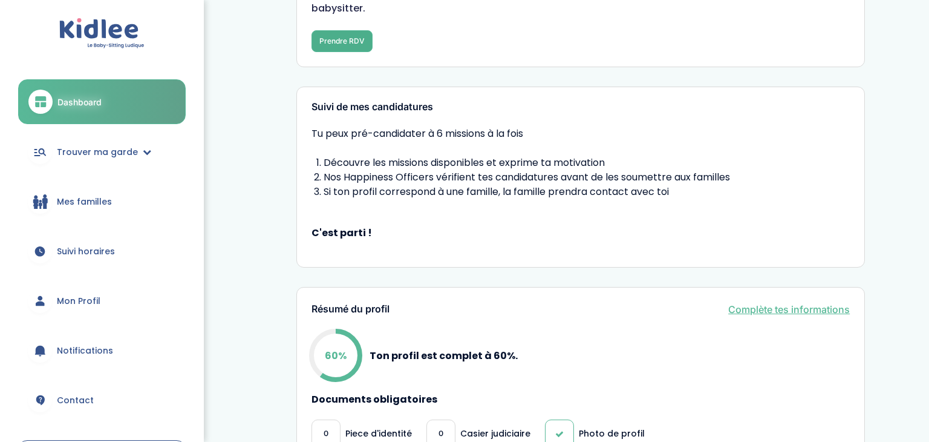
click at [345, 39] on button "Prendre RDV" at bounding box center [341, 41] width 61 height 22
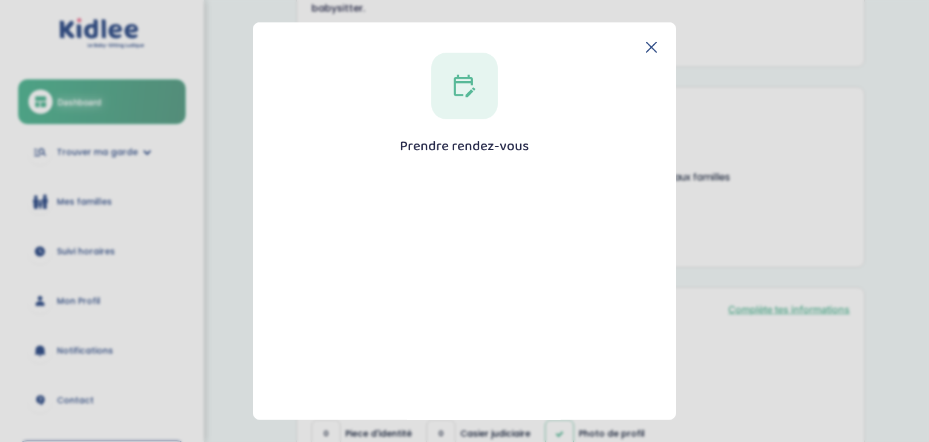
click at [647, 53] on div "Prendre rendez-vous [GEOGRAPHIC_DATA]" at bounding box center [464, 336] width 385 height 566
click at [648, 42] on icon at bounding box center [651, 47] width 11 height 11
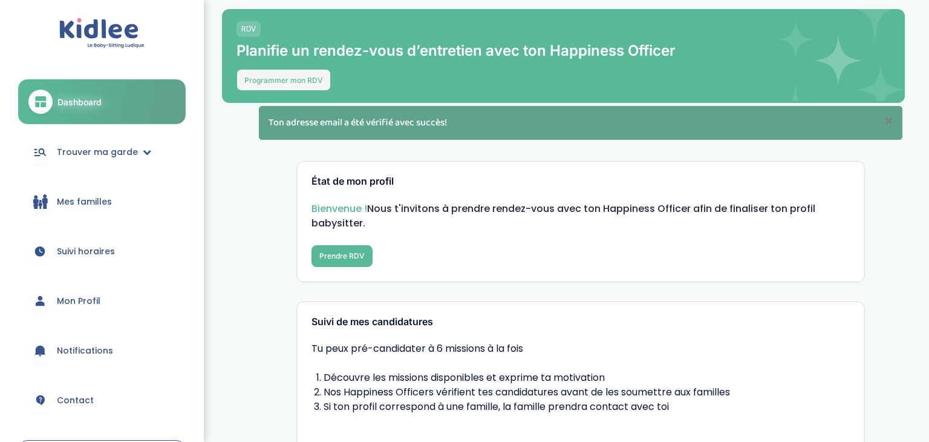
click at [262, 74] on button "Programmer mon RDV" at bounding box center [283, 80] width 94 height 22
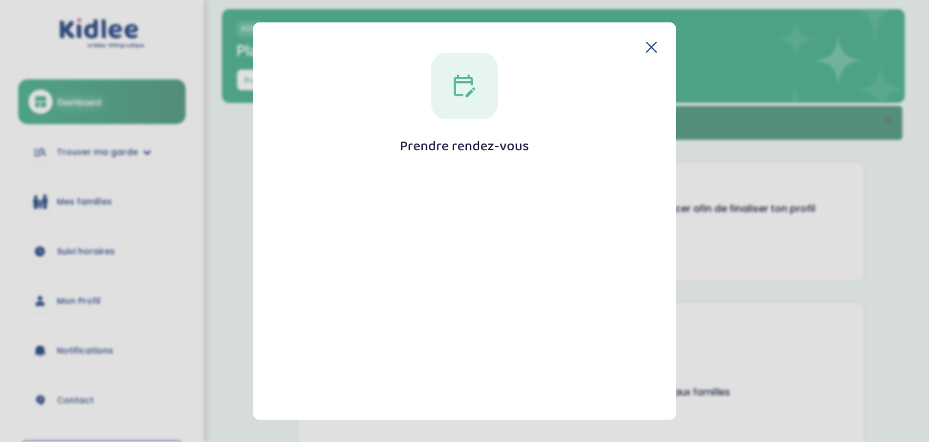
click at [650, 45] on icon at bounding box center [652, 47] width 10 height 10
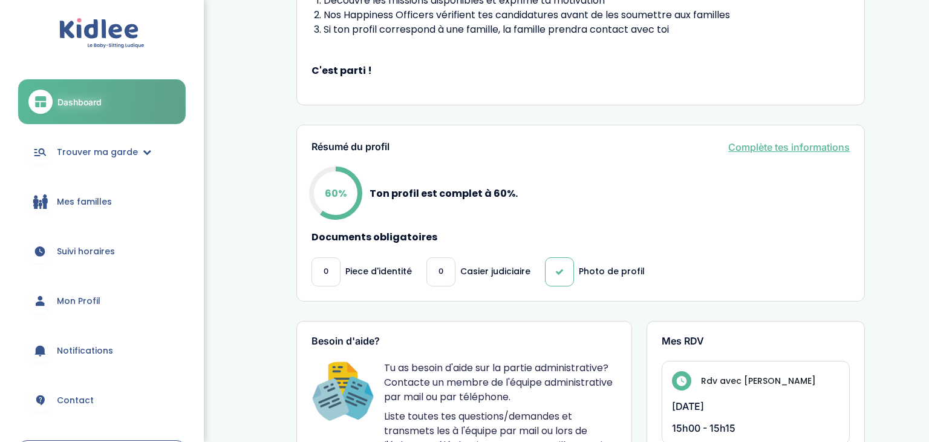
scroll to position [379, 0]
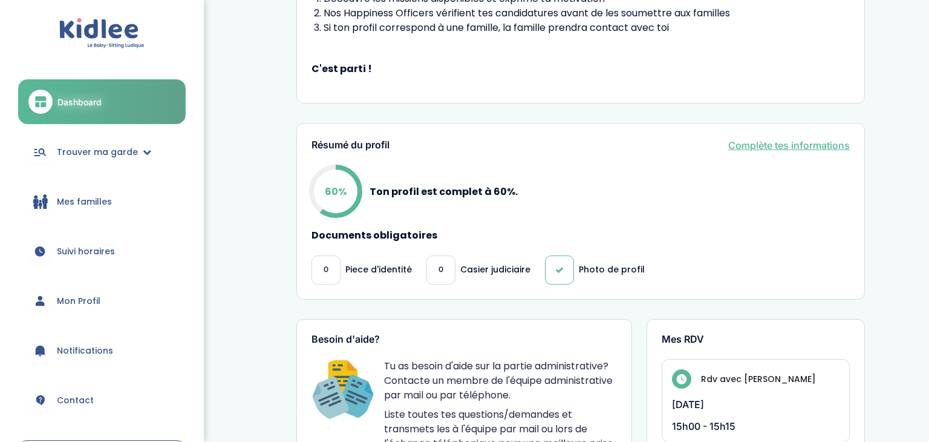
click at [777, 150] on link "Complète tes informations" at bounding box center [789, 145] width 122 height 15
click at [760, 143] on link "Complète tes informations" at bounding box center [789, 145] width 122 height 15
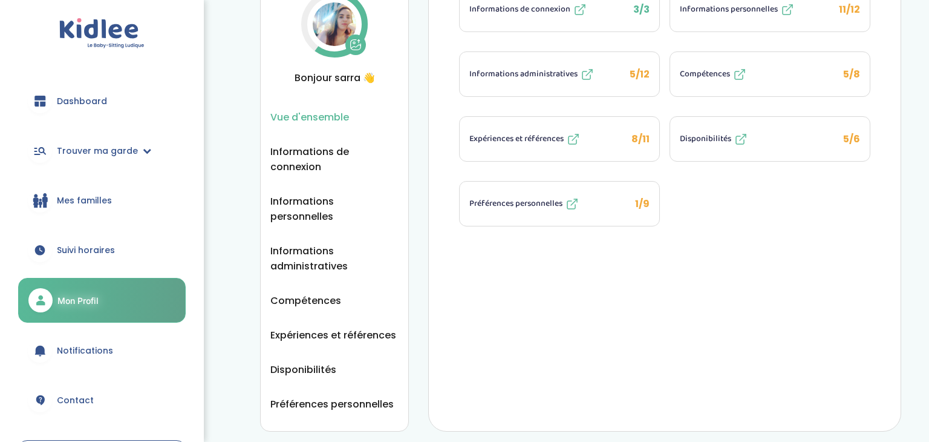
scroll to position [166, 0]
click at [390, 327] on span "Expériences et références" at bounding box center [333, 334] width 126 height 15
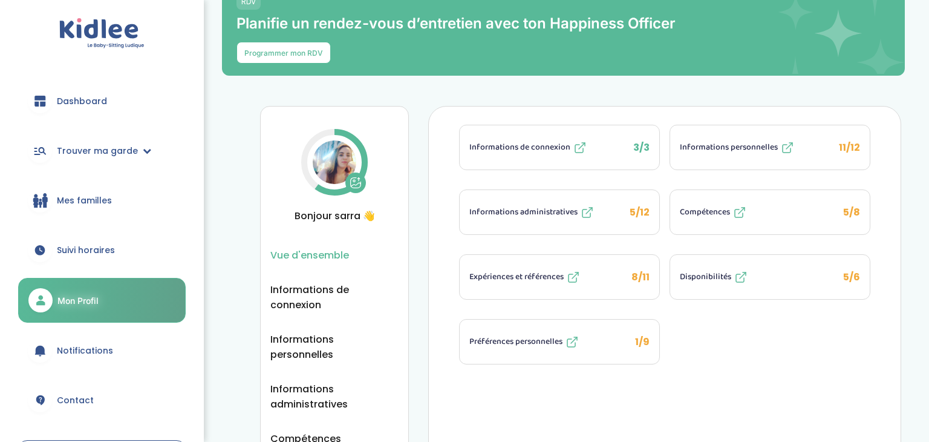
scroll to position [163, 0]
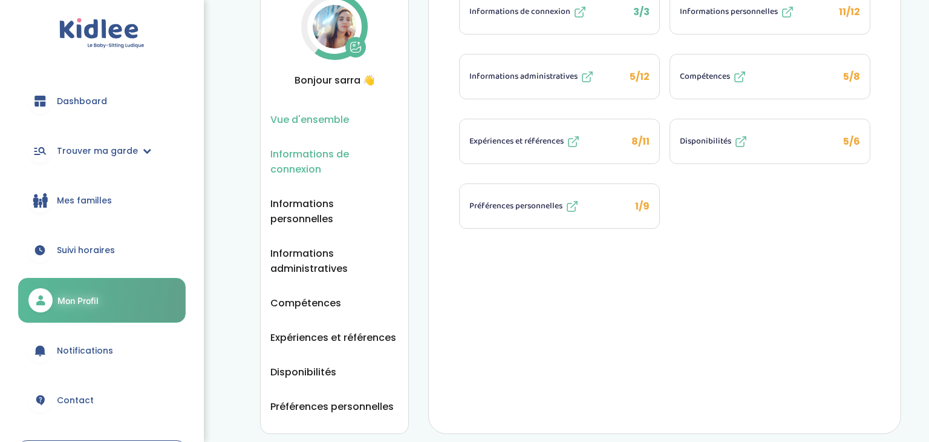
click at [319, 161] on span "Informations de connexion" at bounding box center [334, 161] width 128 height 30
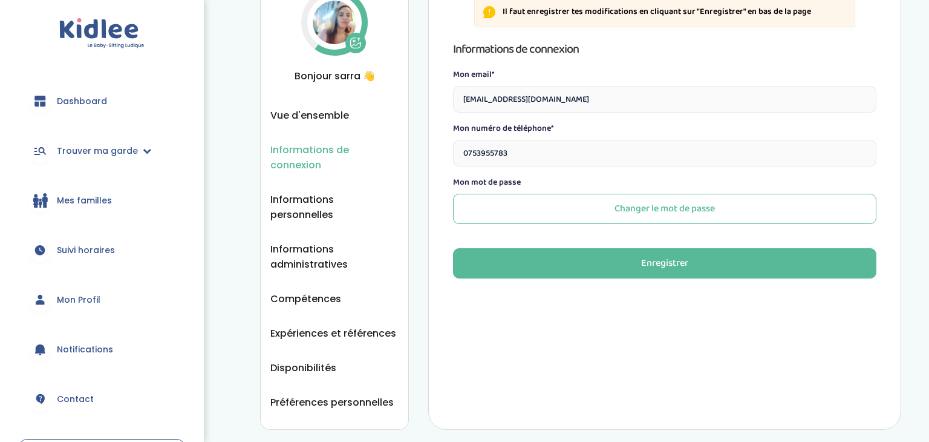
scroll to position [167, 0]
click at [353, 198] on span "Informations personnelles" at bounding box center [334, 207] width 128 height 30
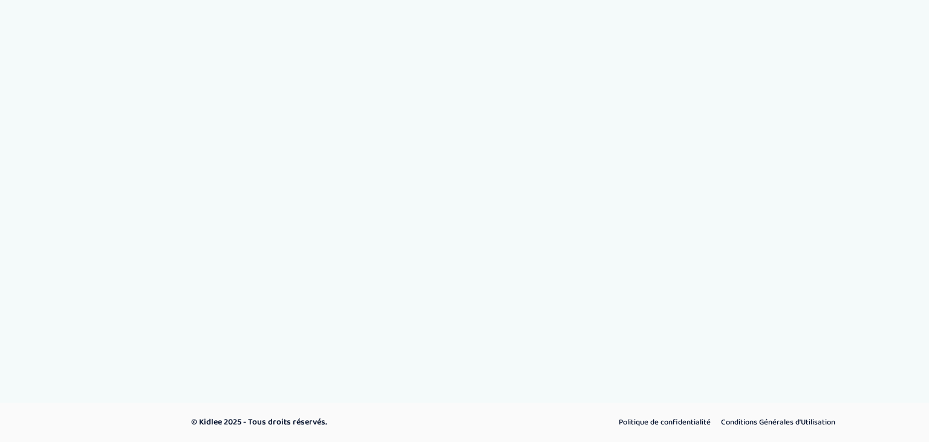
select select "1"
select select "6"
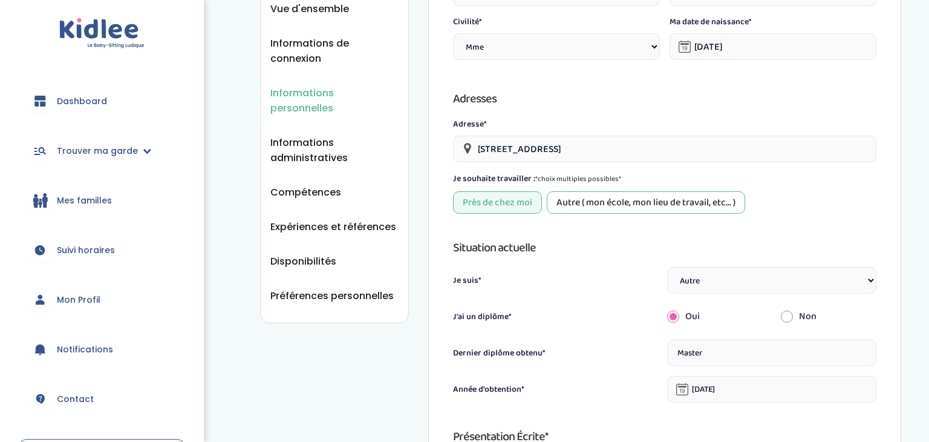
scroll to position [250, 0]
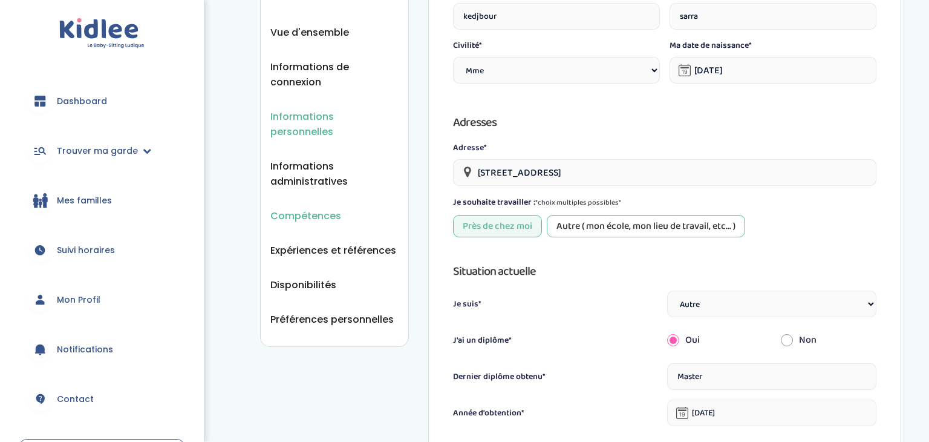
click at [304, 208] on span "Compétences" at bounding box center [305, 215] width 71 height 15
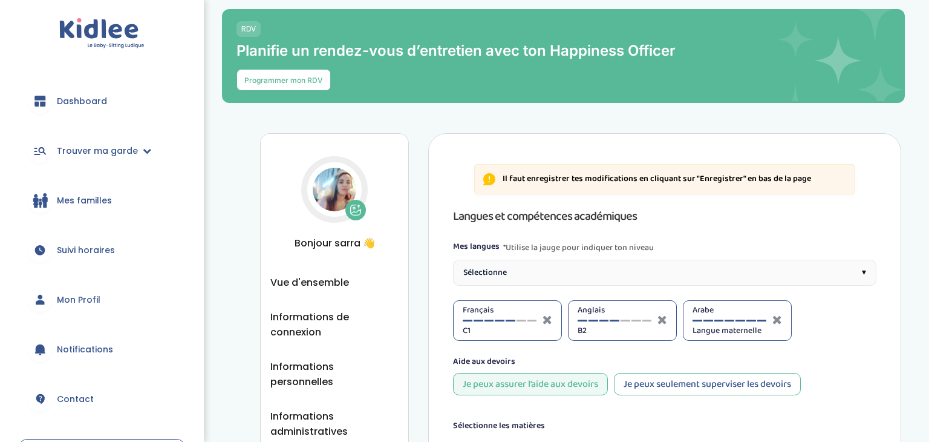
select select "Terminale"
select select "CM2"
select select "6eme"
select select "CM2"
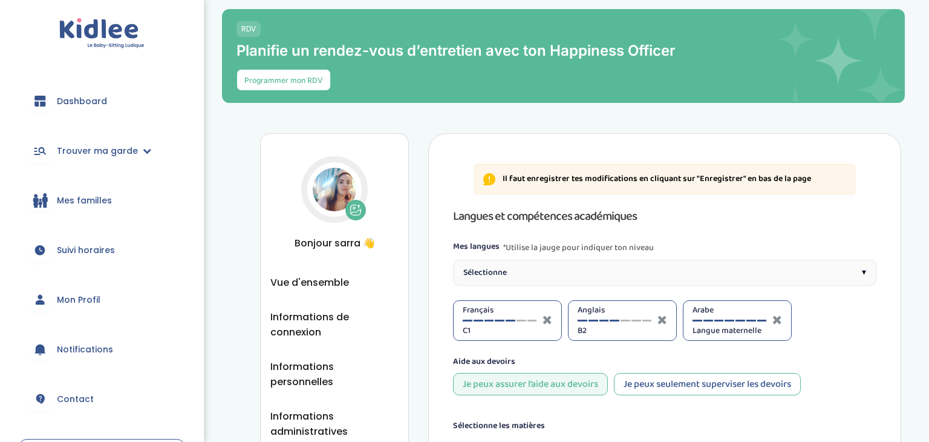
select select "CM2"
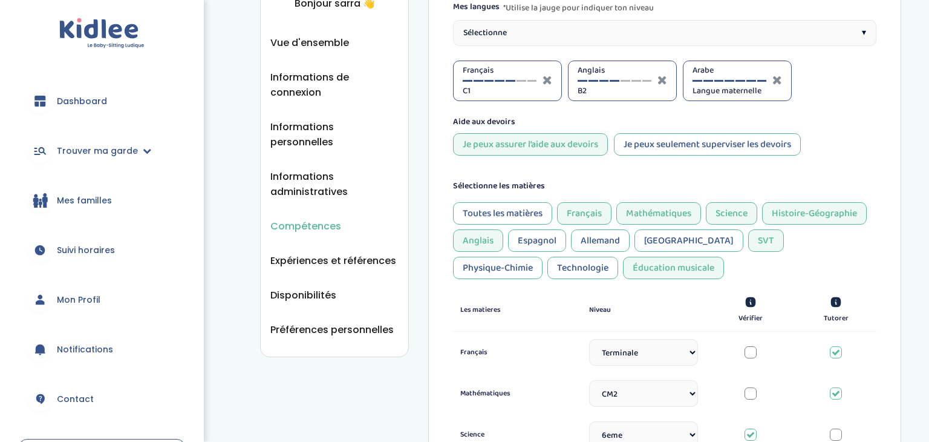
scroll to position [241, 0]
click at [290, 321] on span "Préférences personnelles" at bounding box center [331, 328] width 123 height 15
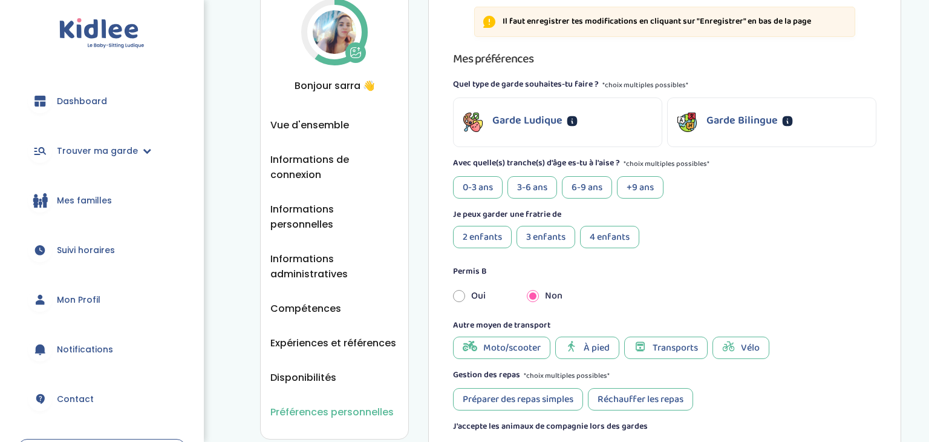
scroll to position [161, 0]
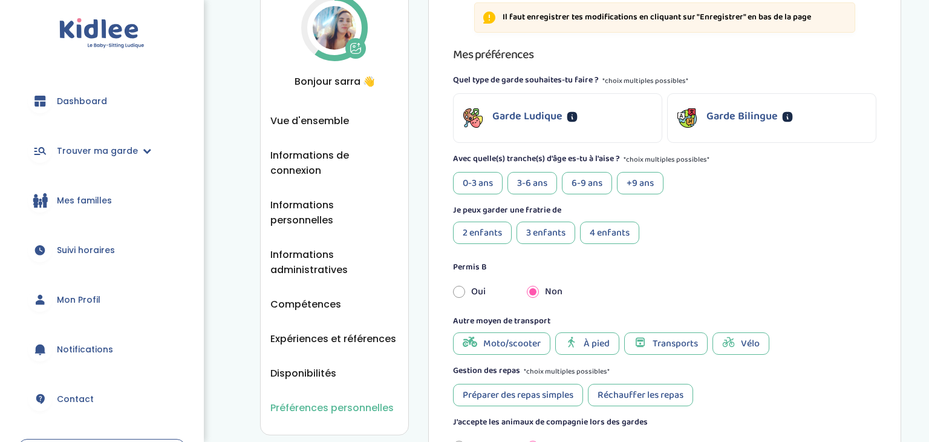
click at [501, 133] on div "Garde Ludique" at bounding box center [558, 118] width 208 height 48
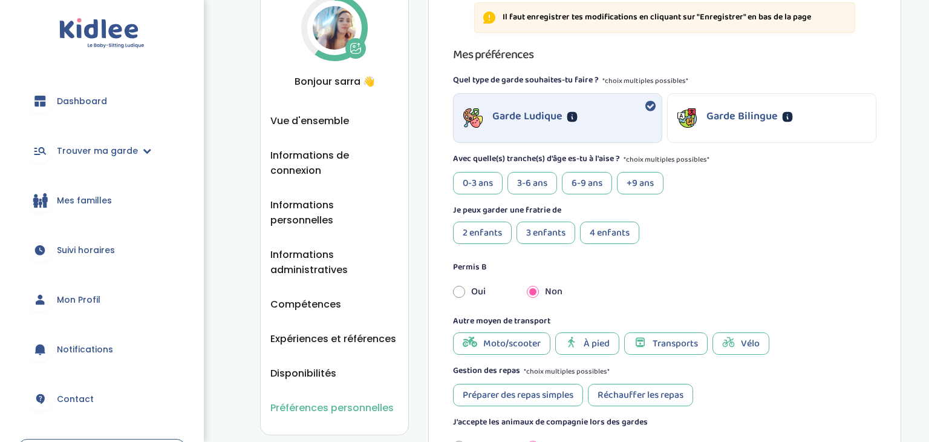
click at [539, 186] on div "3-6 ans" at bounding box center [532, 183] width 50 height 22
click at [597, 184] on div "6-9 ans" at bounding box center [587, 183] width 50 height 22
click at [629, 187] on div "+9 ans" at bounding box center [640, 183] width 47 height 22
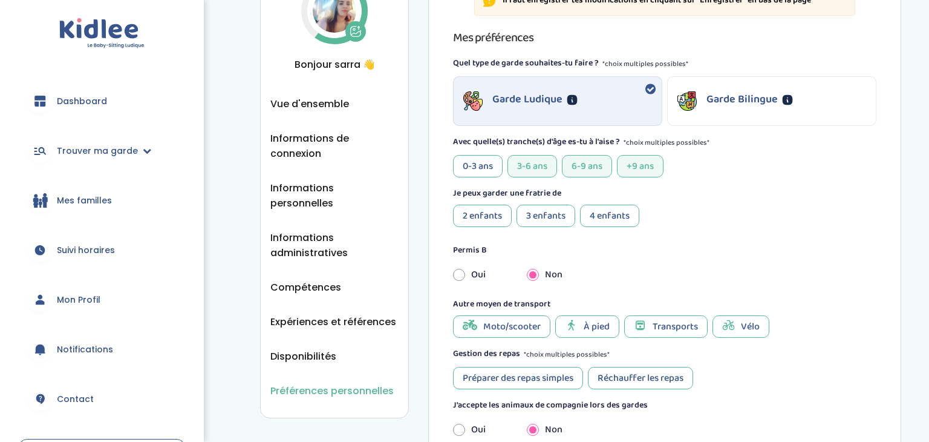
scroll to position [179, 0]
click at [483, 172] on div "0-3 ans" at bounding box center [478, 165] width 50 height 22
click at [495, 215] on div "2 enfants" at bounding box center [482, 215] width 59 height 22
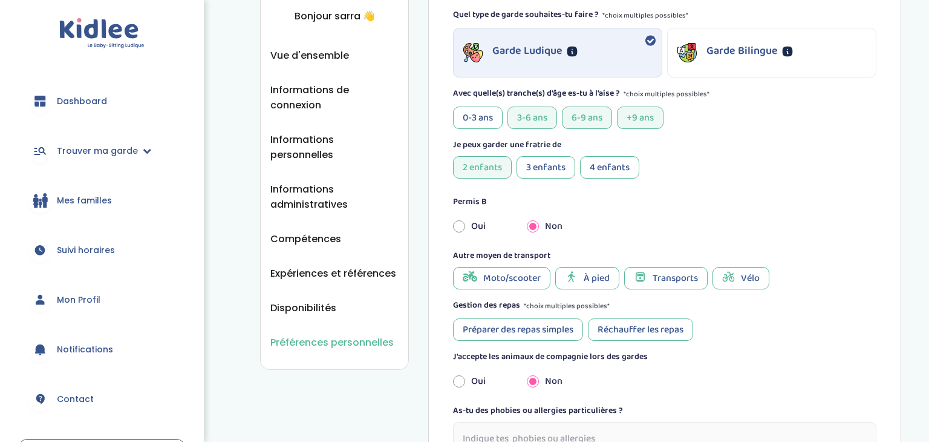
scroll to position [232, 0]
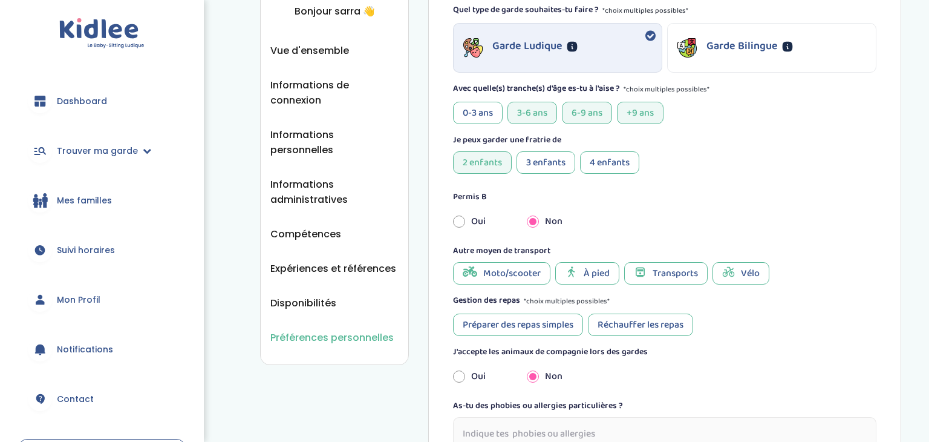
click at [454, 223] on input "radio" at bounding box center [459, 221] width 12 height 27
radio input "true"
radio input "false"
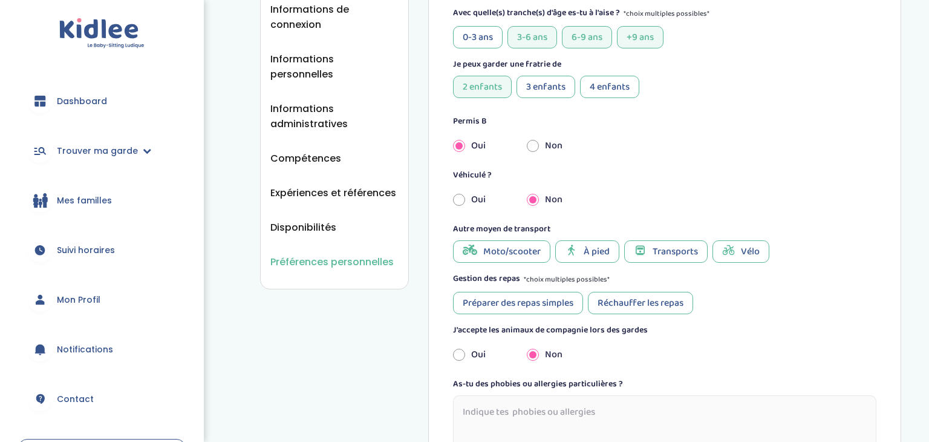
scroll to position [313, 0]
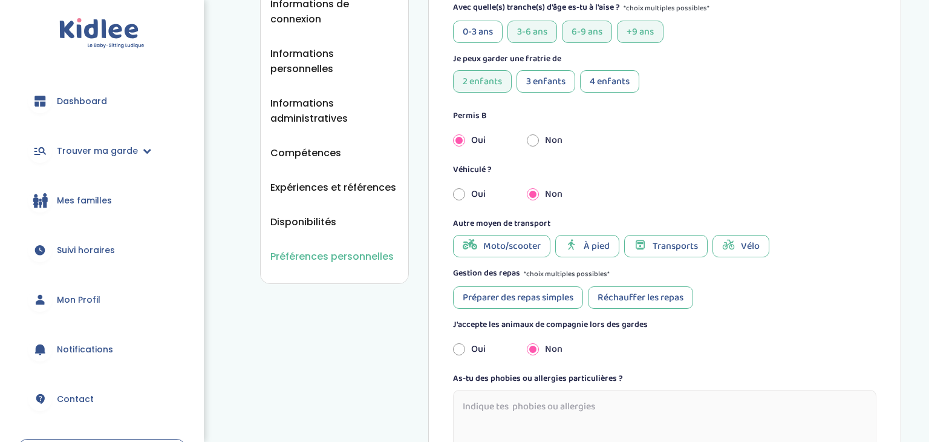
click at [662, 247] on span "Transports" at bounding box center [675, 245] width 45 height 15
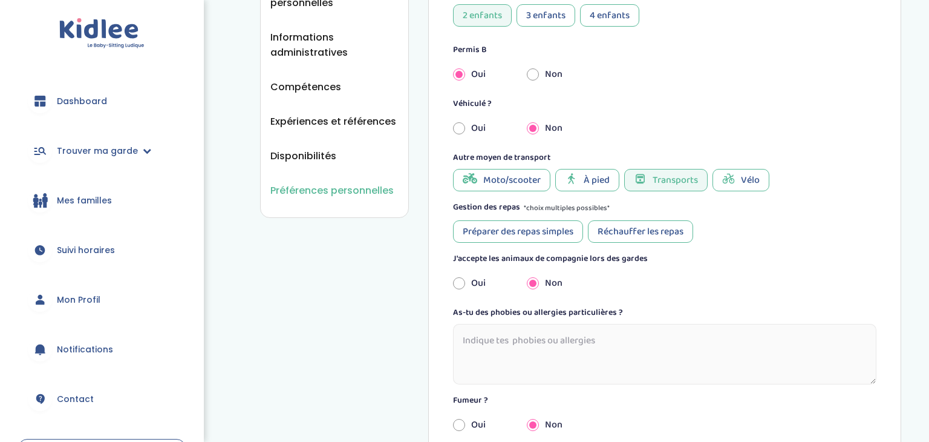
scroll to position [386, 0]
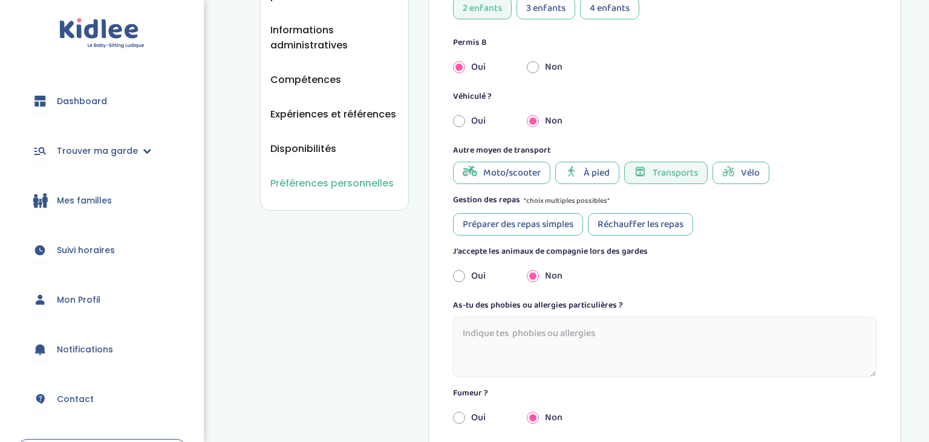
click at [543, 224] on div "Préparer des repas simples" at bounding box center [518, 224] width 130 height 22
click at [645, 230] on div "Réchauffer les repas" at bounding box center [640, 224] width 105 height 22
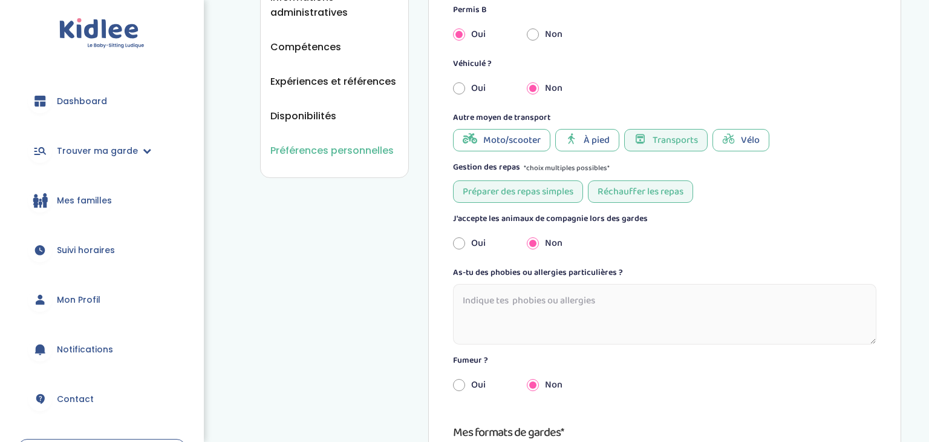
scroll to position [419, 0]
click at [458, 244] on input "radio" at bounding box center [459, 242] width 12 height 27
radio input "true"
radio input "false"
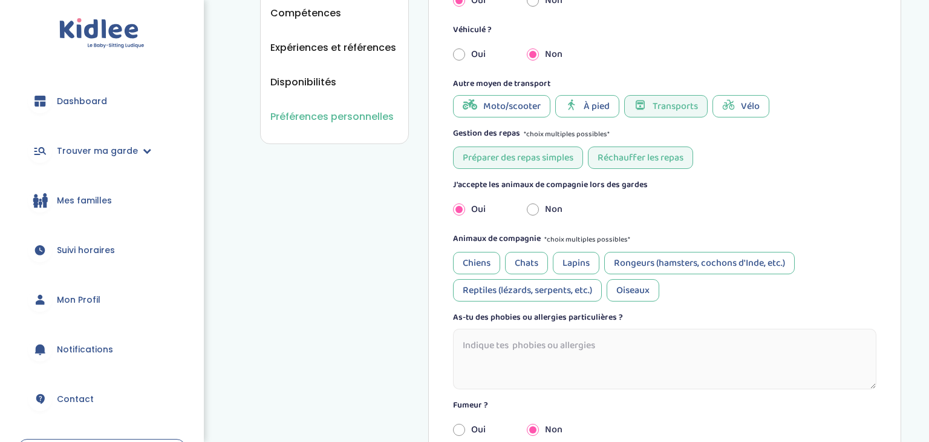
scroll to position [453, 0]
click at [520, 259] on div "Chats" at bounding box center [526, 262] width 43 height 22
click at [596, 266] on div "Lapins" at bounding box center [576, 262] width 47 height 22
click at [636, 293] on div "Oiseaux" at bounding box center [633, 289] width 53 height 22
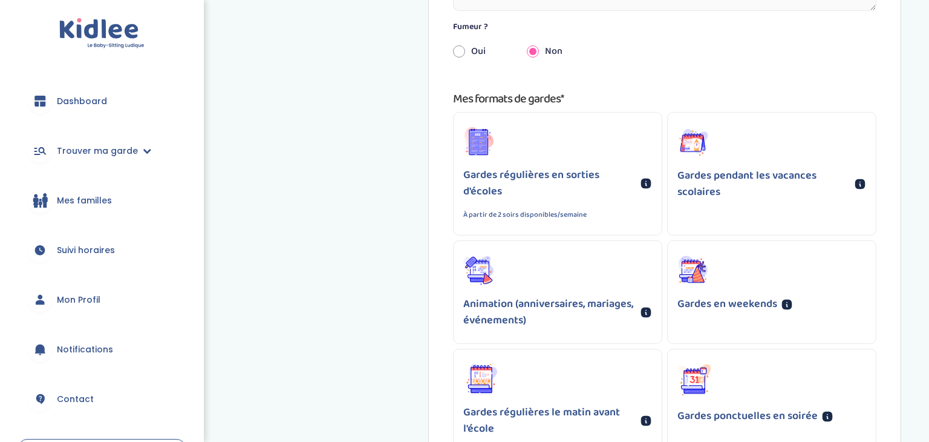
scroll to position [831, 0]
click at [546, 203] on div "Gardes régulières en sorties d'écoles À partir de 2 soirs disponibles/semaine" at bounding box center [557, 192] width 189 height 53
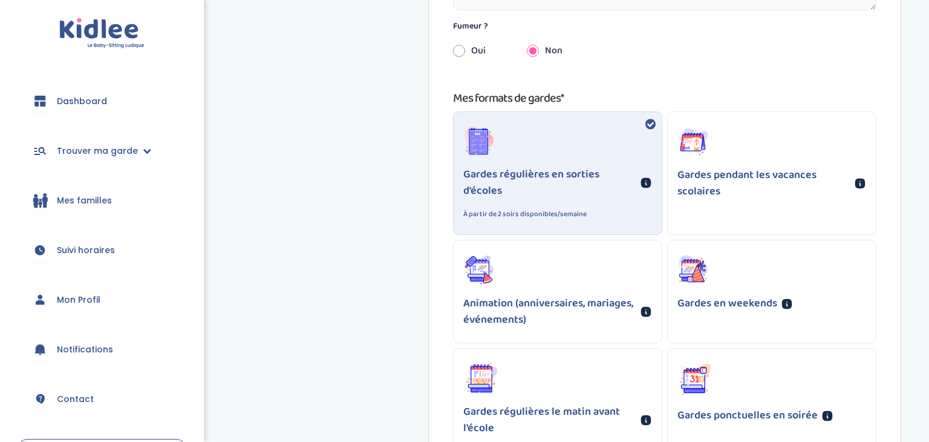
click at [708, 189] on p "Gardes pendant les vacances scolaires" at bounding box center [763, 183] width 173 height 33
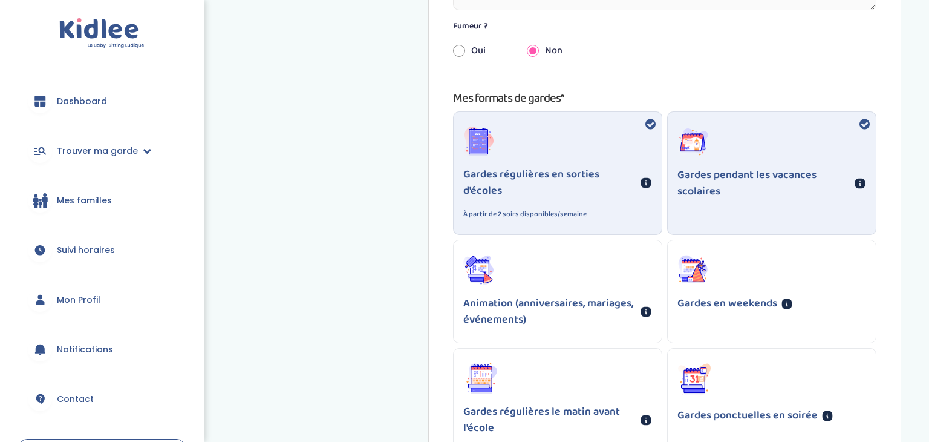
click at [724, 269] on div "Gardes en weekends" at bounding box center [772, 283] width 208 height 86
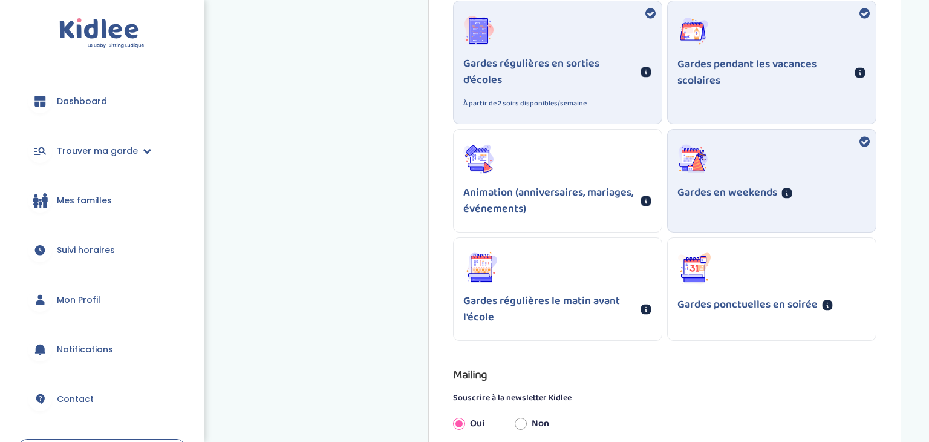
scroll to position [945, 0]
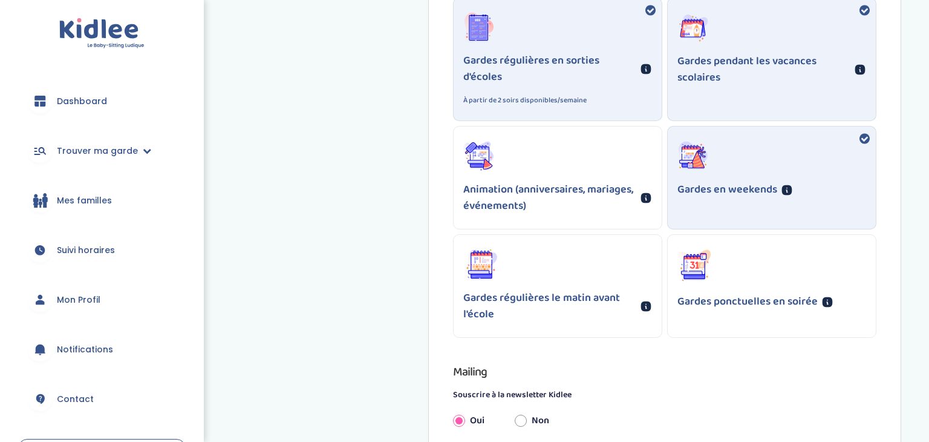
click at [724, 269] on div "Gardes ponctuelles en soirée" at bounding box center [772, 280] width 208 height 90
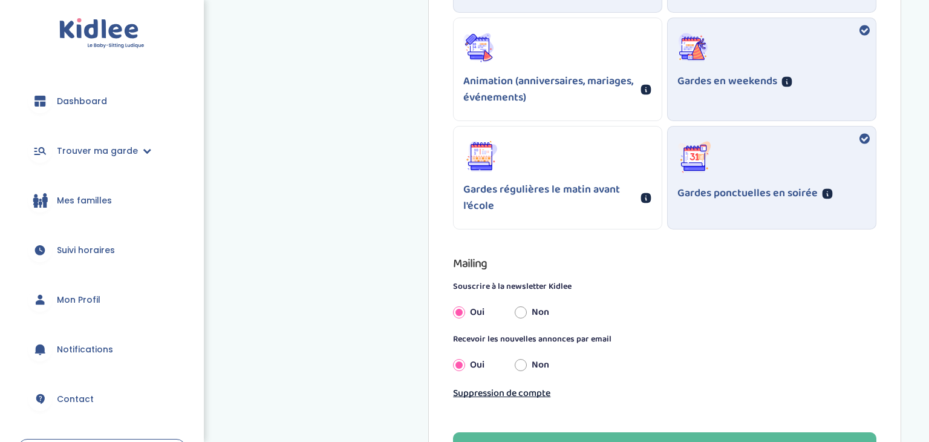
scroll to position [1054, 0]
click at [521, 307] on input "Non" at bounding box center [521, 311] width 12 height 27
radio input "true"
radio input "false"
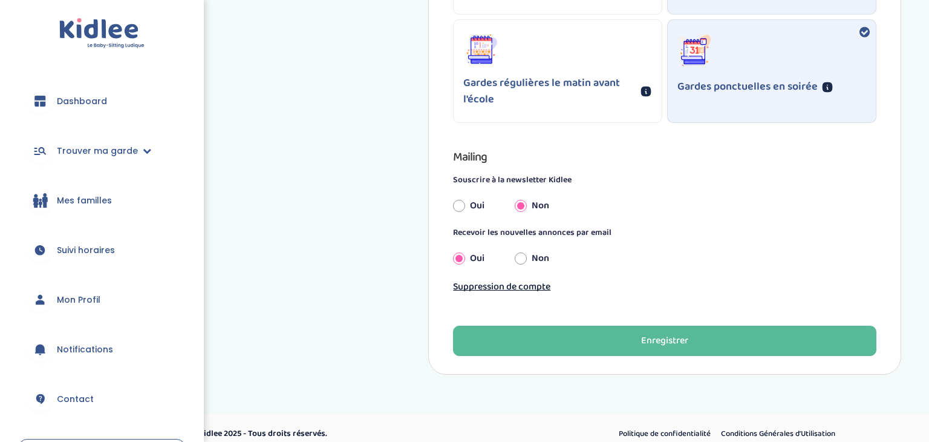
scroll to position [1161, 0]
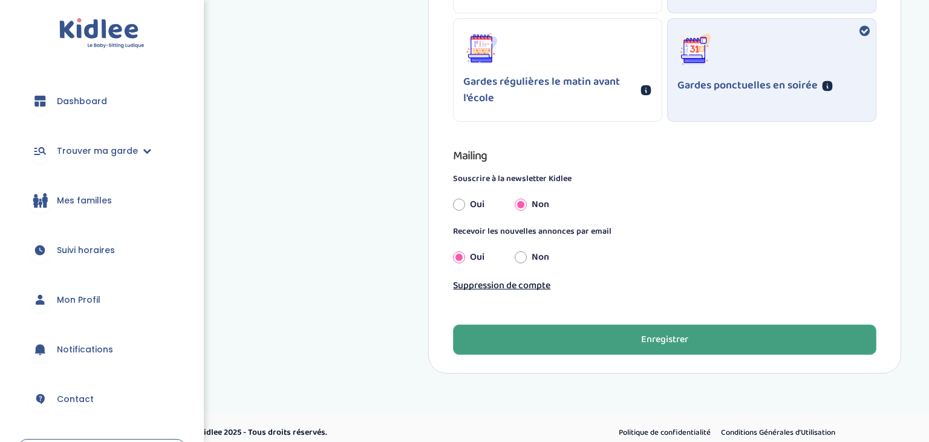
click at [608, 329] on button "Enregistrer" at bounding box center [664, 339] width 423 height 30
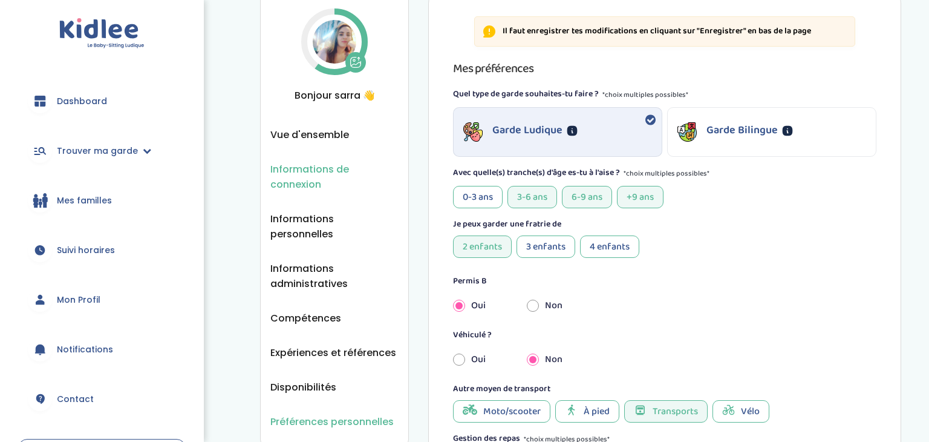
scroll to position [146, 0]
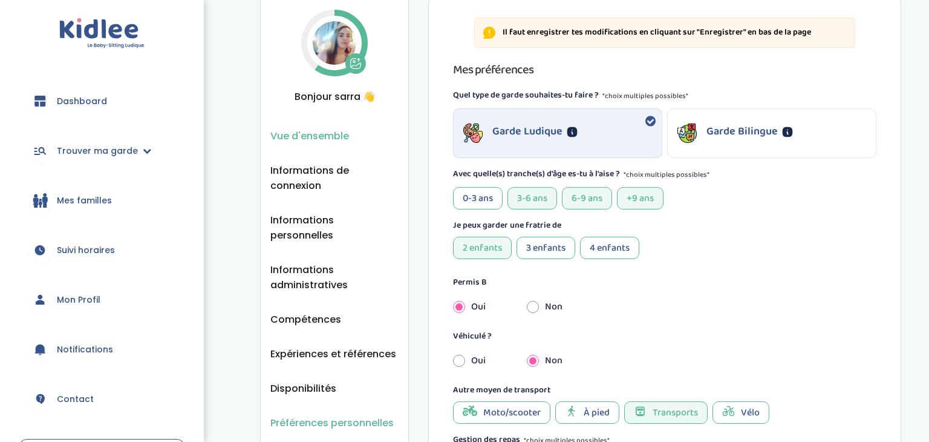
click at [325, 132] on span "Vue d'ensemble" at bounding box center [309, 135] width 79 height 15
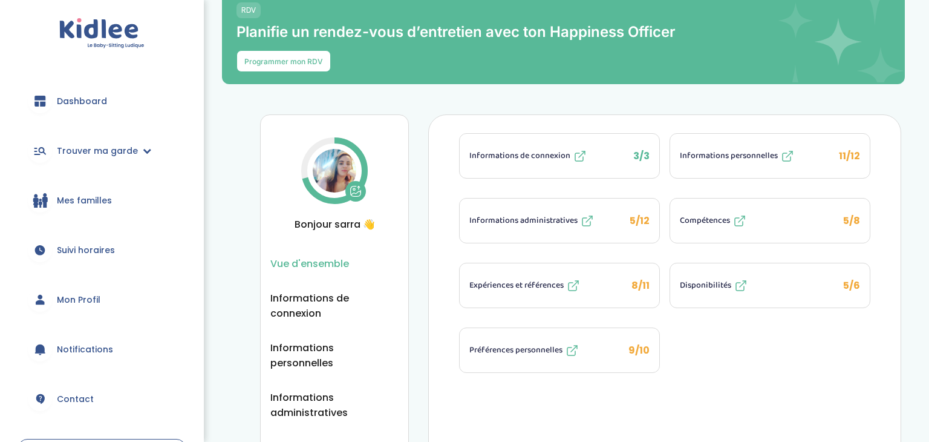
scroll to position [21, 0]
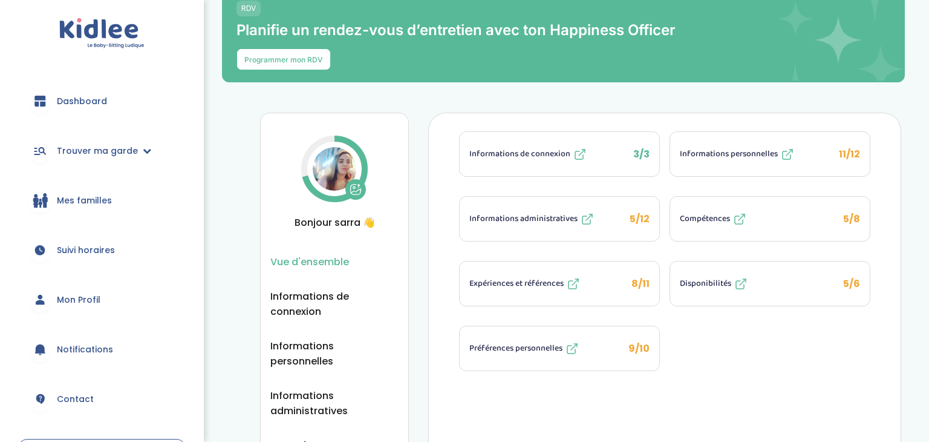
click at [754, 158] on span "Informations personnelles" at bounding box center [729, 154] width 98 height 13
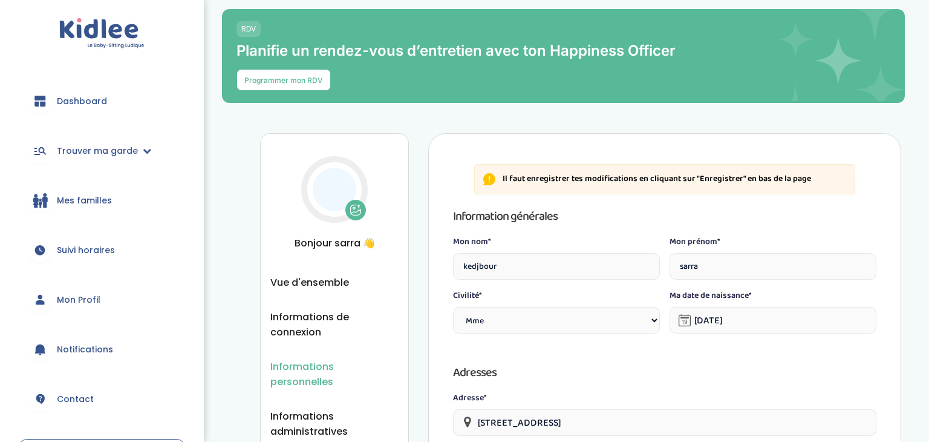
select select "1"
select select "6"
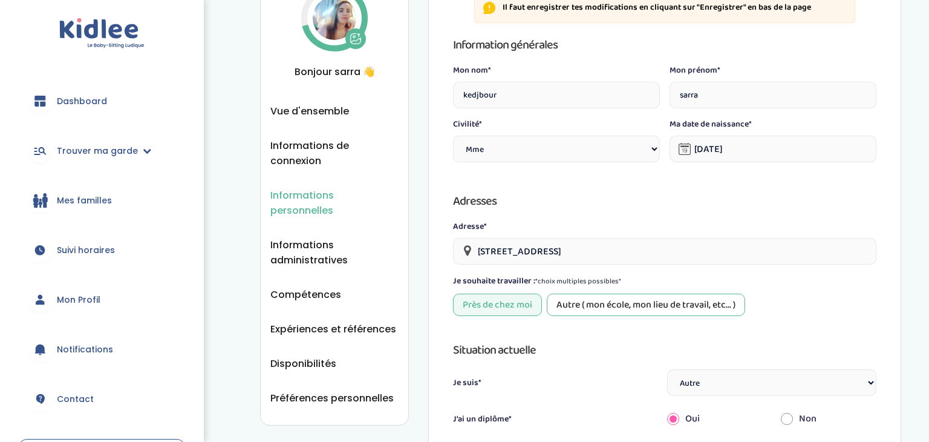
scroll to position [172, 0]
click at [601, 298] on div "Autre ( mon école, mon lieu de travail, etc... )" at bounding box center [646, 303] width 198 height 22
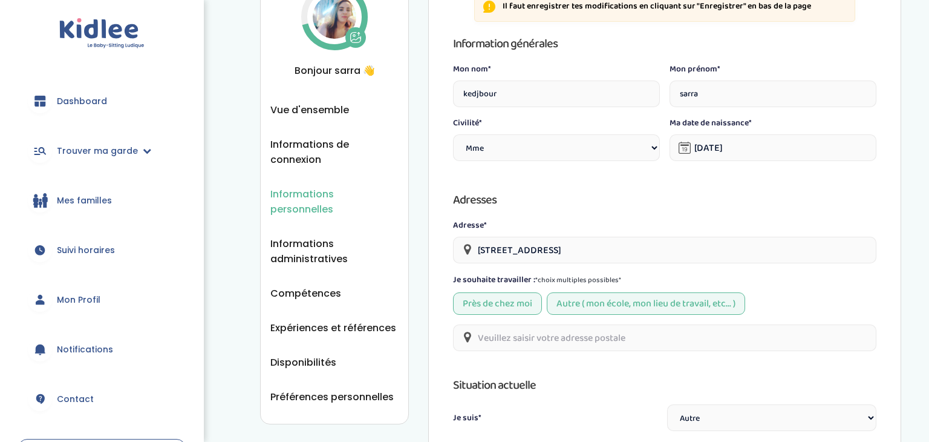
click at [575, 303] on div "Autre ( mon école, mon lieu de travail, etc... )" at bounding box center [646, 303] width 198 height 22
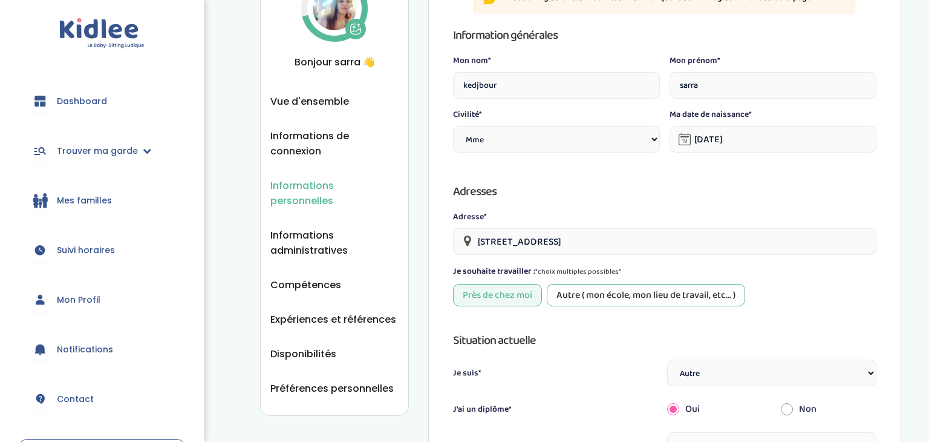
scroll to position [182, 0]
click at [578, 301] on div "Autre ( mon école, mon lieu de travail, etc... )" at bounding box center [646, 293] width 198 height 22
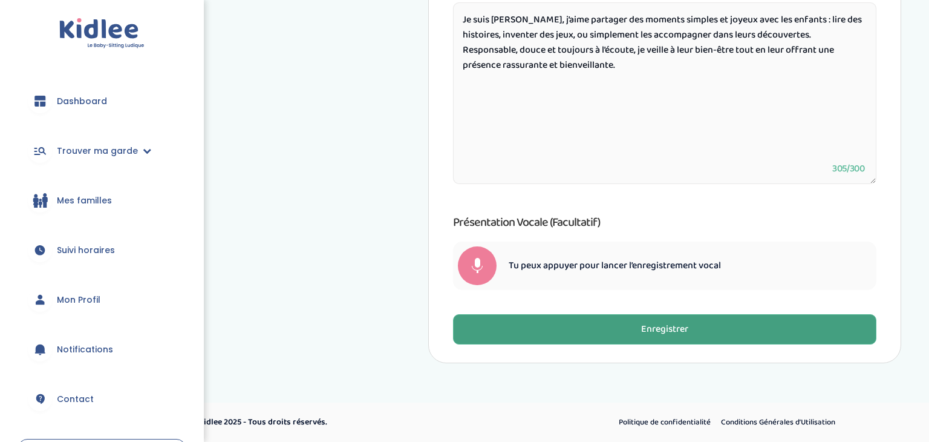
click at [550, 327] on button "Enregistrer" at bounding box center [664, 329] width 423 height 30
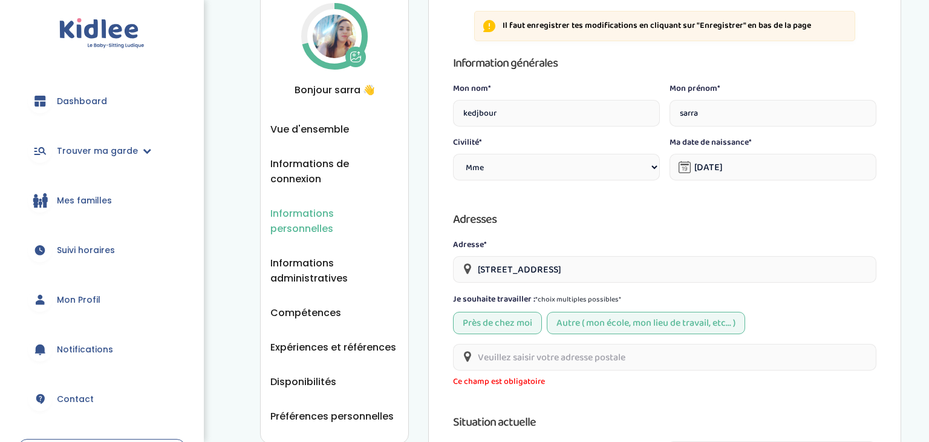
scroll to position [133, 0]
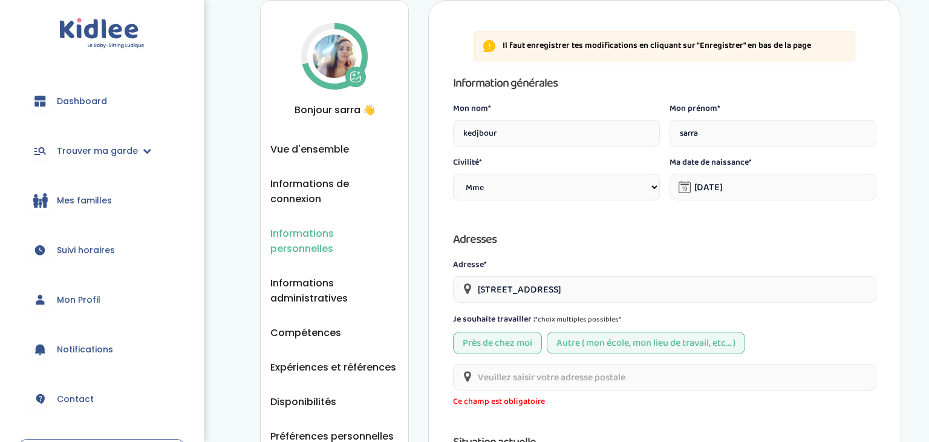
click at [567, 338] on div "Autre ( mon école, mon lieu de travail, etc... )" at bounding box center [646, 342] width 198 height 22
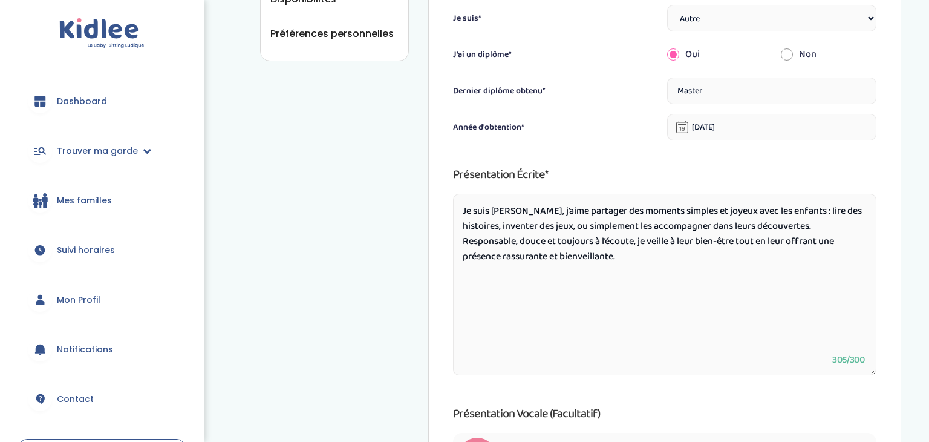
scroll to position [726, 0]
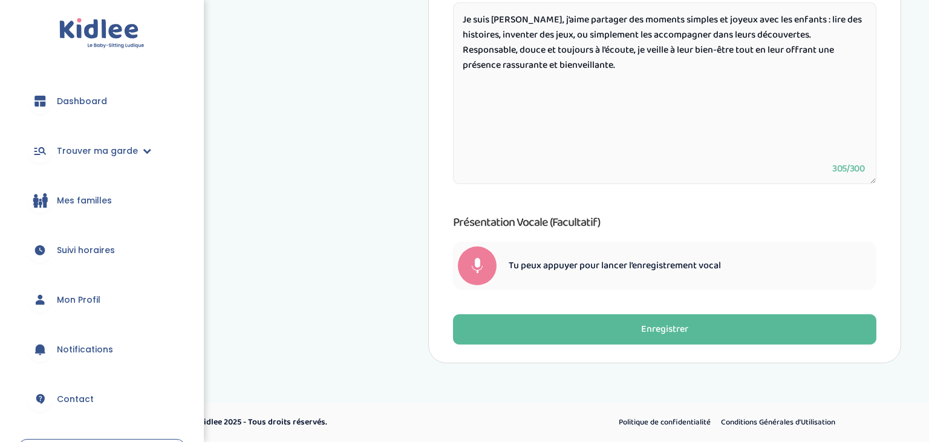
click at [567, 338] on button "Enregistrer" at bounding box center [664, 329] width 423 height 30
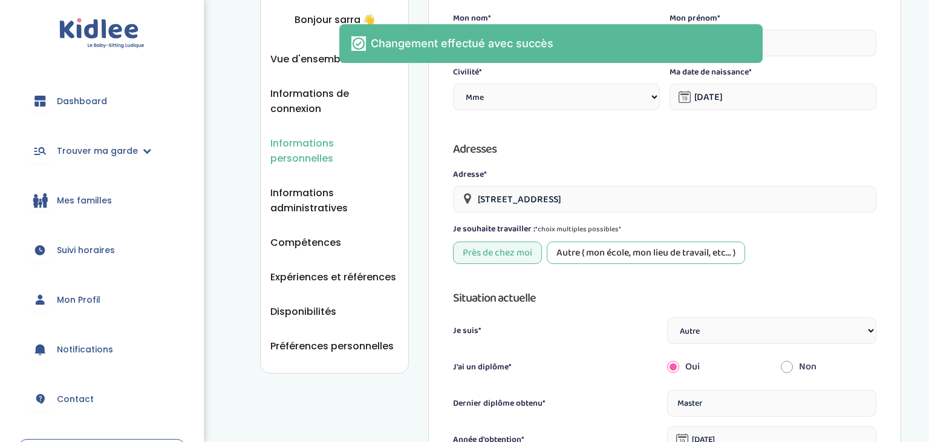
scroll to position [219, 0]
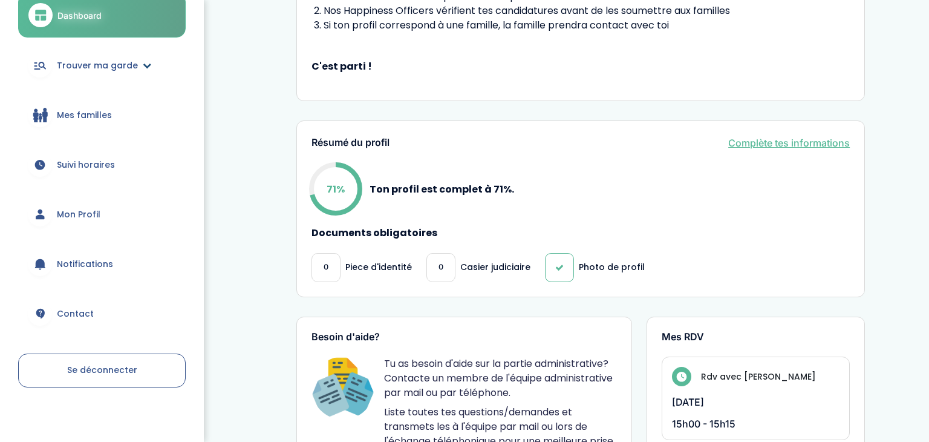
scroll to position [88, 0]
click at [88, 207] on span "Mon Profil" at bounding box center [79, 213] width 44 height 13
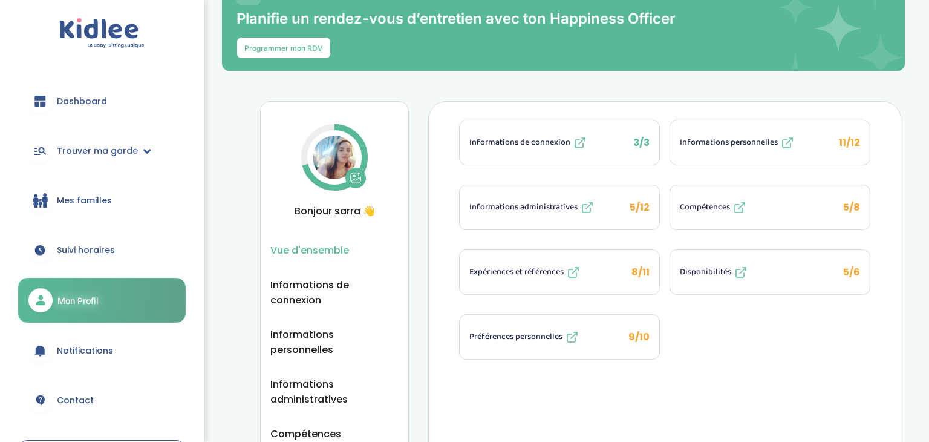
scroll to position [34, 0]
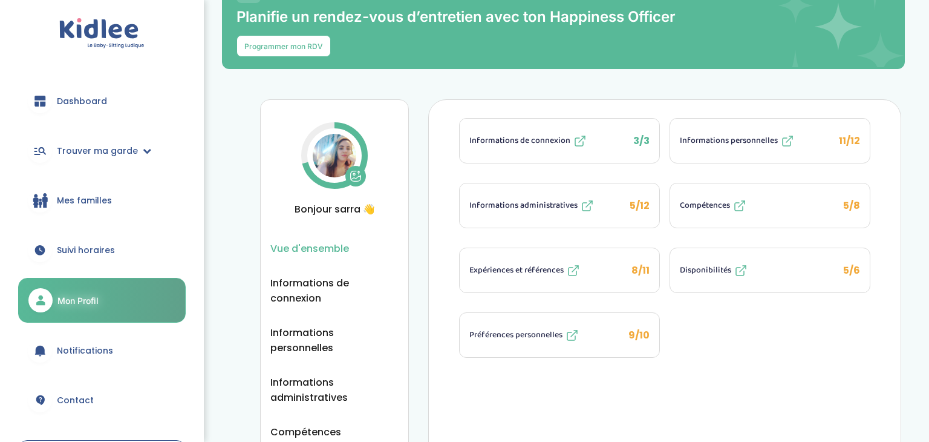
click at [570, 207] on span "Informations administratives" at bounding box center [523, 205] width 108 height 13
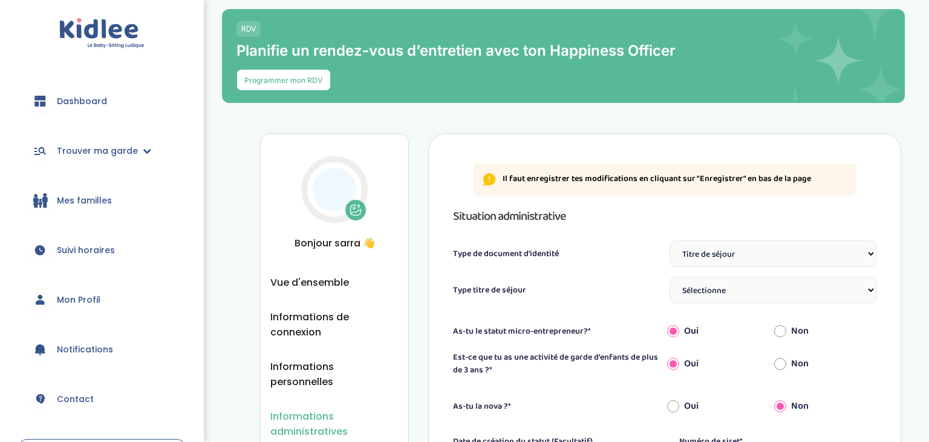
select select "Titre de séjour"
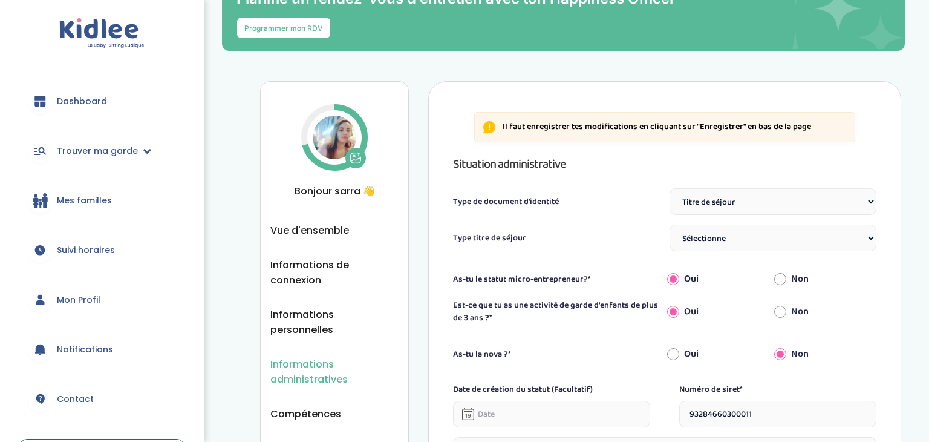
scroll to position [53, 0]
click at [722, 235] on select "Sélectionne TS Temporaire/ pluriannuel "Vie privée et familiale" TS Temporaire …" at bounding box center [773, 237] width 207 height 27
select select "TS Temporaire / pluriannuel "Entrepreneur / Profession libérale""
click at [670, 224] on select "Sélectionne TS Temporaire/ pluriannuel "Vie privée et familiale" TS Temporaire …" at bounding box center [773, 237] width 207 height 27
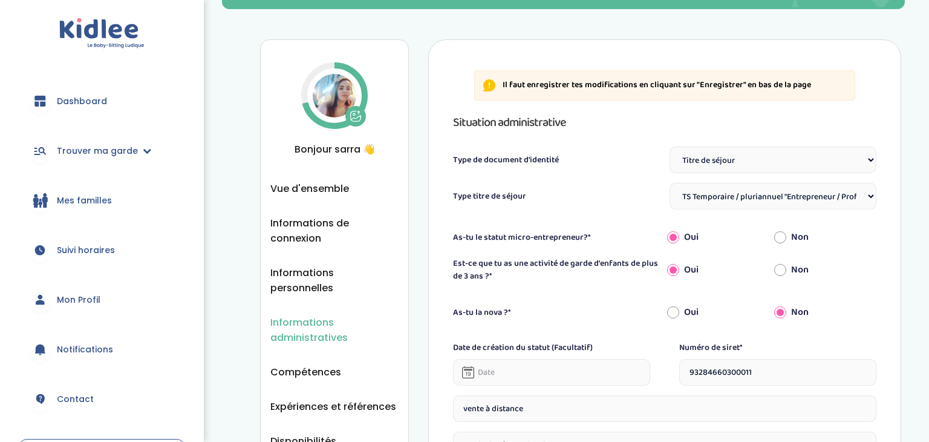
scroll to position [99, 0]
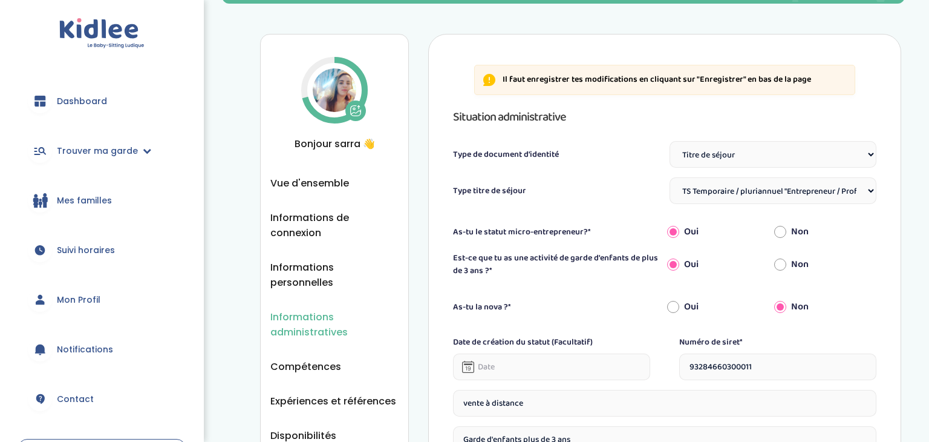
click at [822, 199] on select "Sélectionne TS Temporaire/ pluriannuel "Vie privée et familiale" TS Temporaire …" at bounding box center [773, 190] width 207 height 27
click at [605, 187] on div "Type titre de séjour" at bounding box center [556, 193] width 207 height 19
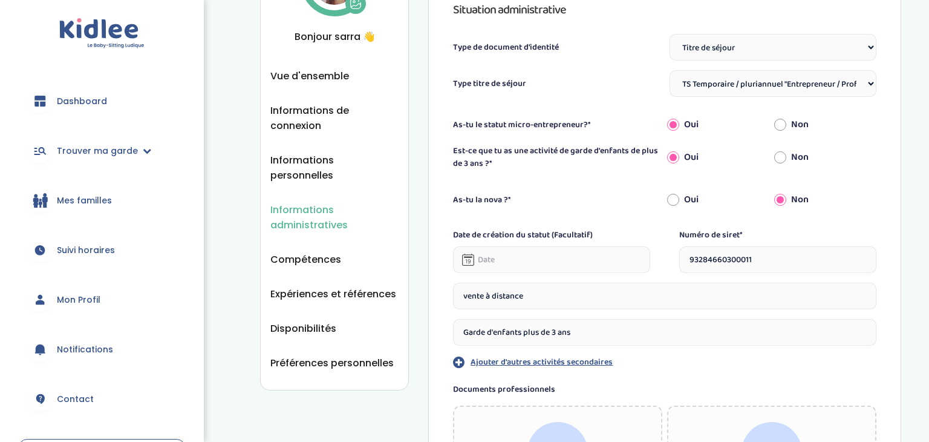
scroll to position [189, 0]
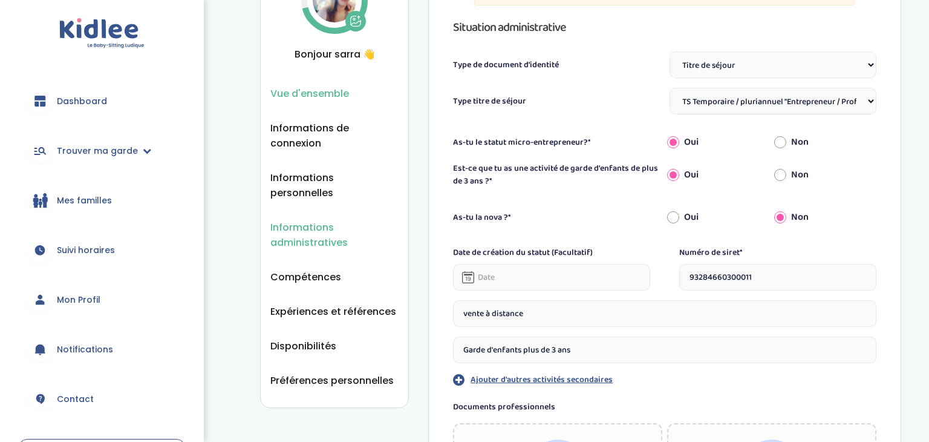
click at [321, 97] on span "Vue d'ensemble" at bounding box center [309, 93] width 79 height 15
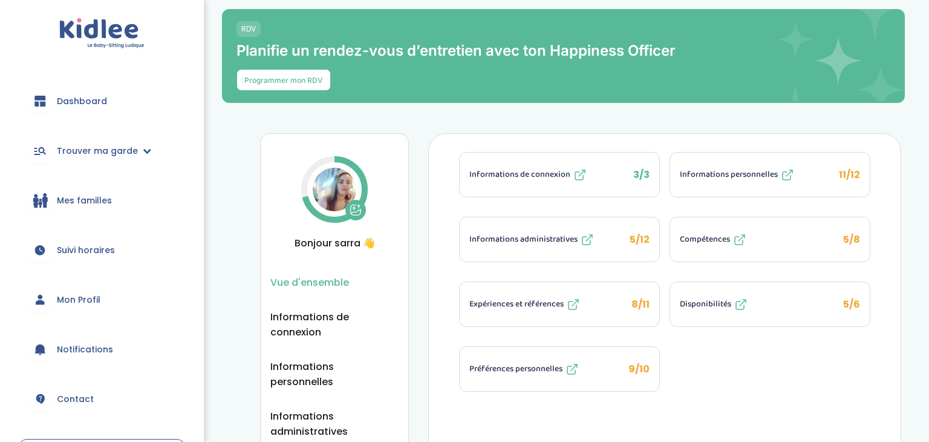
click at [761, 227] on button "Compétences 5/8" at bounding box center [770, 239] width 200 height 44
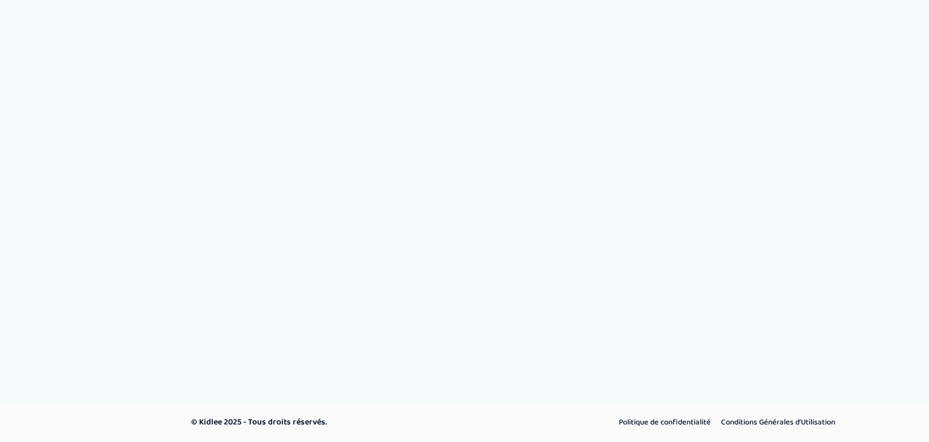
select select "Terminale"
select select "CM2"
select select "6eme"
select select "CM2"
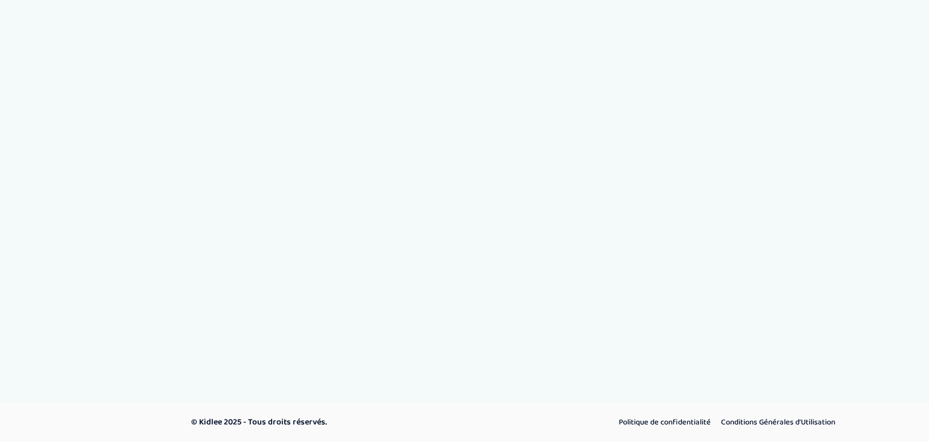
select select "CM2"
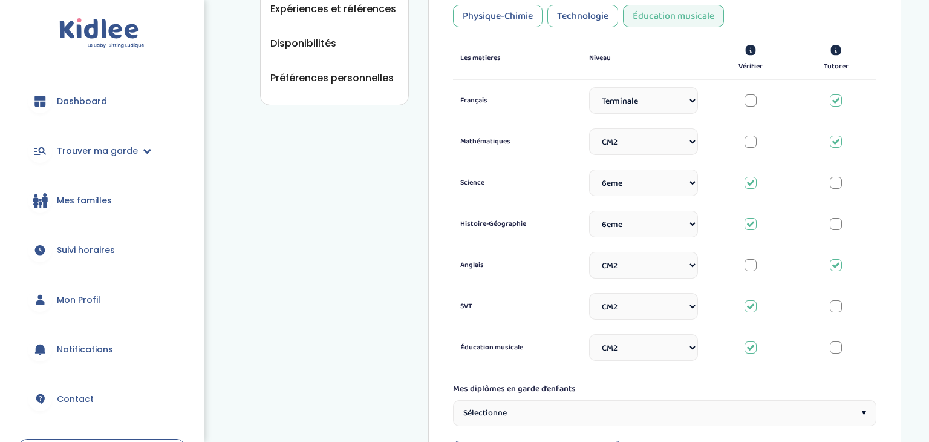
scroll to position [490, 0]
click at [750, 97] on div at bounding box center [751, 102] width 12 height 12
click at [839, 100] on div at bounding box center [836, 102] width 12 height 12
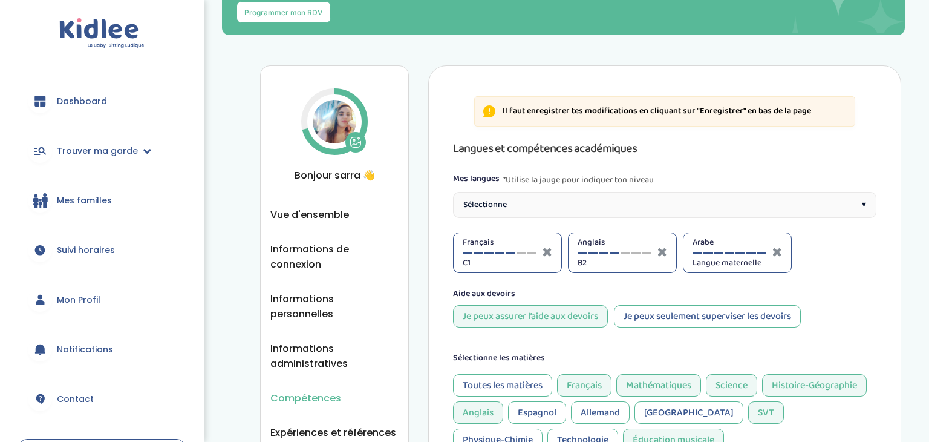
scroll to position [75, 0]
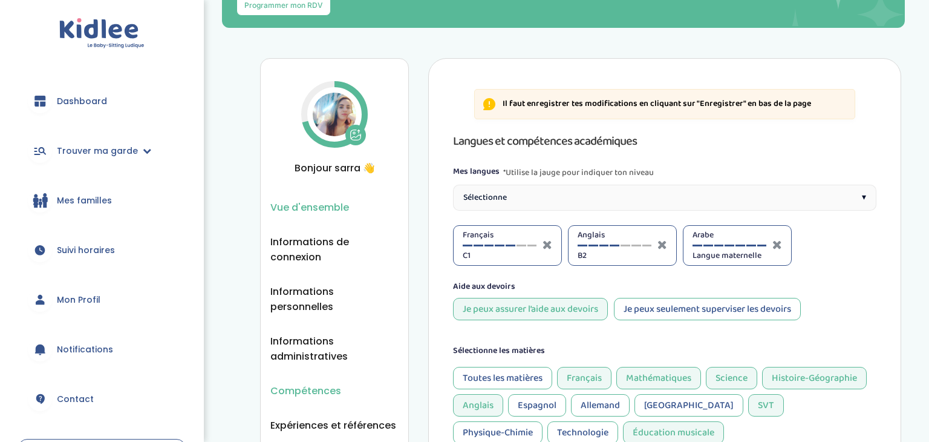
click at [321, 205] on span "Vue d'ensemble" at bounding box center [309, 207] width 79 height 15
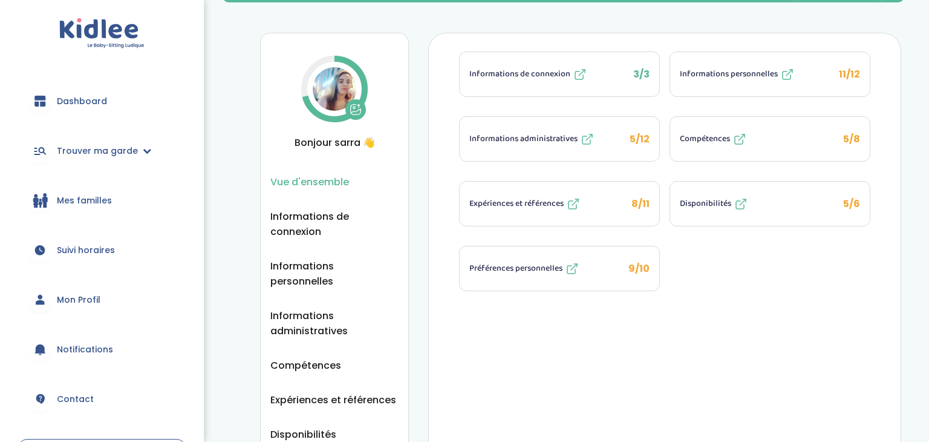
scroll to position [106, 0]
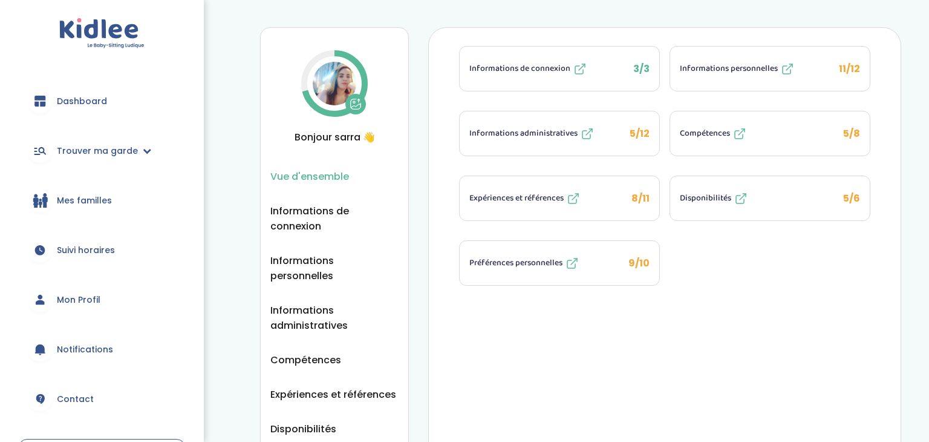
click at [767, 204] on button "Disponibilités 5/6" at bounding box center [770, 198] width 200 height 44
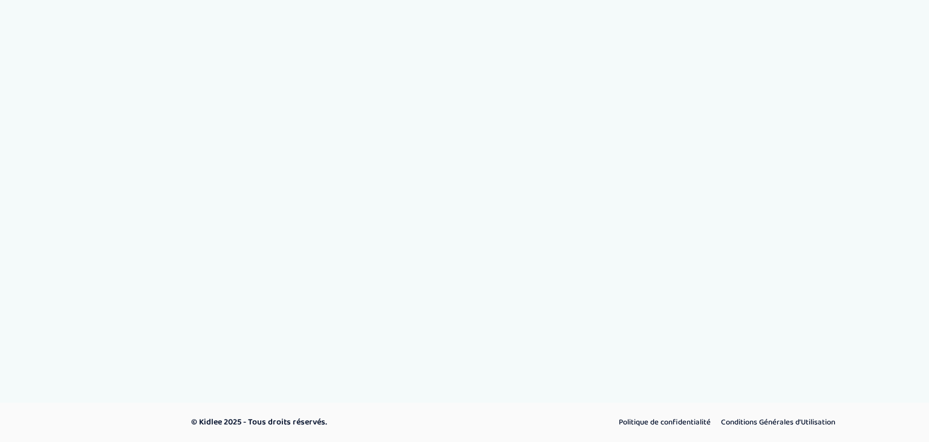
select select "1"
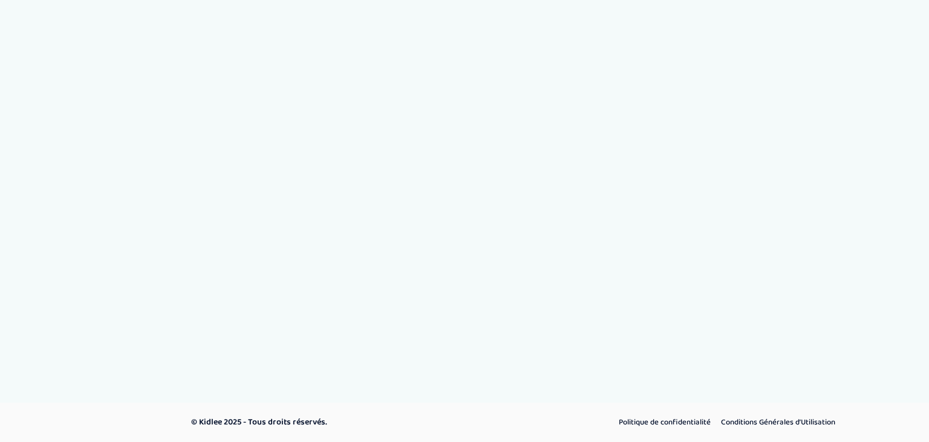
select select "1"
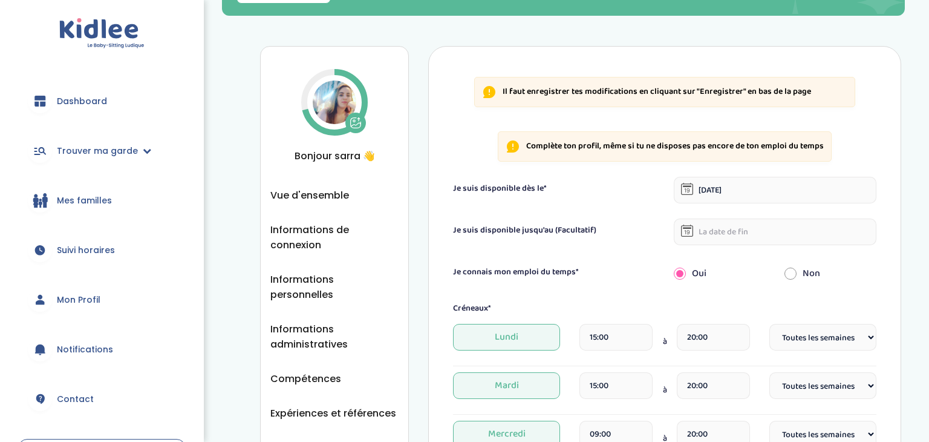
scroll to position [87, 0]
click at [305, 197] on span "Vue d'ensemble" at bounding box center [309, 195] width 79 height 15
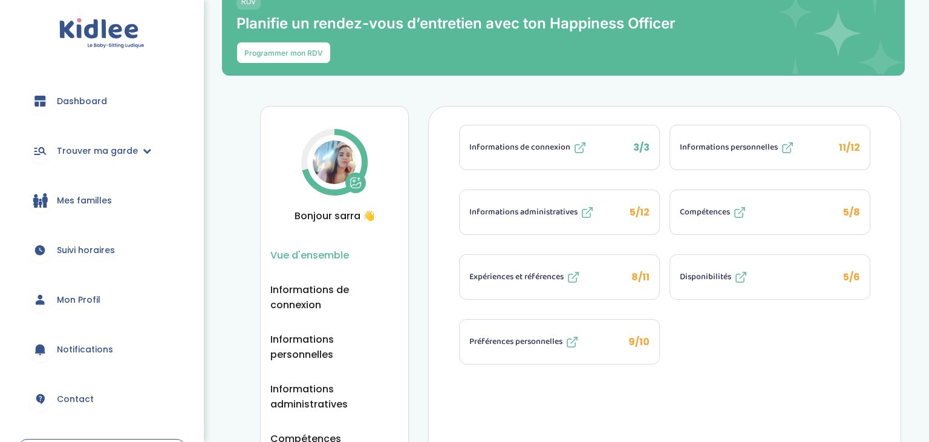
scroll to position [28, 0]
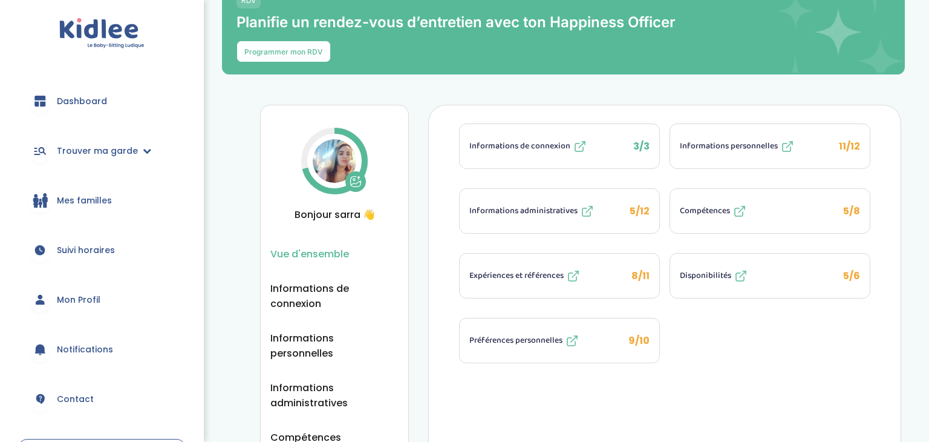
click at [79, 198] on span "Mes familles" at bounding box center [84, 200] width 55 height 13
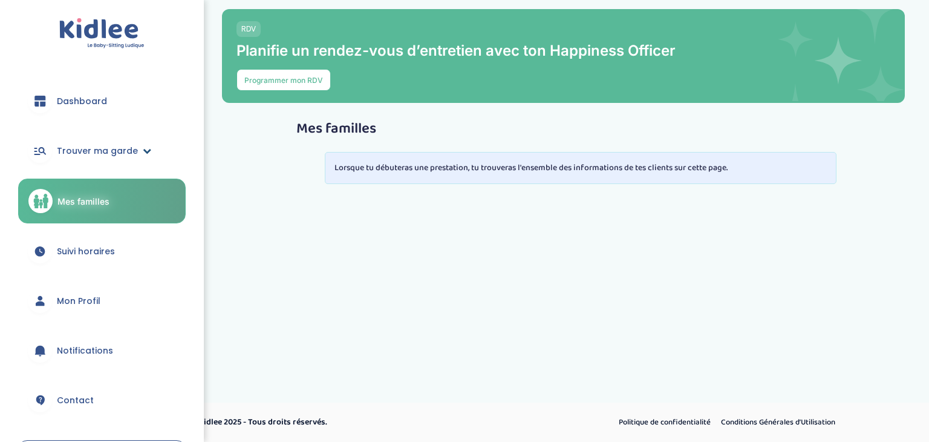
click at [101, 148] on span "Trouver ma garde" at bounding box center [97, 151] width 81 height 13
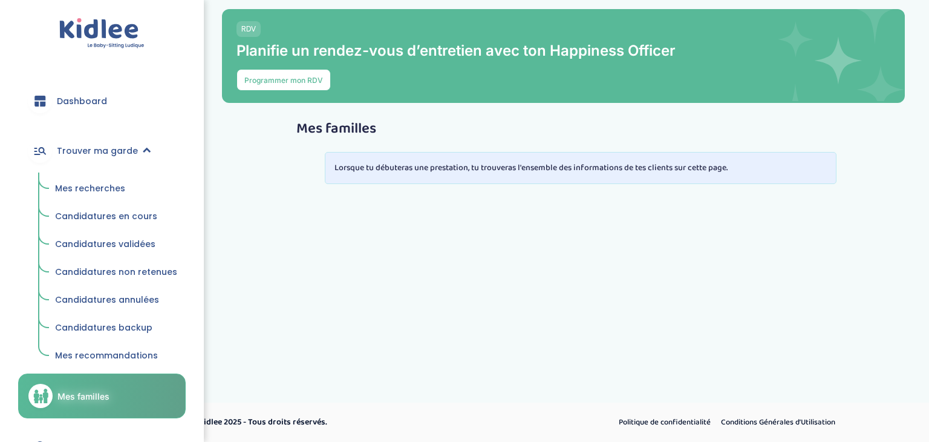
click at [83, 191] on span "Mes recherches" at bounding box center [90, 188] width 70 height 12
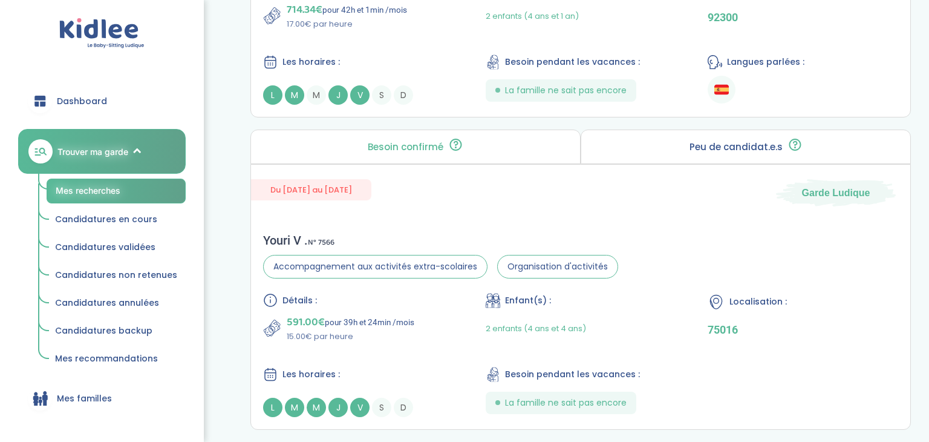
scroll to position [1130, 0]
click at [719, 141] on p "Peu de candidat.e.s" at bounding box center [736, 146] width 93 height 10
click at [478, 134] on div "Besoin confirmé Un conseiller Kidlee a confirmé le besoin de la famille lors d’…" at bounding box center [415, 145] width 330 height 34
click at [685, 133] on div "Peu de candidat.e.s 🔍 D’autres personnes ont déjà postulé. Tu peux encore faire…" at bounding box center [746, 145] width 330 height 34
click at [535, 130] on div "Besoin confirmé Un conseiller Kidlee a confirmé le besoin de la famille lors d’…" at bounding box center [415, 145] width 330 height 34
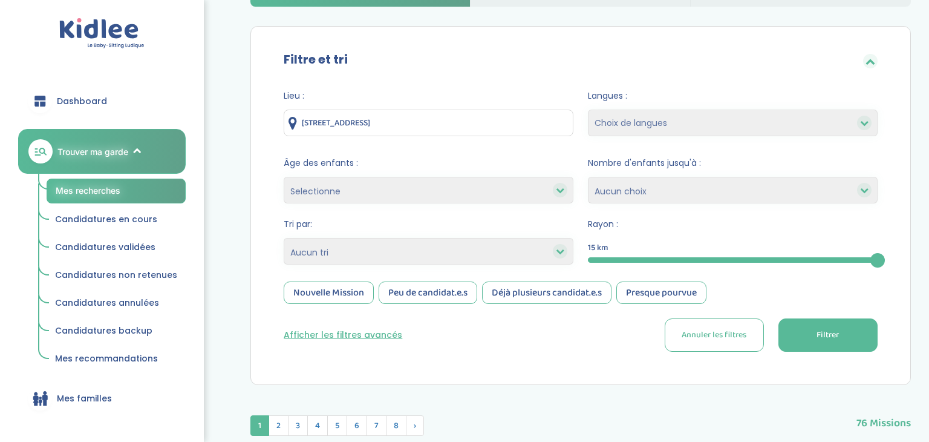
scroll to position [182, 0]
click at [868, 121] on icon at bounding box center [864, 123] width 8 height 8
click at [865, 123] on icon at bounding box center [864, 123] width 8 height 8
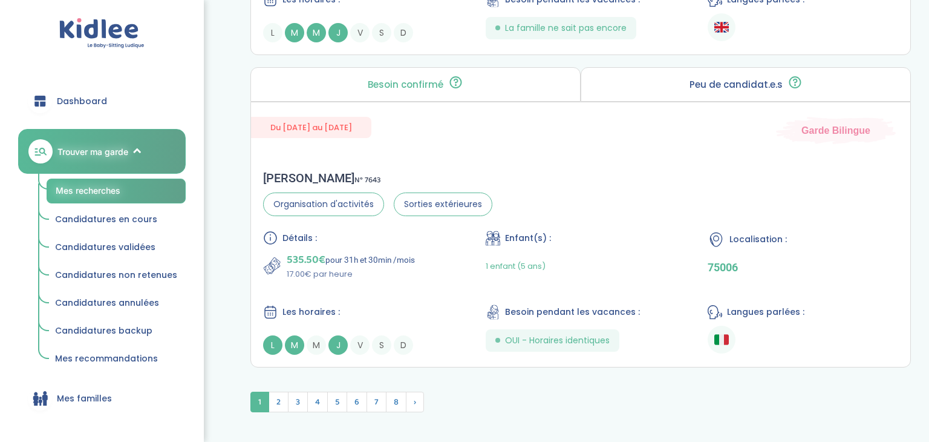
scroll to position [3469, 0]
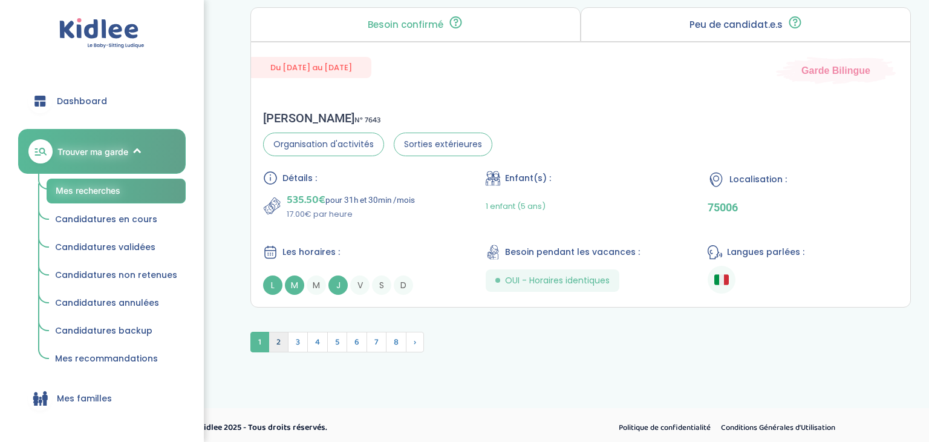
click at [280, 338] on span "2" at bounding box center [279, 341] width 20 height 21
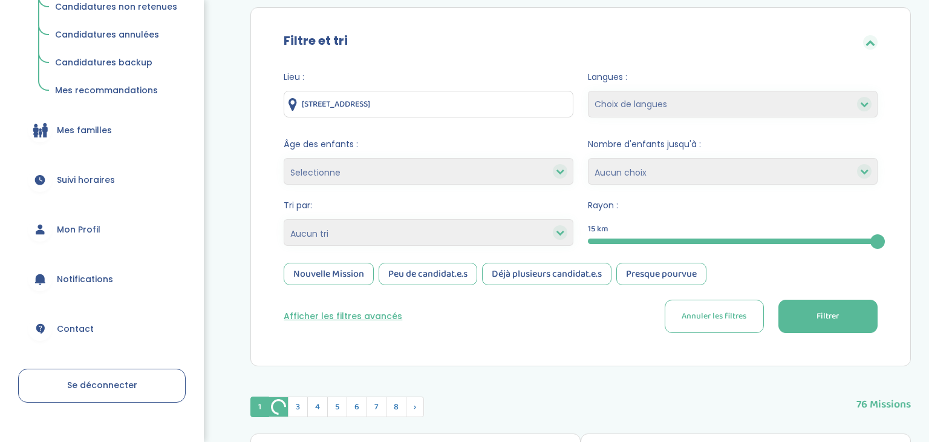
scroll to position [271, 0]
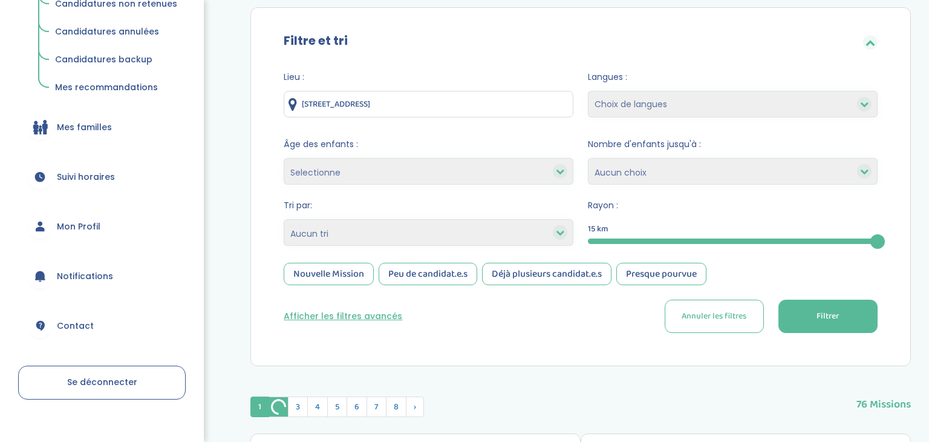
click at [77, 227] on span "Mon Profil" at bounding box center [79, 226] width 44 height 13
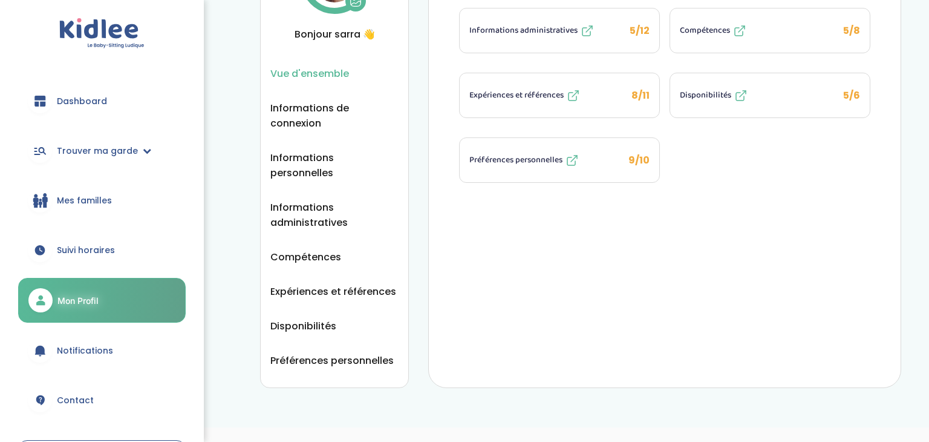
scroll to position [214, 0]
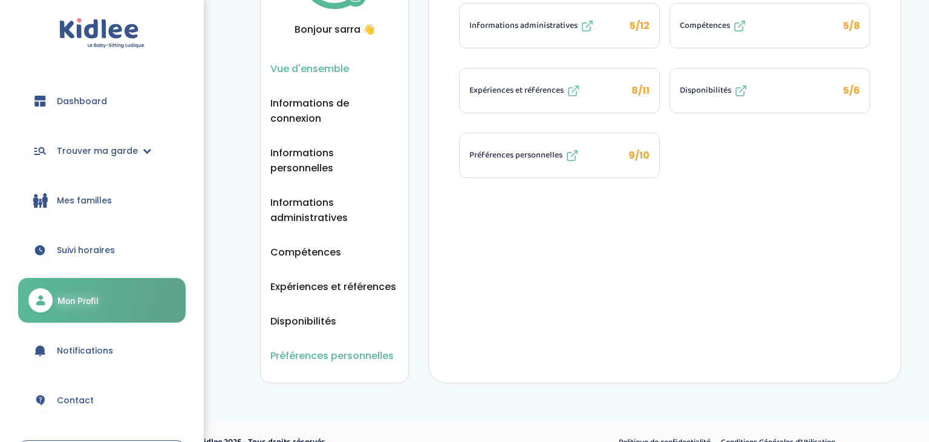
click at [290, 348] on span "Préférences personnelles" at bounding box center [331, 355] width 123 height 15
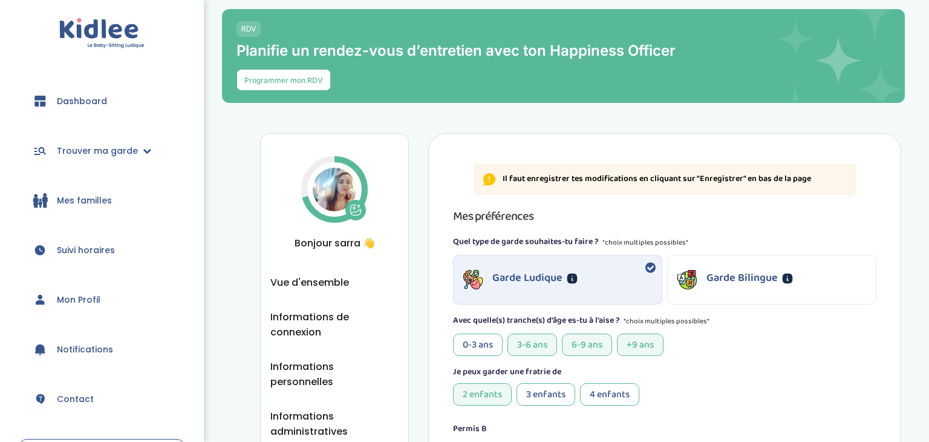
click at [707, 287] on div "Garde Bilingue" at bounding box center [749, 279] width 87 height 19
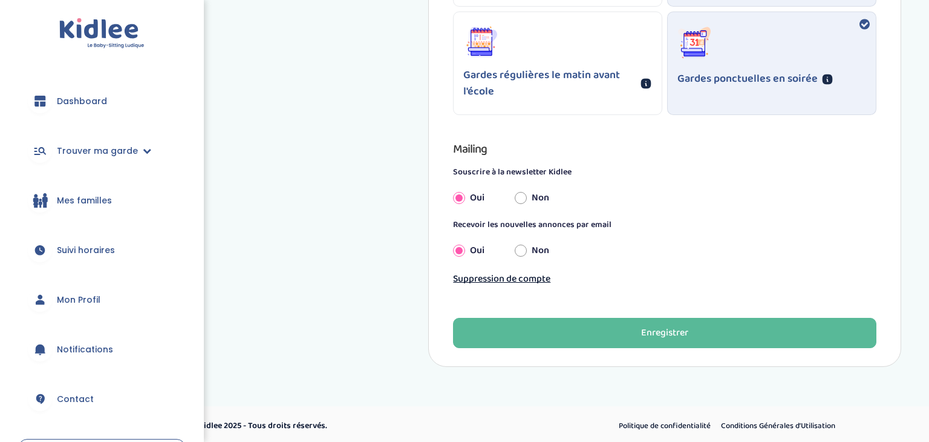
scroll to position [1171, 0]
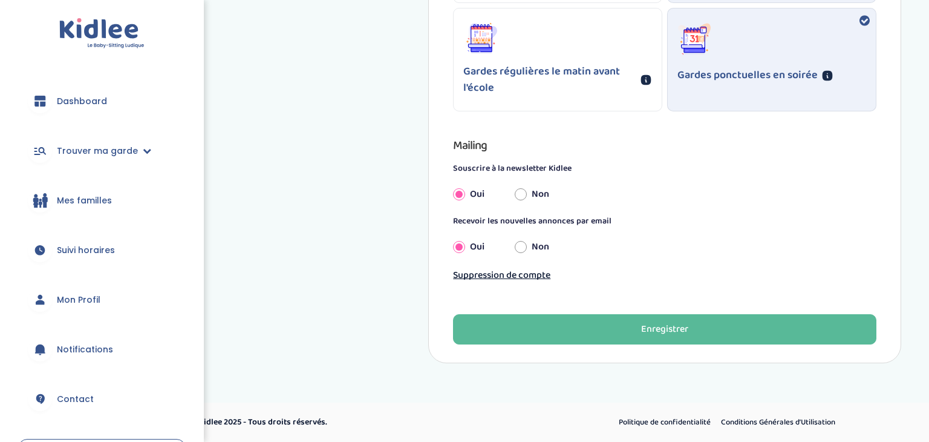
click at [521, 197] on input "Non" at bounding box center [521, 194] width 12 height 27
radio input "true"
radio input "false"
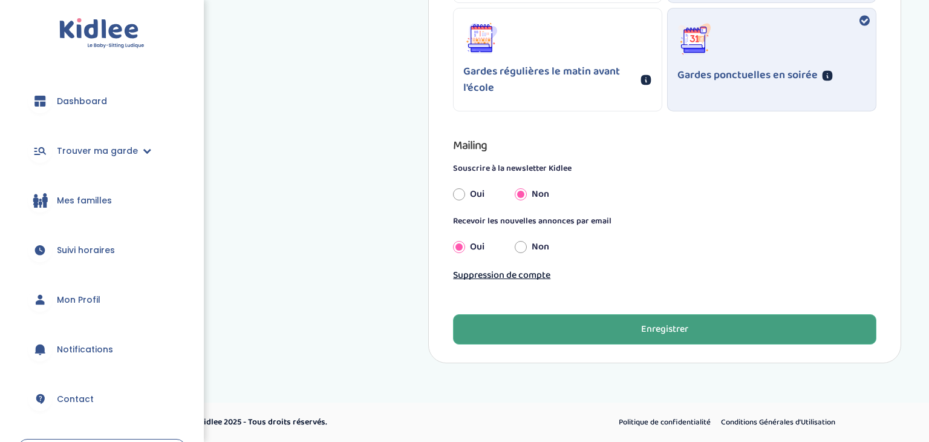
click at [592, 322] on button "Enregistrer" at bounding box center [664, 329] width 423 height 30
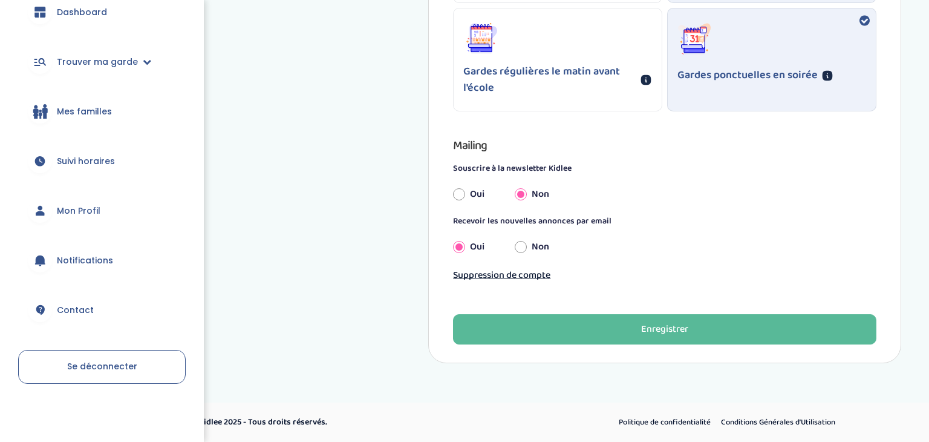
scroll to position [0, 0]
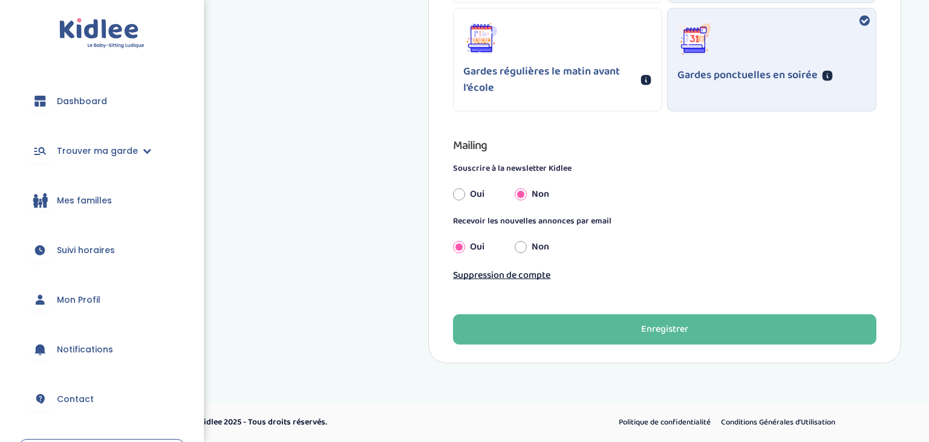
click at [105, 95] on link "Dashboard" at bounding box center [102, 101] width 168 height 44
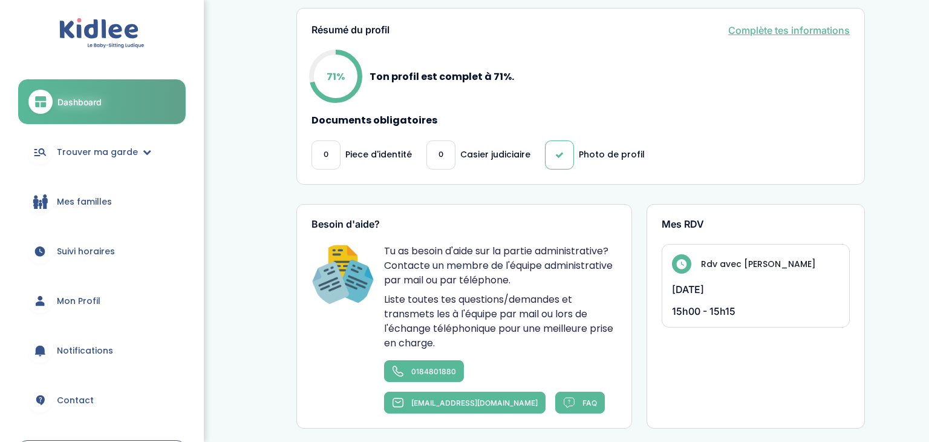
scroll to position [448, 0]
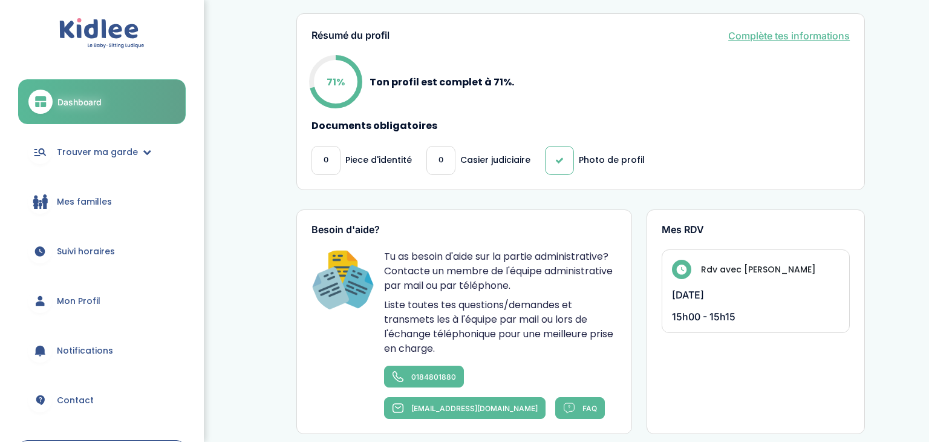
click at [804, 34] on link "Complète tes informations" at bounding box center [789, 35] width 122 height 15
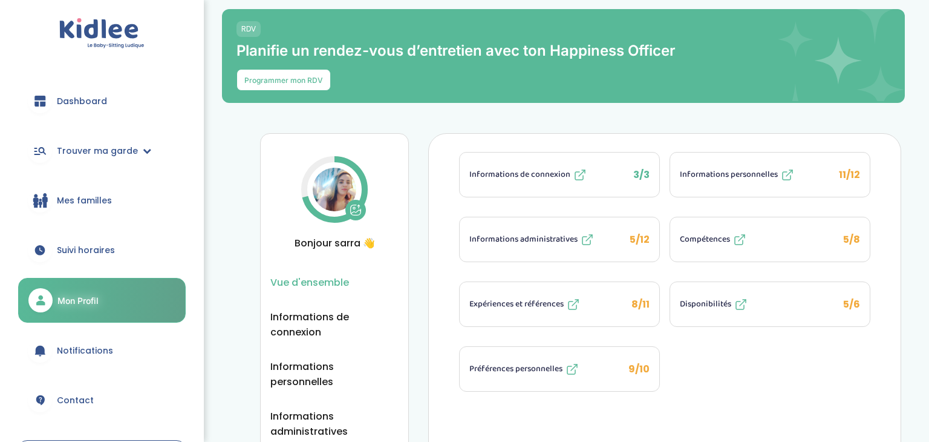
click at [548, 238] on span "Informations administratives" at bounding box center [523, 239] width 108 height 13
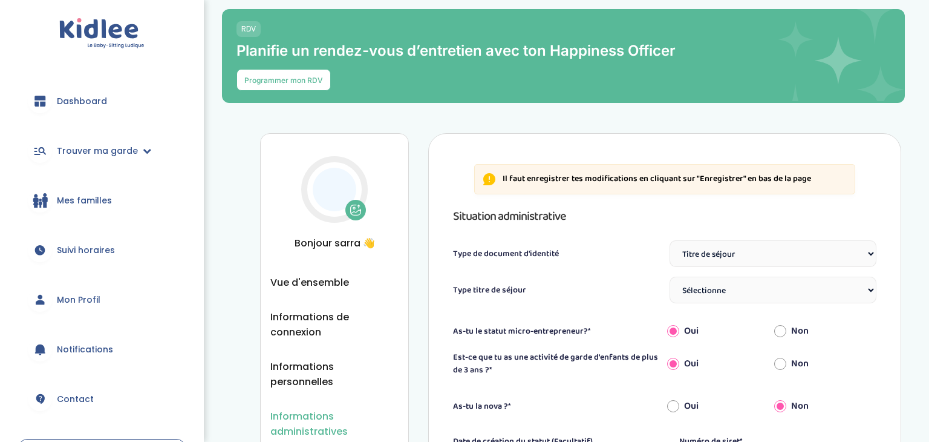
select select "Titre de séjour"
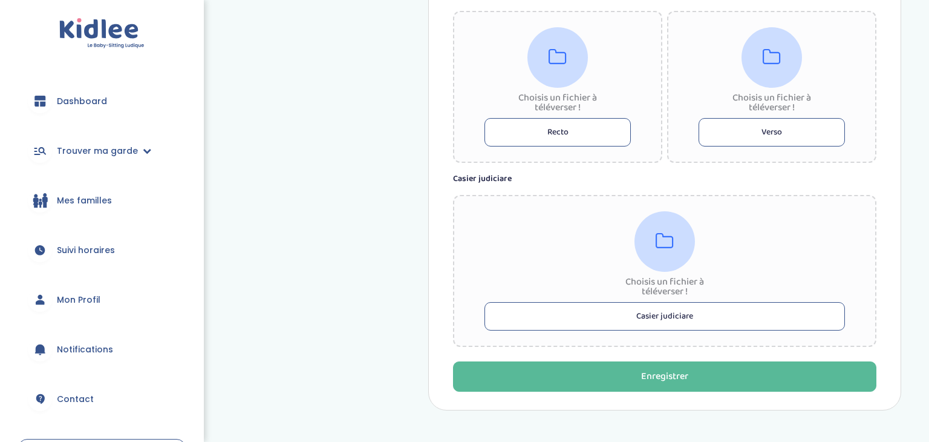
scroll to position [944, 0]
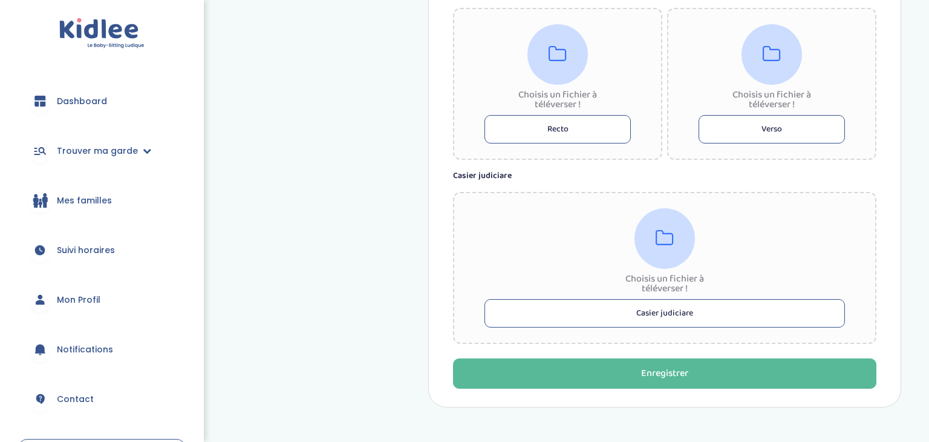
click at [602, 301] on button "Casier judiciare" at bounding box center [664, 313] width 360 height 28
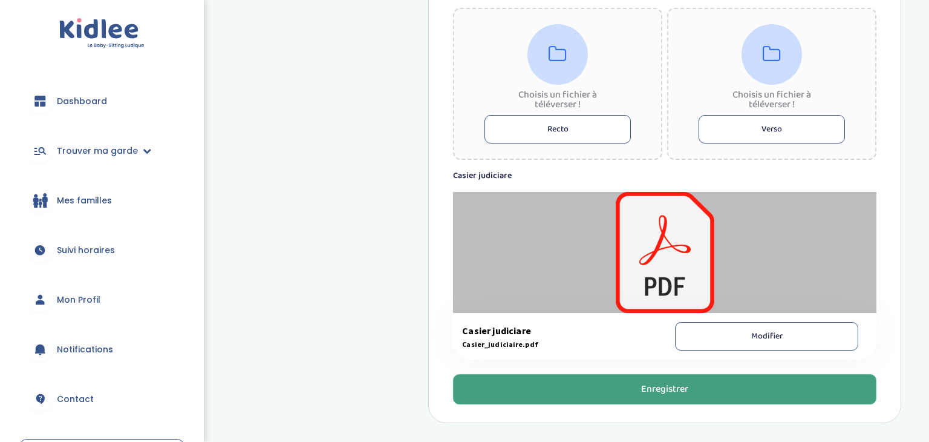
click at [720, 374] on button "Enregistrer" at bounding box center [664, 389] width 423 height 30
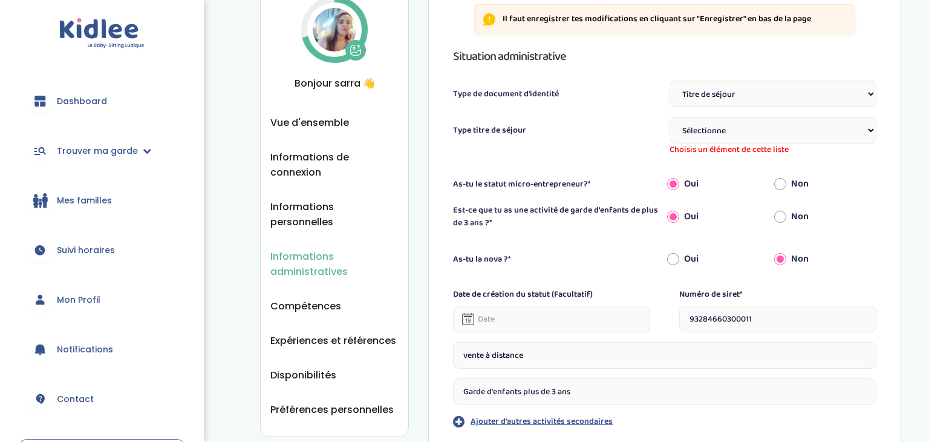
scroll to position [133, 0]
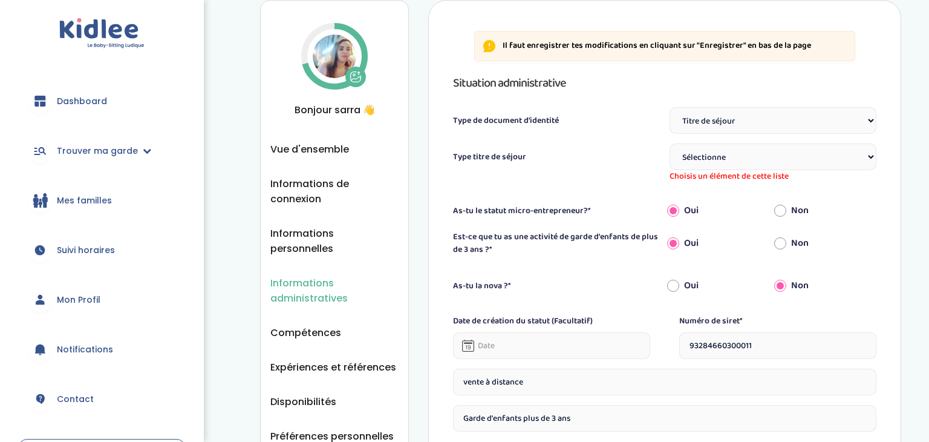
click at [798, 158] on select "Sélectionne TS Temporaire/ pluriannuel "Vie privée et familiale" TS Temporaire …" at bounding box center [773, 156] width 207 height 27
select select "Carte de résident"
click at [670, 143] on select "Sélectionne TS Temporaire/ pluriannuel "Vie privée et familiale" TS Temporaire …" at bounding box center [773, 156] width 207 height 27
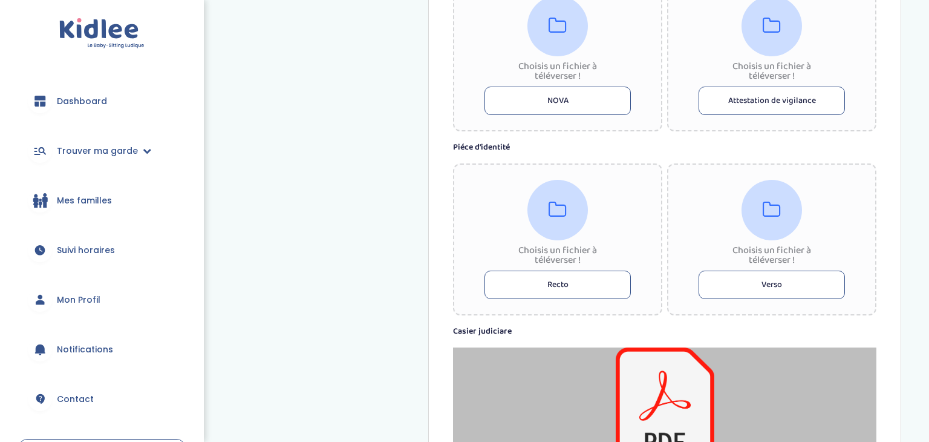
scroll to position [791, 0]
click at [581, 285] on button "Recto" at bounding box center [557, 283] width 146 height 28
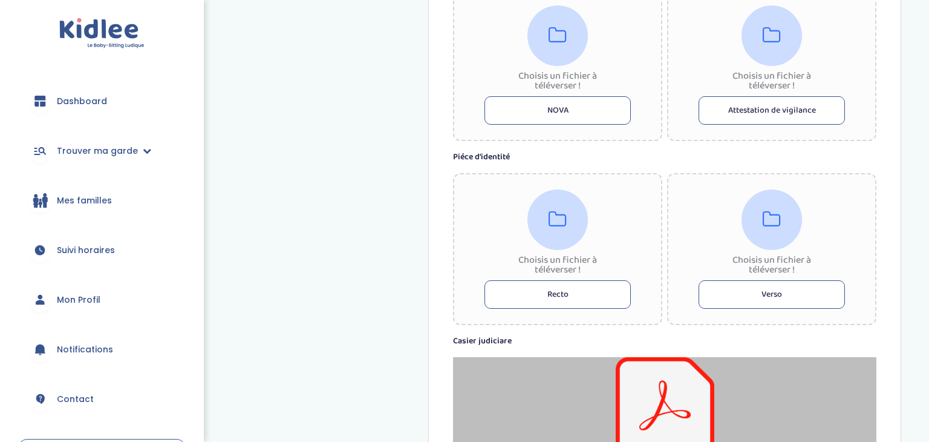
scroll to position [781, 0]
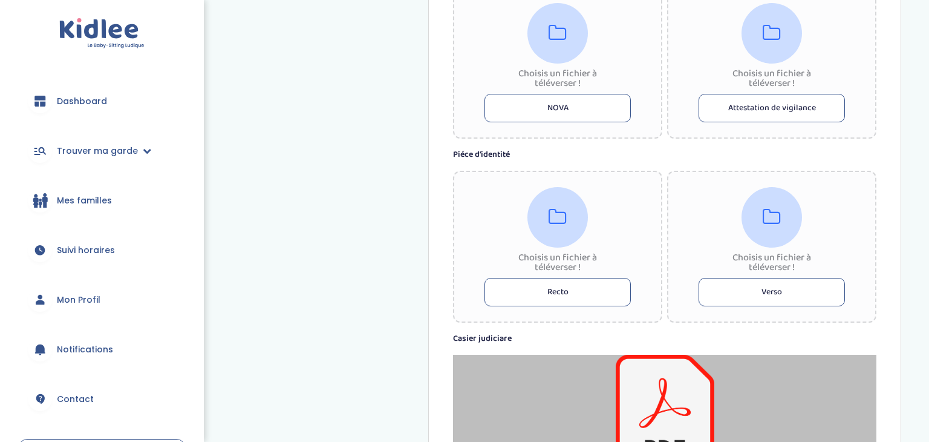
click at [544, 299] on button "Recto" at bounding box center [557, 292] width 146 height 28
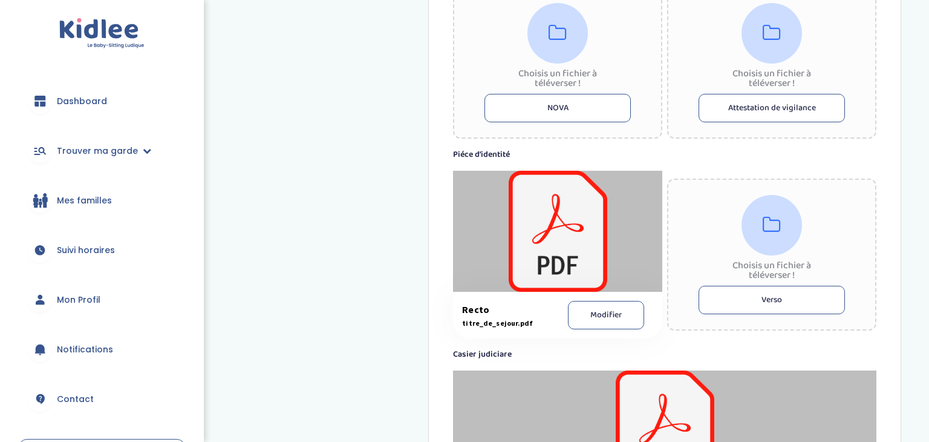
click at [777, 290] on button "Verso" at bounding box center [772, 299] width 146 height 28
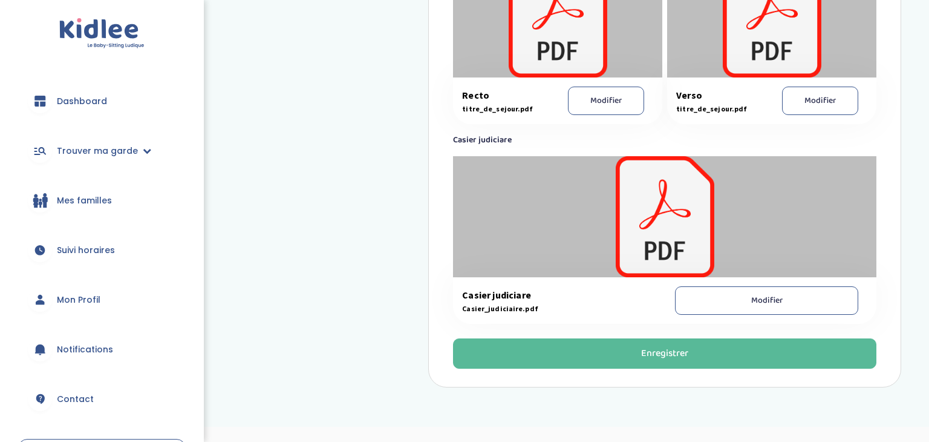
scroll to position [1017, 0]
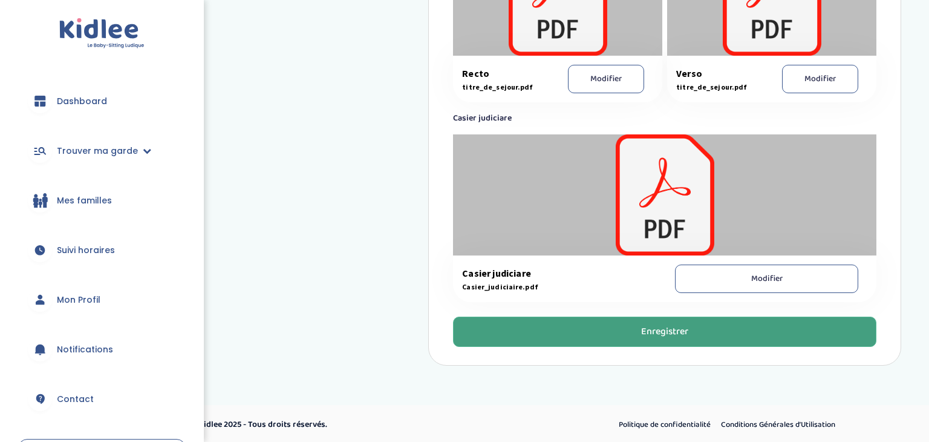
click at [551, 328] on button "Enregistrer" at bounding box center [664, 331] width 423 height 30
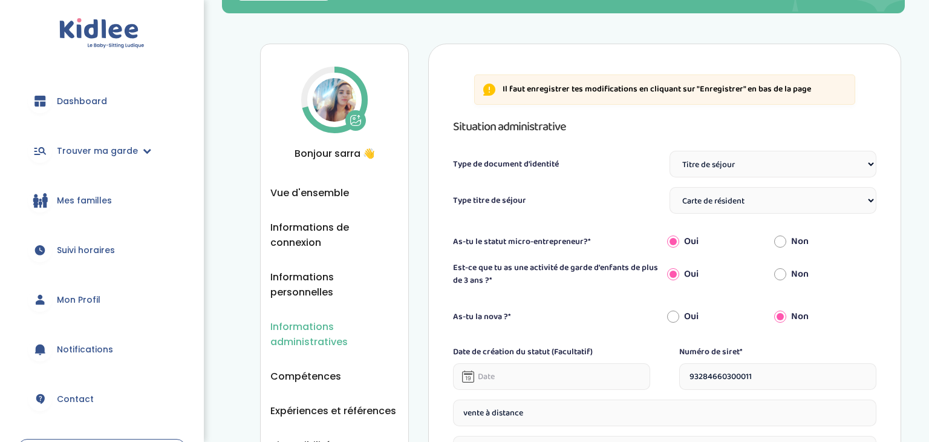
scroll to position [90, 0]
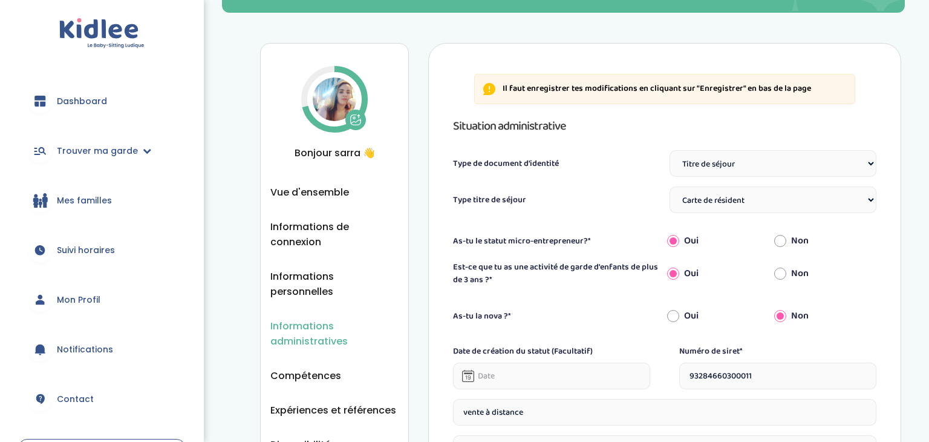
click at [318, 204] on ul "Vue d'ensemble Informations de connexion Informations personnelles Informations…" at bounding box center [334, 335] width 128 height 302
click at [315, 195] on span "Vue d'ensemble" at bounding box center [309, 191] width 79 height 15
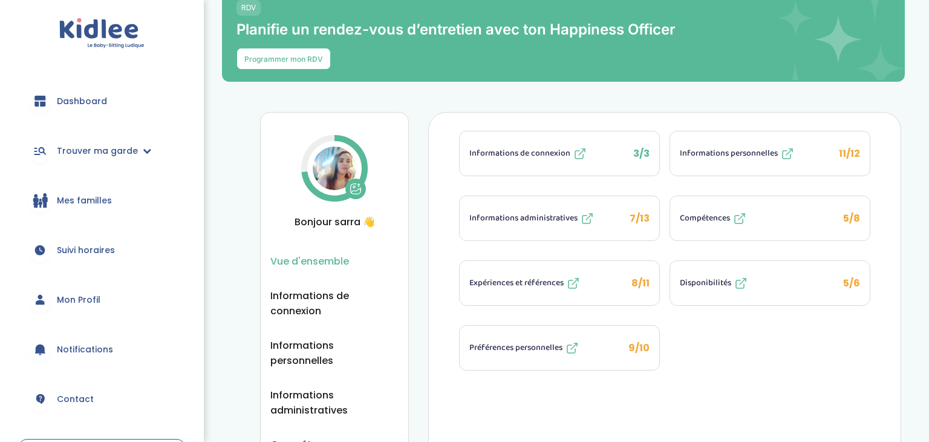
scroll to position [23, 0]
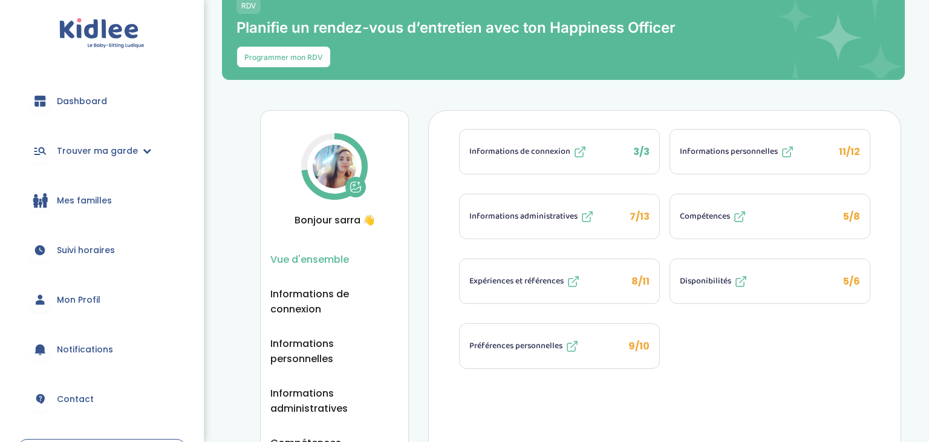
click at [606, 292] on button "Expériences et références 8/11" at bounding box center [560, 281] width 200 height 44
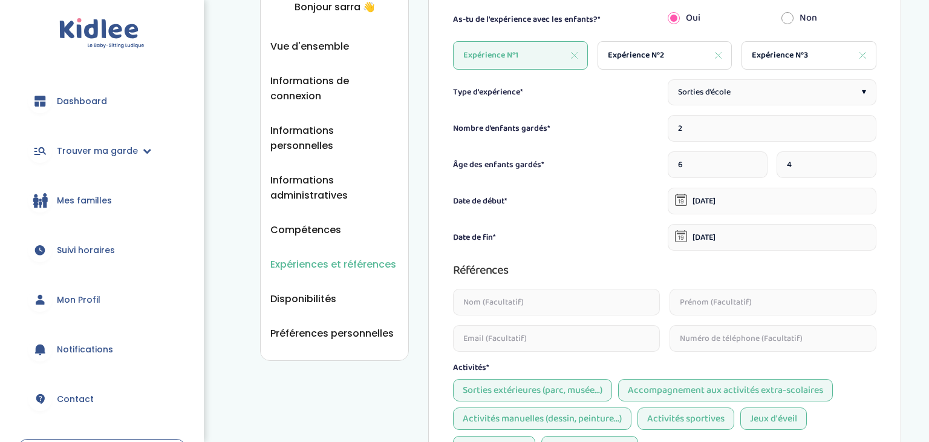
scroll to position [235, 0]
click at [658, 56] on span "Expérience N°2" at bounding box center [636, 56] width 56 height 13
type input "1"
type input "3"
type input "[DATE]"
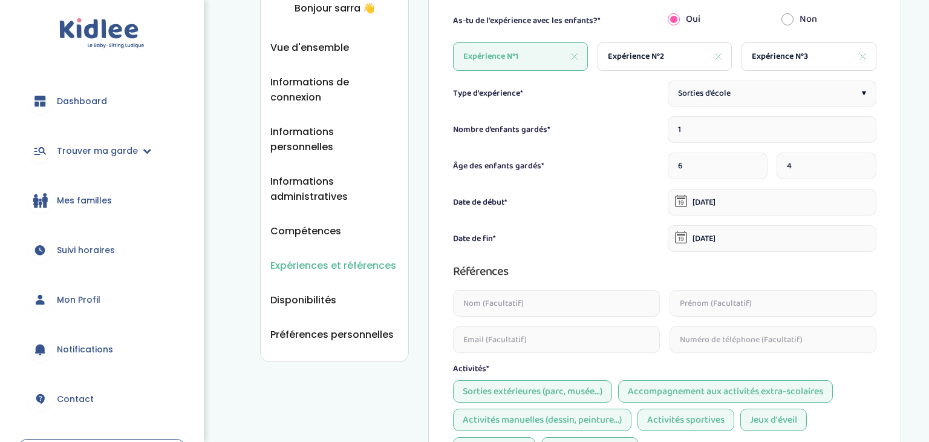
type input "[DATE]"
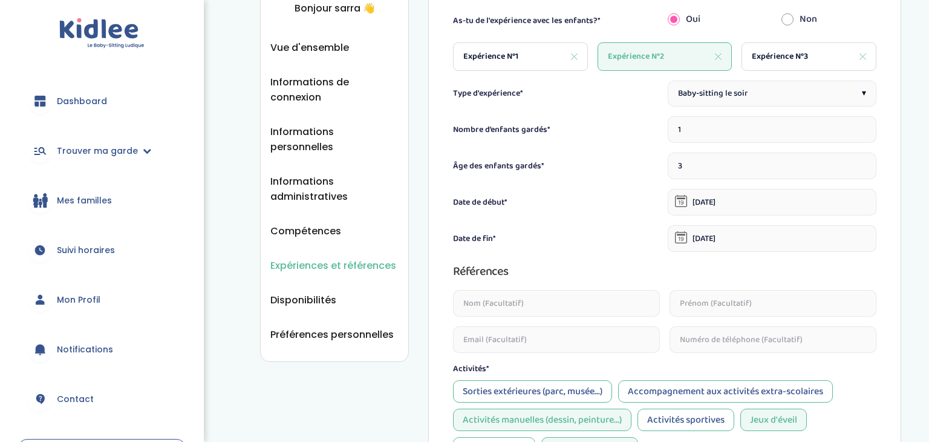
click at [791, 53] on span "Expérience N°3" at bounding box center [780, 56] width 56 height 13
type input "7"
type input "[DATE]"
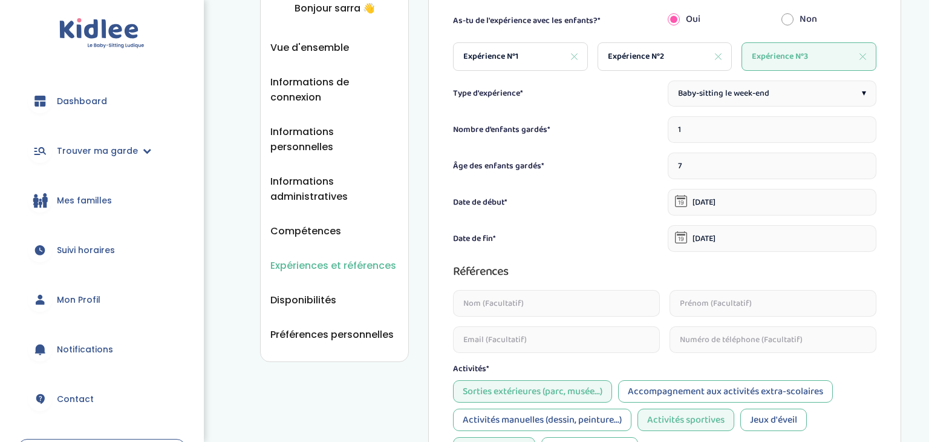
click at [512, 52] on span "Expérience N°1" at bounding box center [490, 56] width 55 height 13
type input "2"
type input "6"
type input "[DATE]"
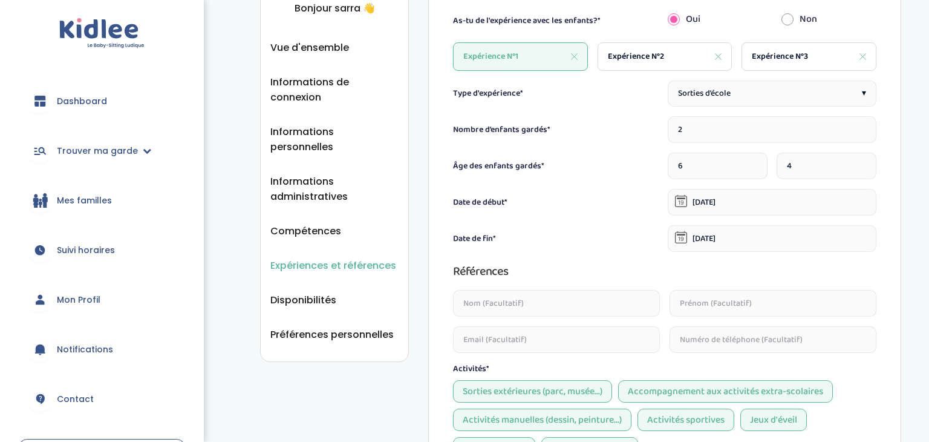
click at [471, 294] on input "text" at bounding box center [556, 303] width 207 height 27
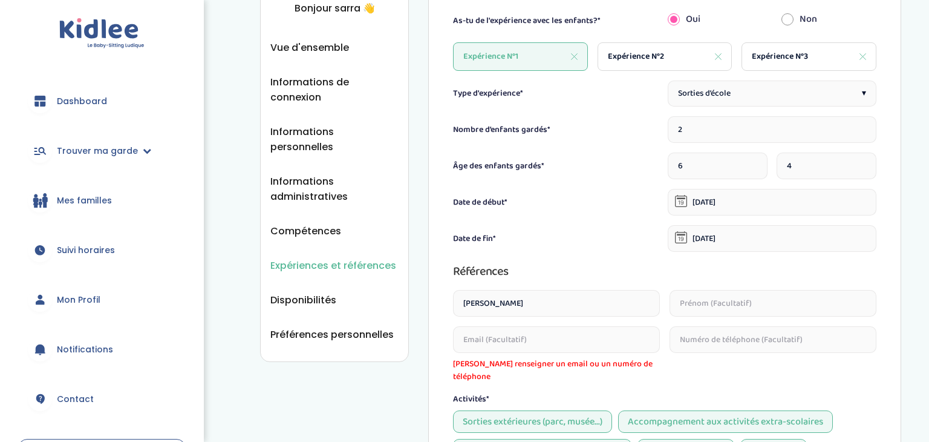
click at [740, 308] on input "text" at bounding box center [773, 303] width 207 height 27
click at [516, 293] on input "[PERSON_NAME]" at bounding box center [556, 303] width 207 height 27
type input "M"
type input "[PERSON_NAME]"
click at [709, 298] on input "text" at bounding box center [773, 303] width 207 height 27
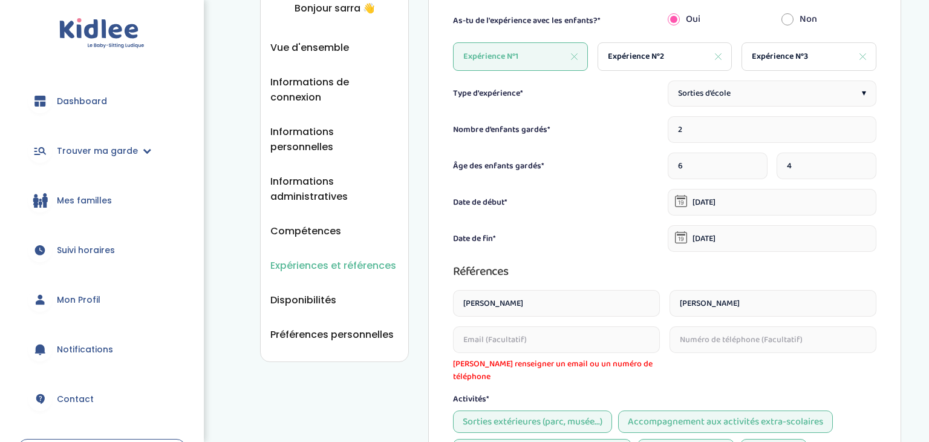
type input "[PERSON_NAME]"
click at [567, 341] on input "email" at bounding box center [556, 339] width 207 height 27
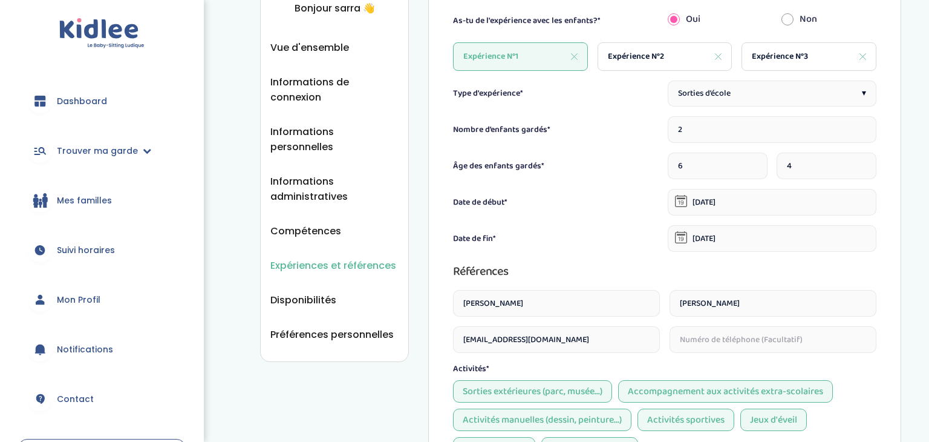
type input "[EMAIL_ADDRESS][DOMAIN_NAME]"
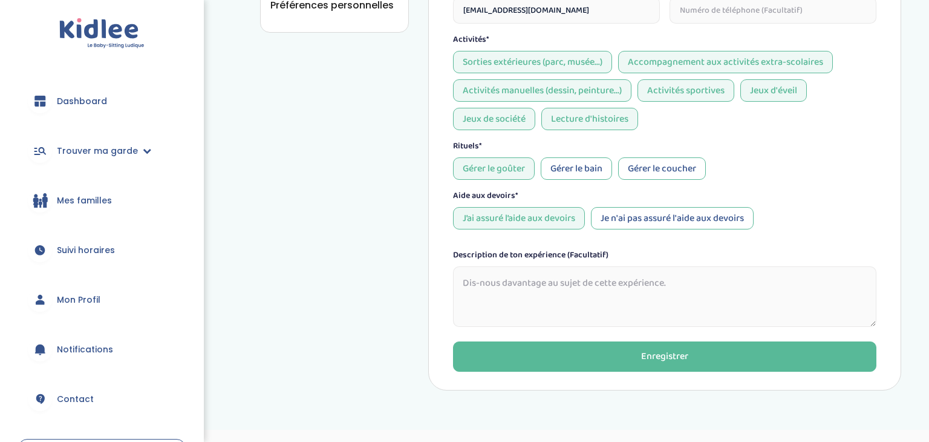
scroll to position [569, 0]
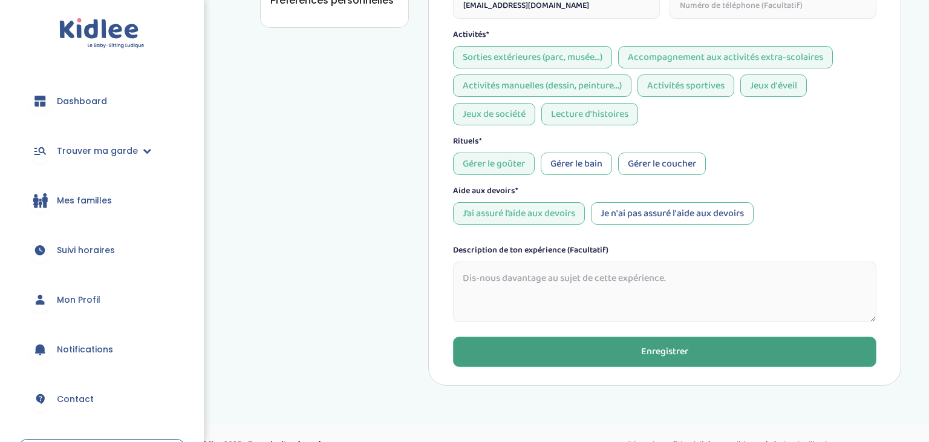
click at [497, 346] on button "Enregistrer" at bounding box center [664, 351] width 423 height 30
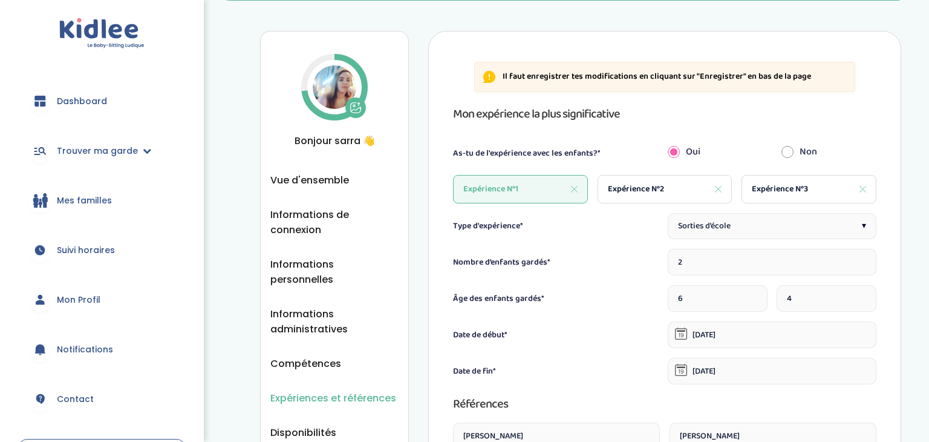
scroll to position [100, 0]
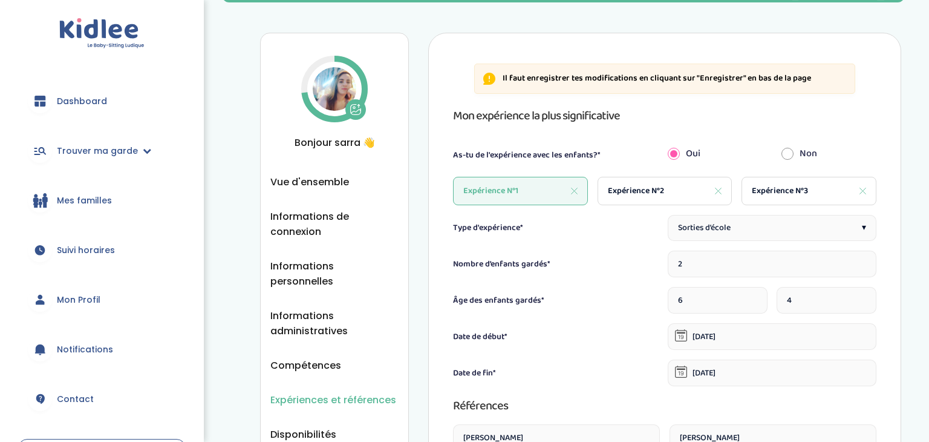
click at [73, 108] on link "Dashboard" at bounding box center [102, 101] width 168 height 44
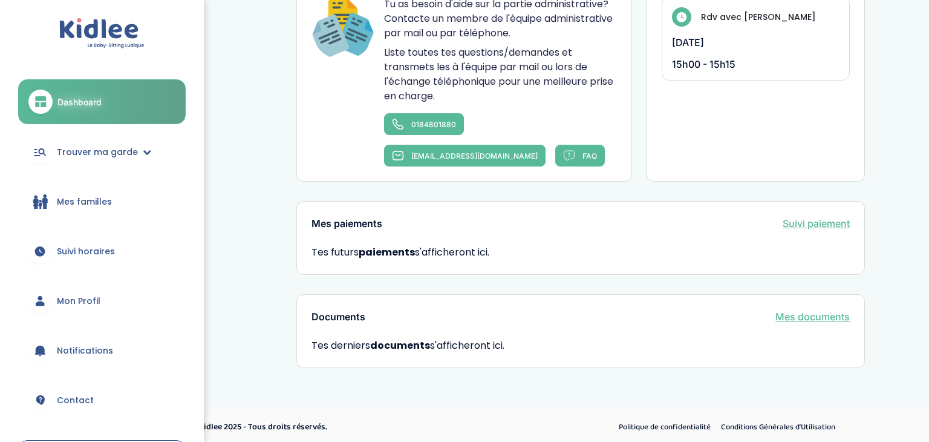
scroll to position [704, 0]
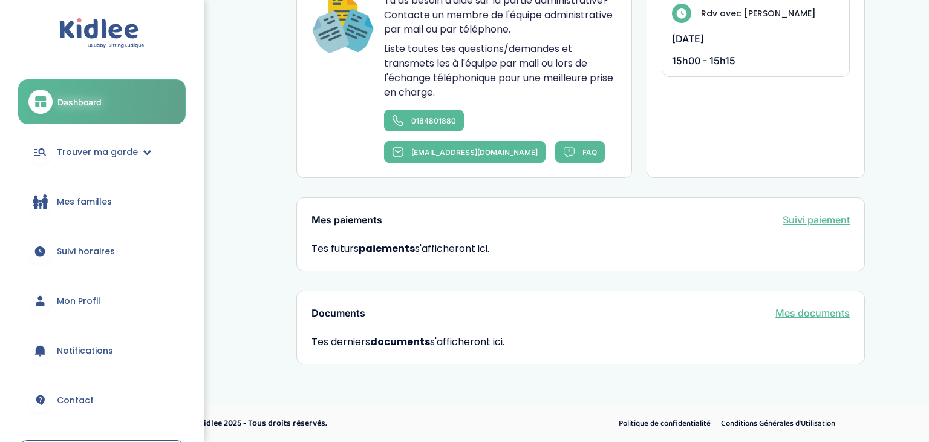
click at [82, 300] on span "Mon Profil" at bounding box center [79, 301] width 44 height 13
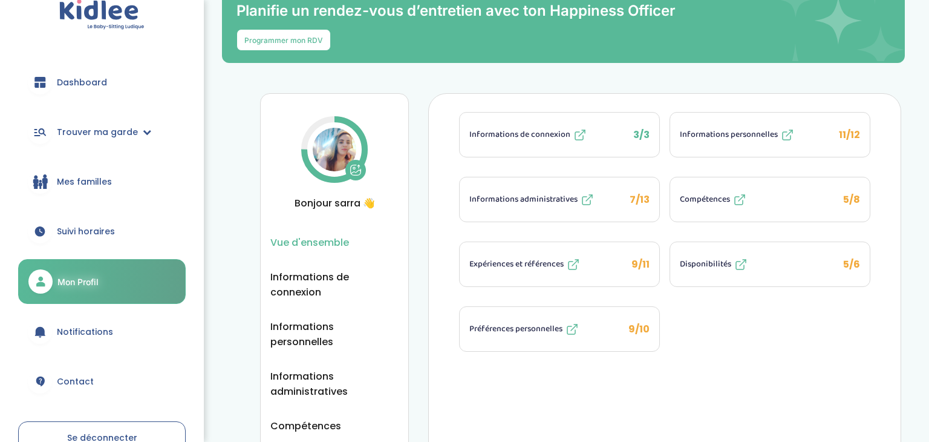
scroll to position [44, 0]
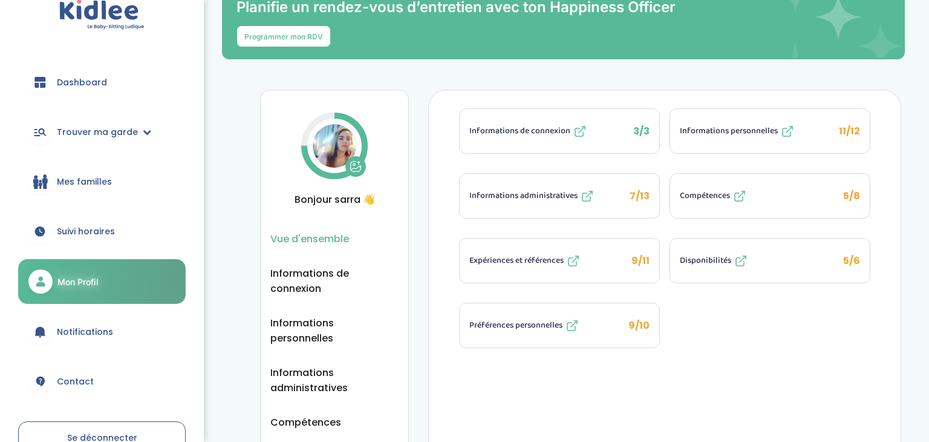
click at [748, 139] on button "Informations personnelles 11/12" at bounding box center [770, 131] width 200 height 44
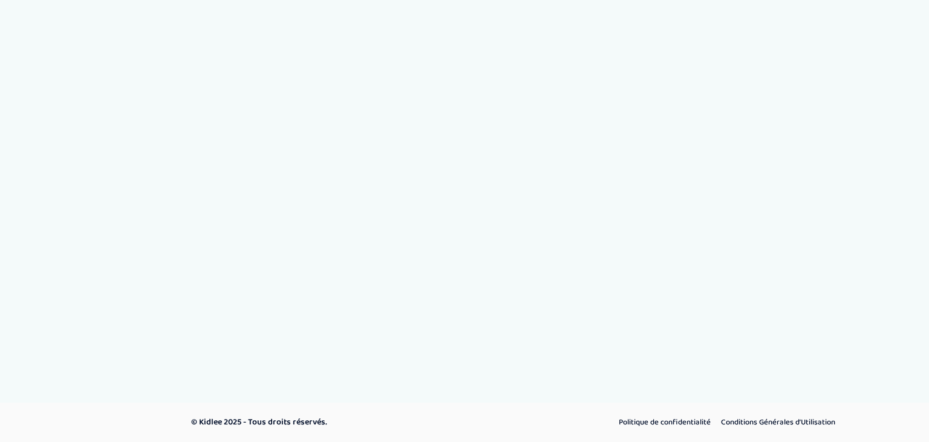
select select "1"
select select "6"
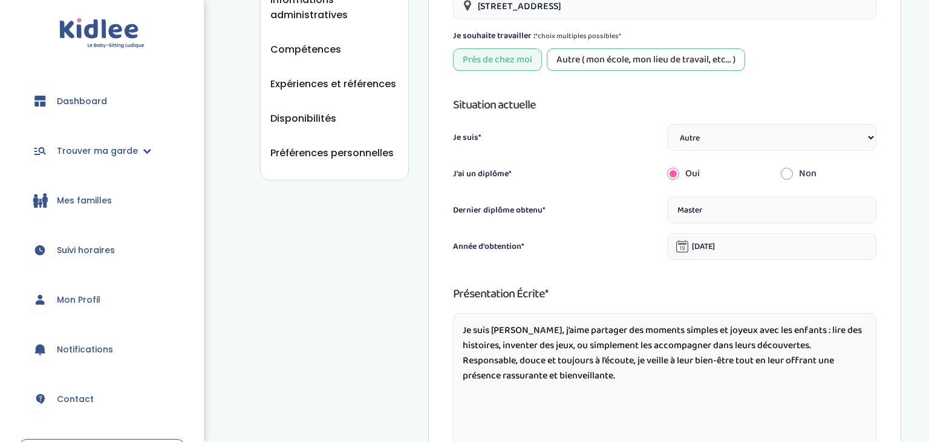
scroll to position [425, 0]
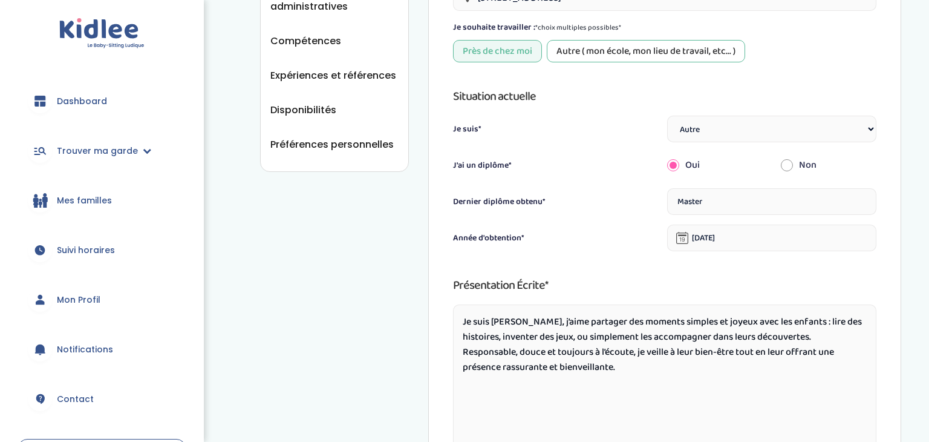
click at [716, 195] on input "Master" at bounding box center [771, 201] width 209 height 27
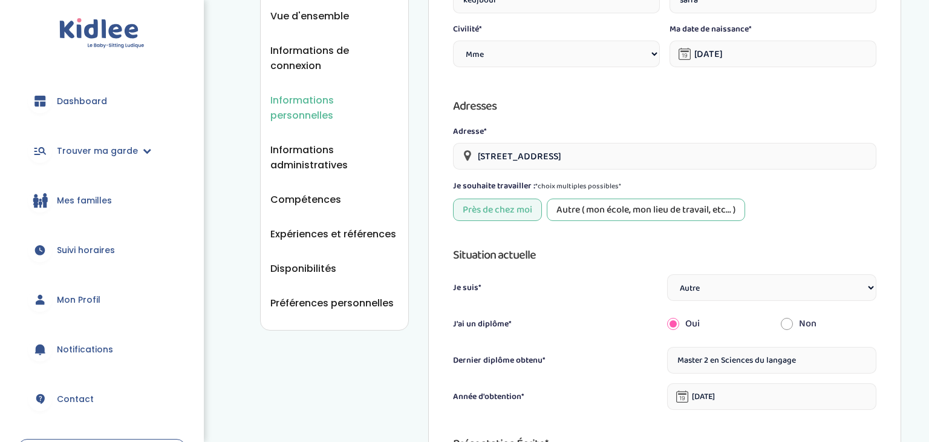
scroll to position [270, 0]
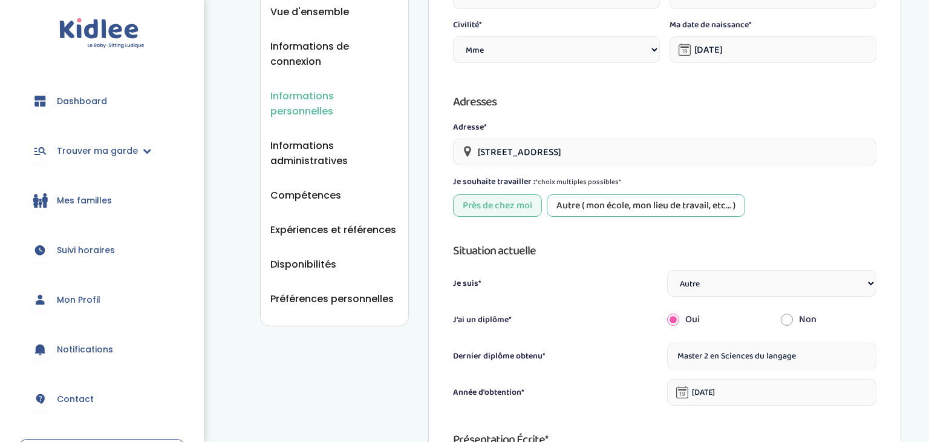
type input "Master 2 en Sciences du langage"
click at [331, 188] on ul "Vue d'ensemble Informations de connexion Informations personnelles Informations…" at bounding box center [334, 155] width 128 height 302
click at [325, 188] on span "Compétences" at bounding box center [305, 195] width 71 height 15
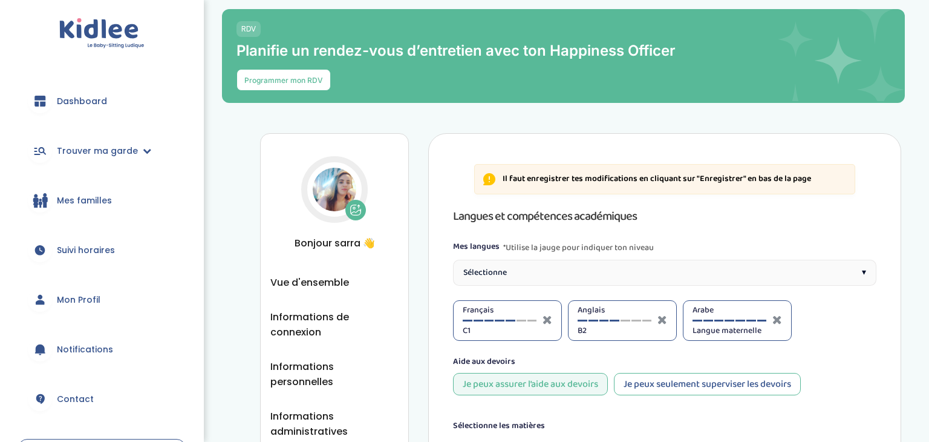
select select "Terminale"
select select "CM2"
select select "6eme"
select select "CM2"
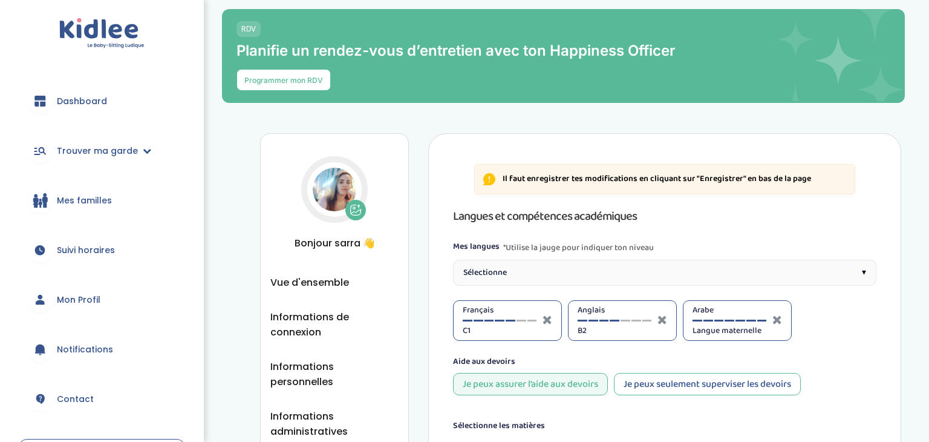
select select "CM2"
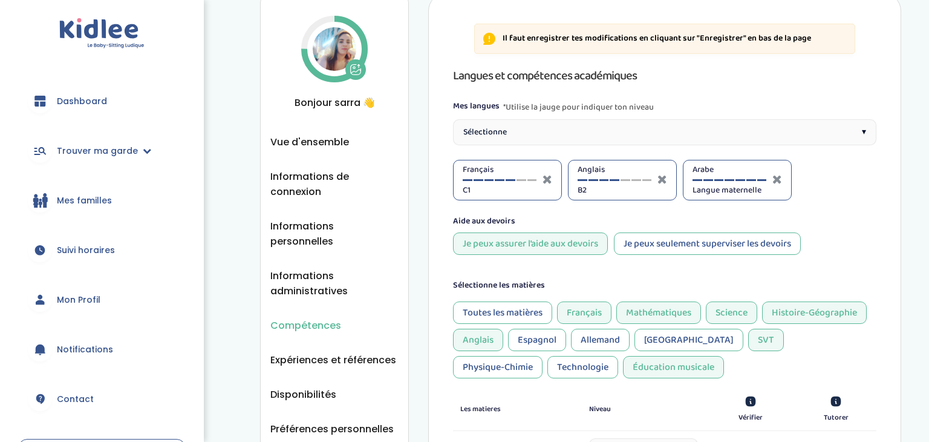
scroll to position [140, 0]
click at [778, 181] on icon at bounding box center [777, 179] width 10 height 12
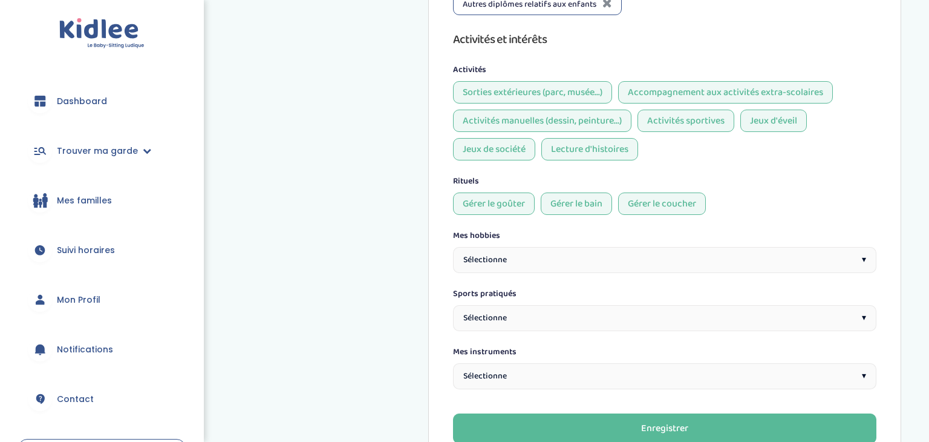
scroll to position [940, 0]
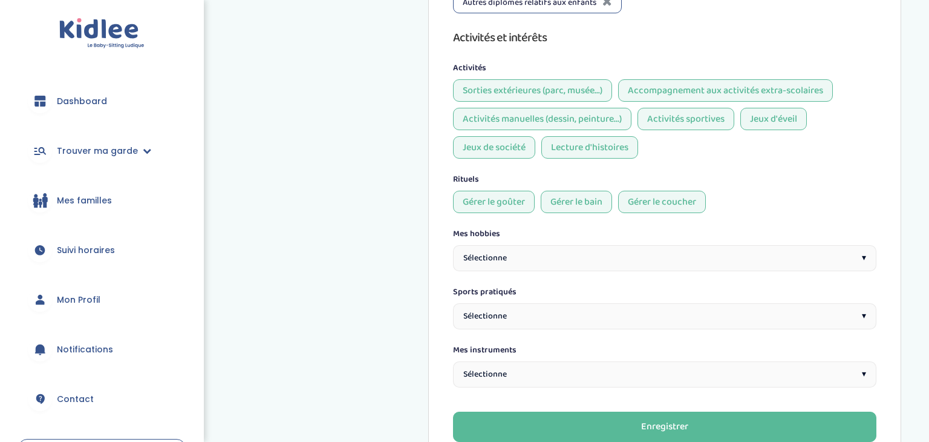
click at [798, 251] on div "Sélectionne ▾" at bounding box center [664, 258] width 423 height 26
click at [764, 233] on div "Mes hobbies" at bounding box center [664, 233] width 423 height 13
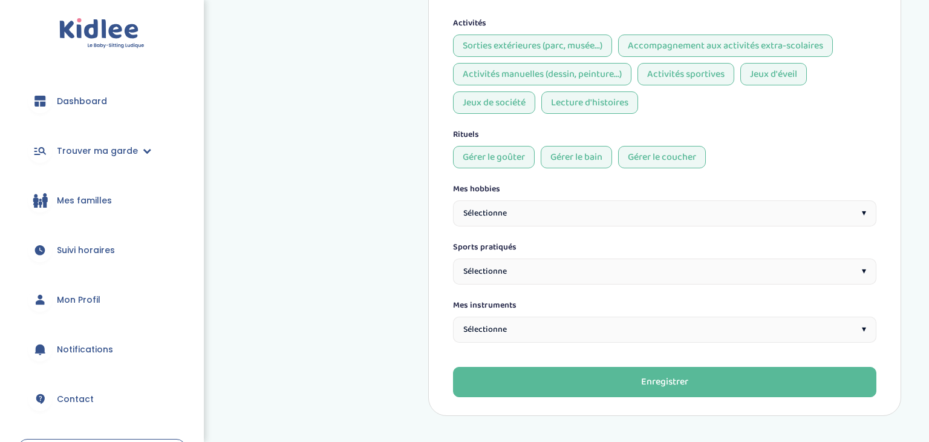
scroll to position [987, 0]
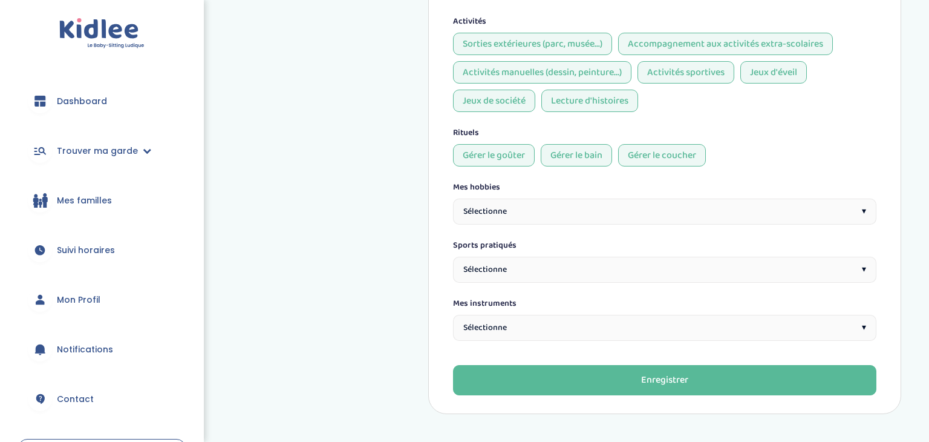
click at [789, 263] on div "Sélectionne ▾" at bounding box center [664, 269] width 423 height 26
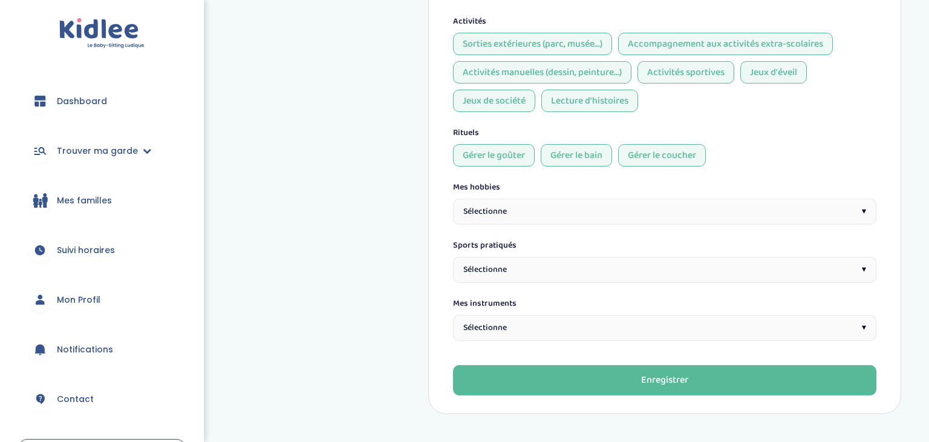
click at [526, 325] on div "Sélectionne ▾" at bounding box center [664, 328] width 423 height 26
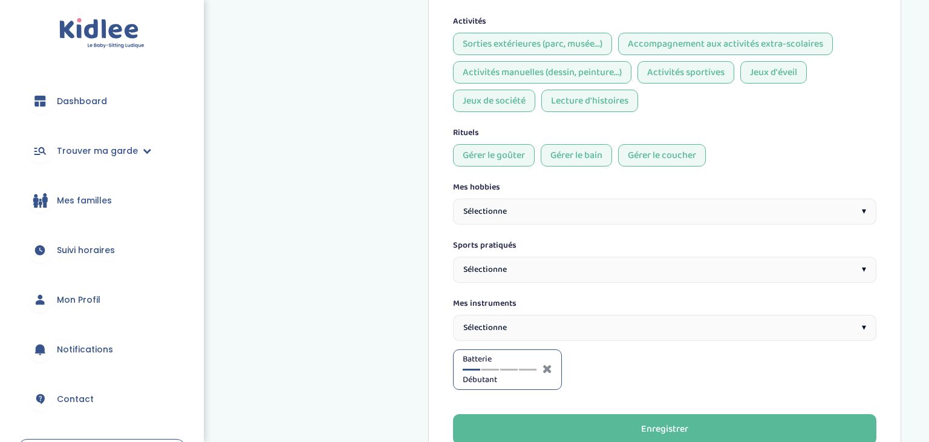
click at [520, 267] on div "Sélectionne ▾" at bounding box center [664, 269] width 423 height 26
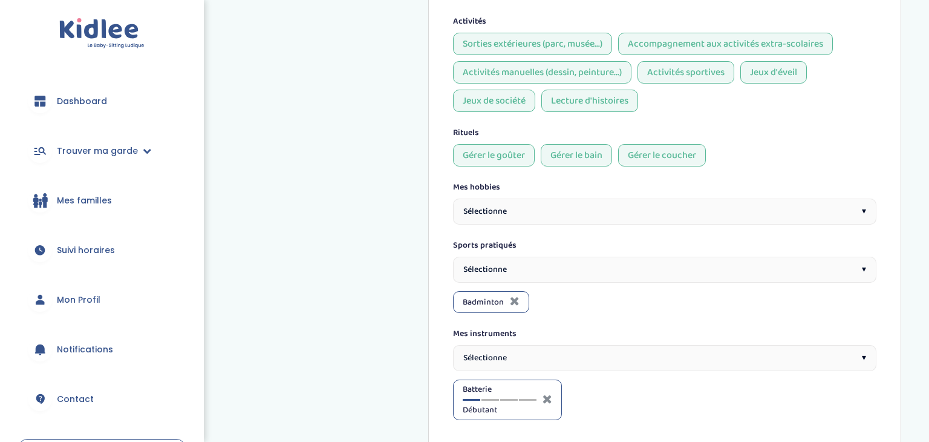
click at [615, 210] on div "Sélectionne ▾" at bounding box center [664, 211] width 423 height 26
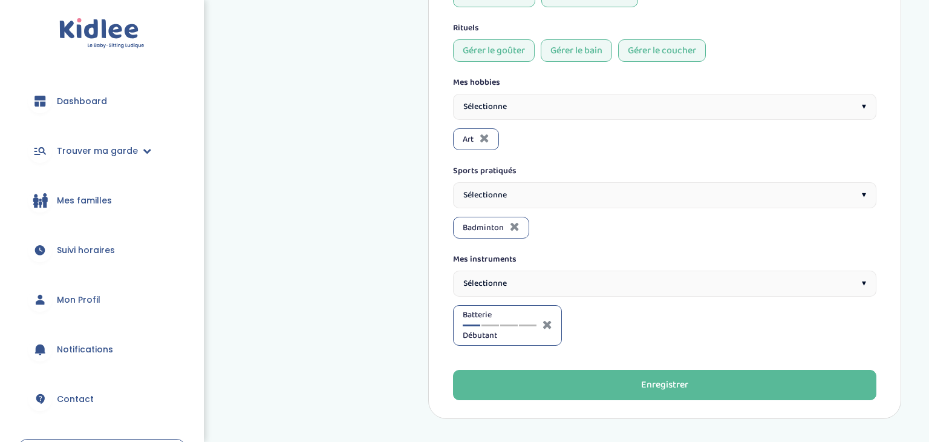
scroll to position [1096, 0]
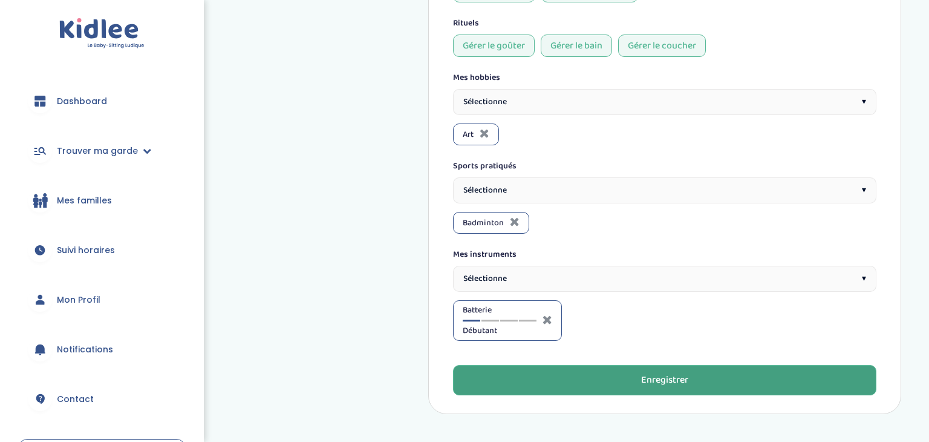
click at [587, 378] on button "Enregistrer" at bounding box center [664, 380] width 423 height 30
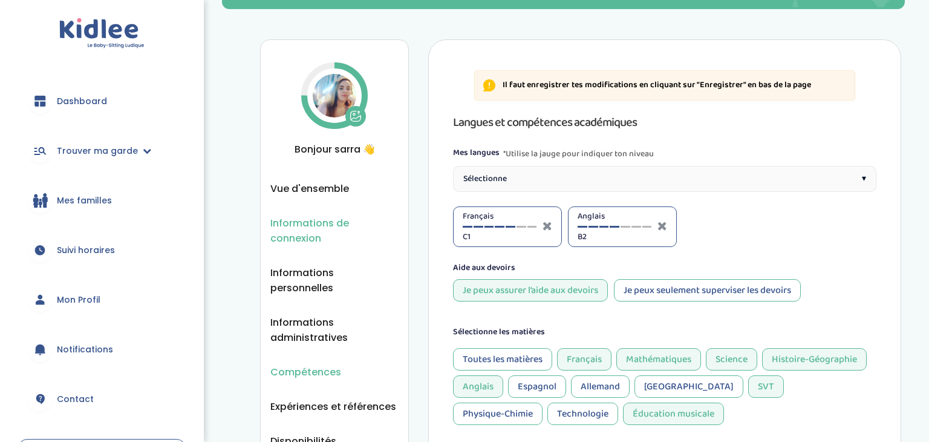
scroll to position [94, 0]
click at [331, 186] on span "Vue d'ensemble" at bounding box center [309, 187] width 79 height 15
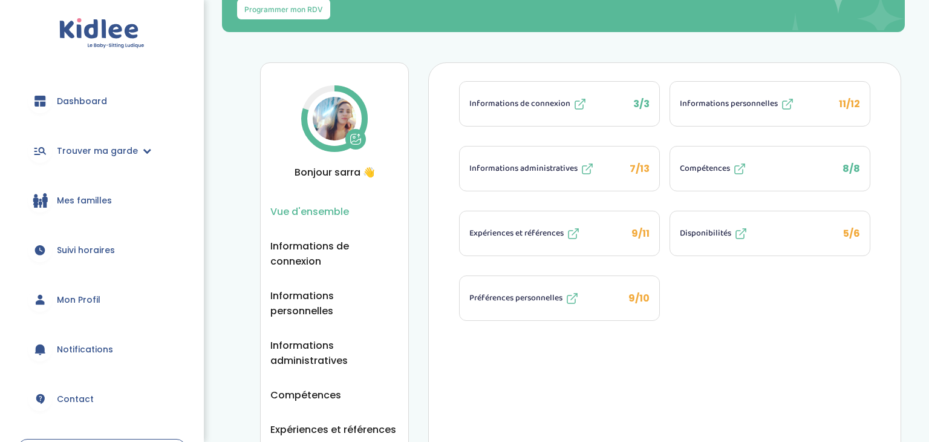
scroll to position [73, 0]
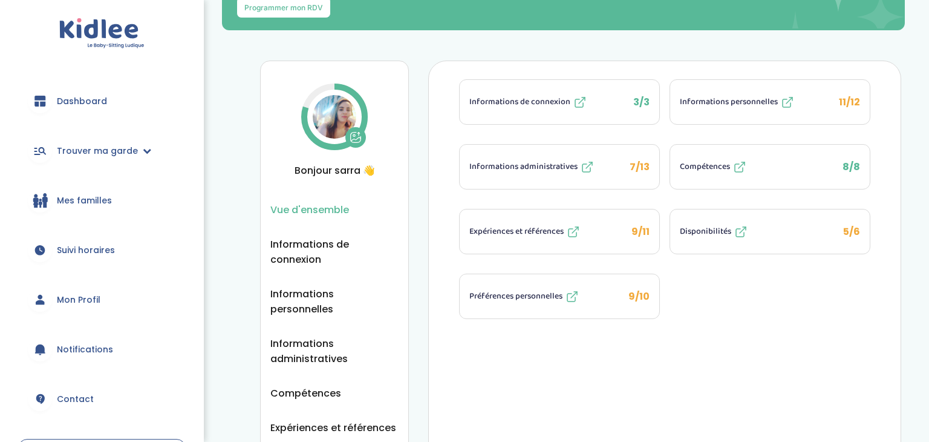
click at [66, 100] on span "Dashboard" at bounding box center [82, 101] width 50 height 13
